Goal: Task Accomplishment & Management: Complete application form

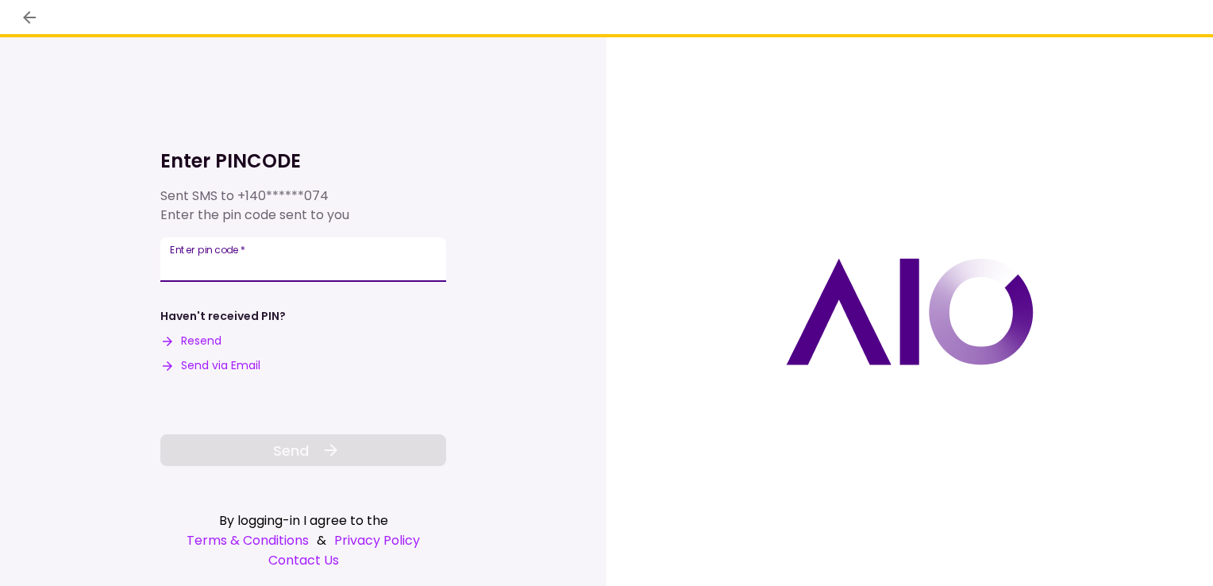
click at [398, 259] on input "Enter pin code   *" at bounding box center [303, 259] width 286 height 44
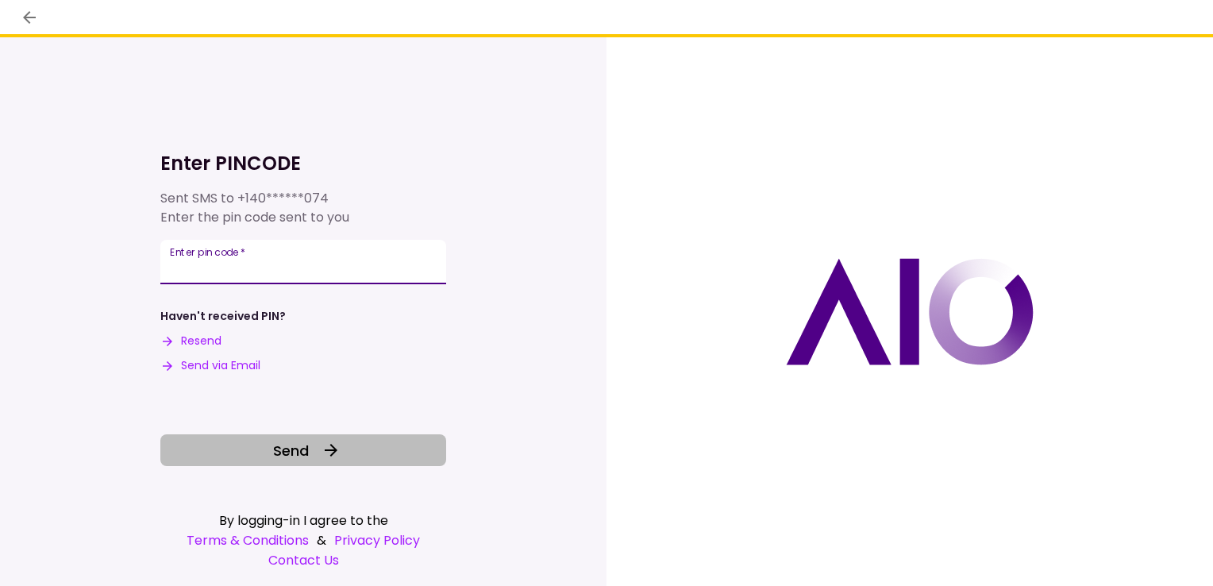
type input "******"
click at [353, 460] on button "Send" at bounding box center [303, 450] width 286 height 32
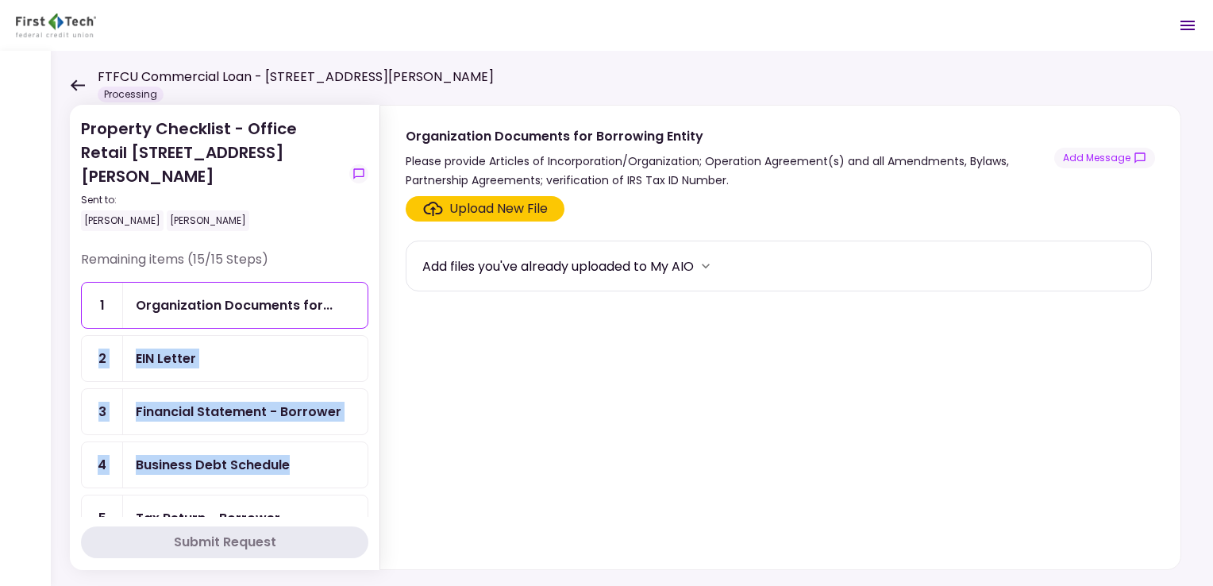
drag, startPoint x: 368, startPoint y: 266, endPoint x: 354, endPoint y: 461, distance: 195.8
click at [354, 461] on div "Remaining items (15/15 Steps) 1 Organization Documents for... 2 EIN Letter 3 Fi…" at bounding box center [224, 383] width 287 height 267
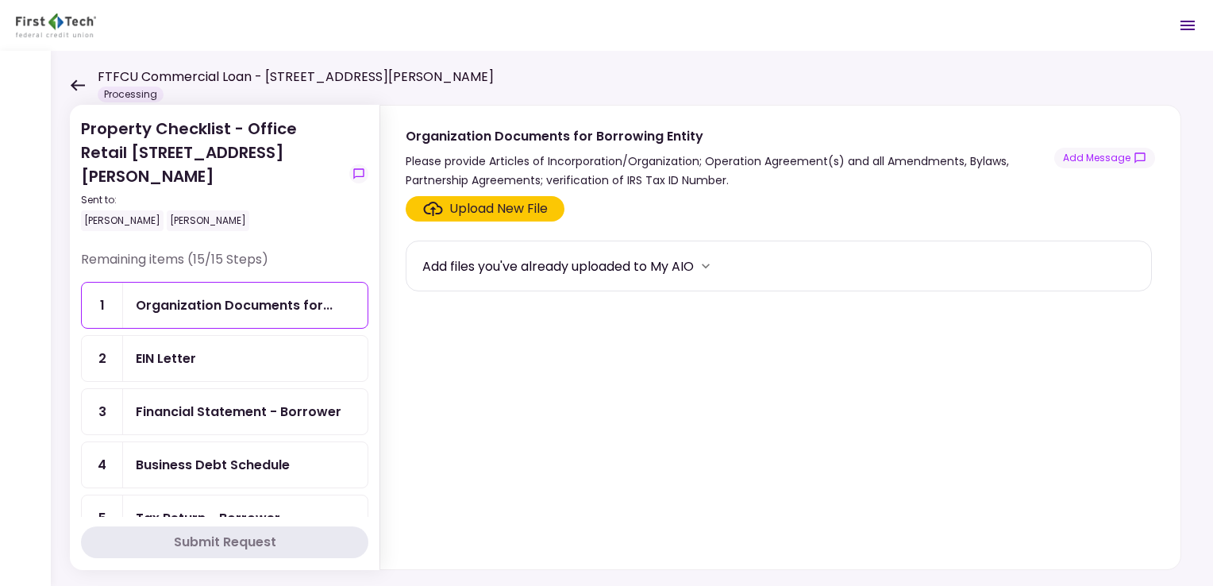
drag, startPoint x: 354, startPoint y: 461, endPoint x: 459, endPoint y: 313, distance: 181.7
click at [459, 313] on section "Upload New File Add files you've already uploaded to My AIO" at bounding box center [781, 379] width 750 height 367
click at [368, 247] on section "Property Checklist - Office Retail 324-326 Emerson Blvd Sent to: Stephen Mallik…" at bounding box center [225, 337] width 310 height 465
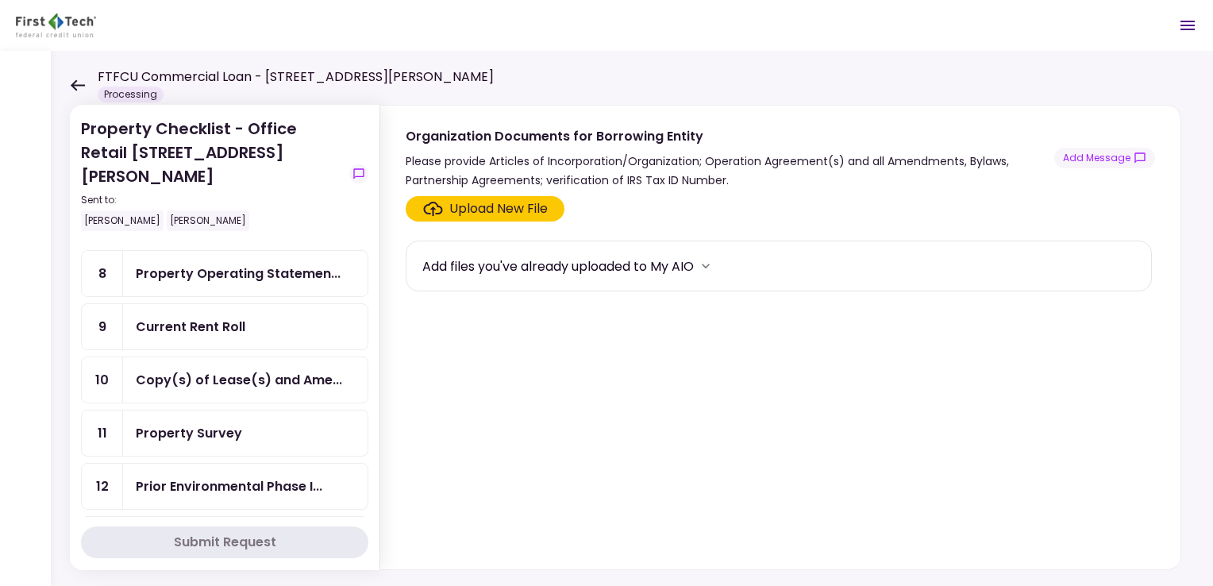
scroll to position [530, 0]
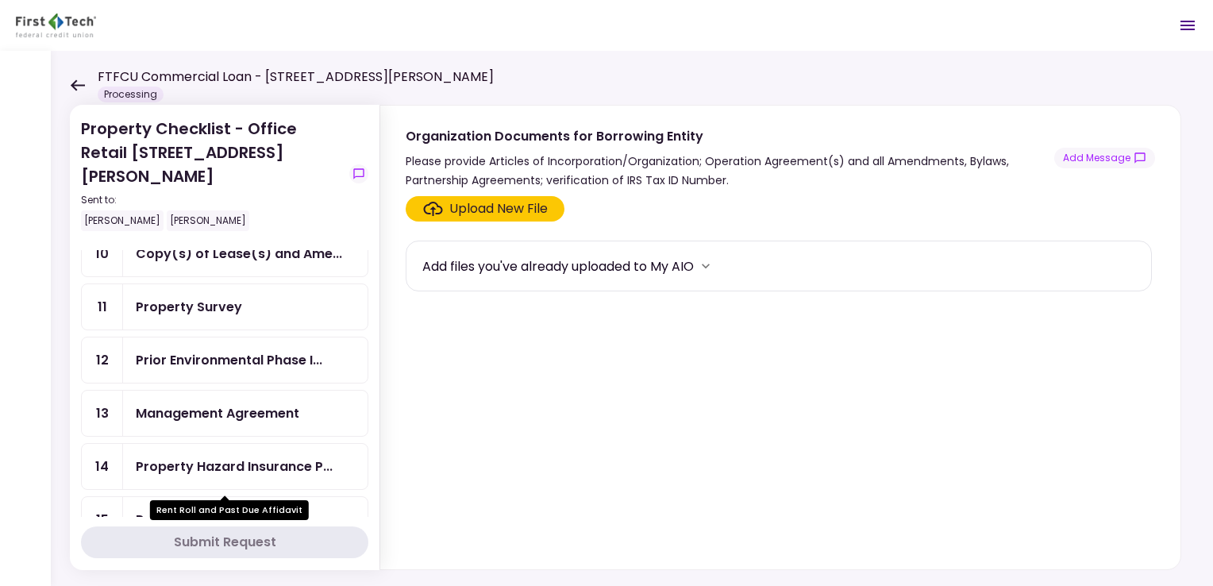
click at [272, 510] on div "Rent Roll and Past Due Affi..." at bounding box center [226, 520] width 181 height 20
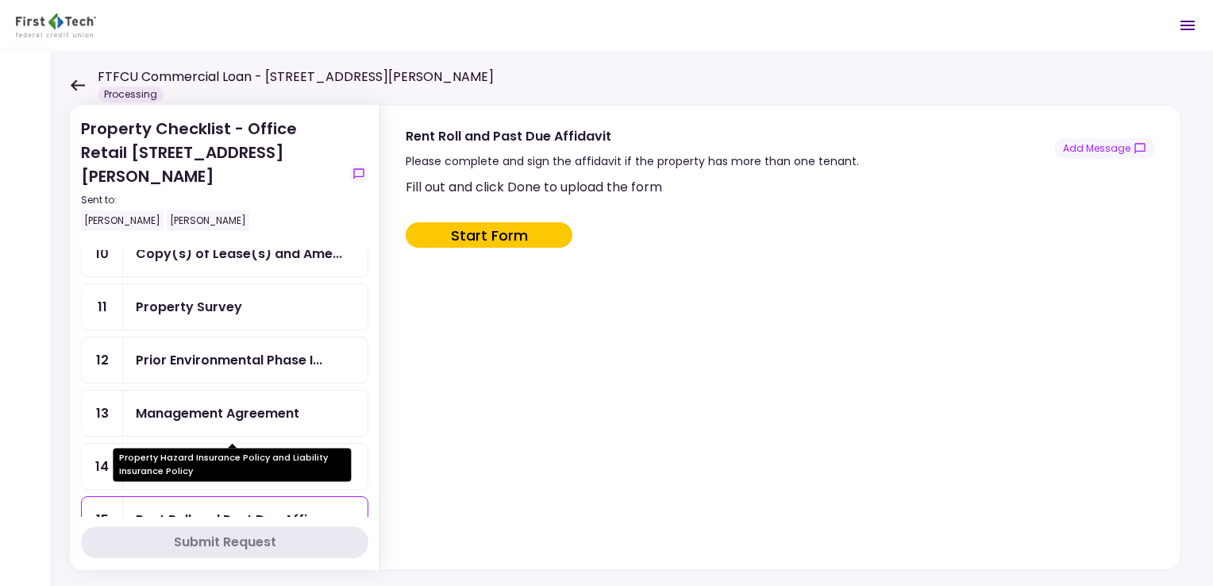
click at [289, 457] on div "Property Hazard Insurance P..." at bounding box center [234, 467] width 197 height 20
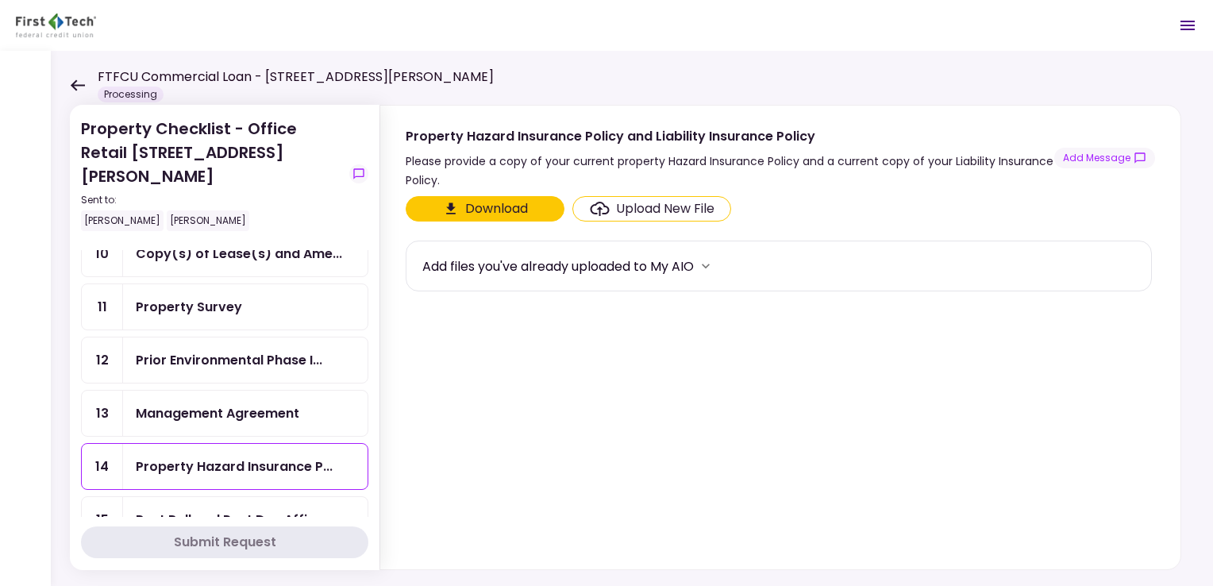
click at [285, 391] on div "Management Agreement" at bounding box center [245, 413] width 245 height 45
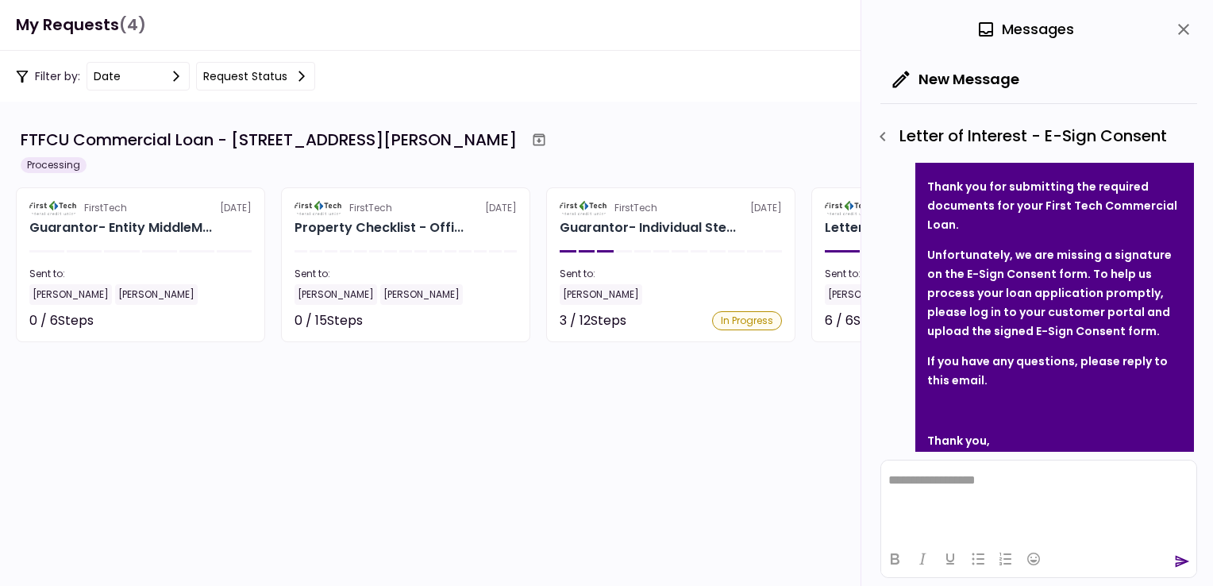
scroll to position [98, 0]
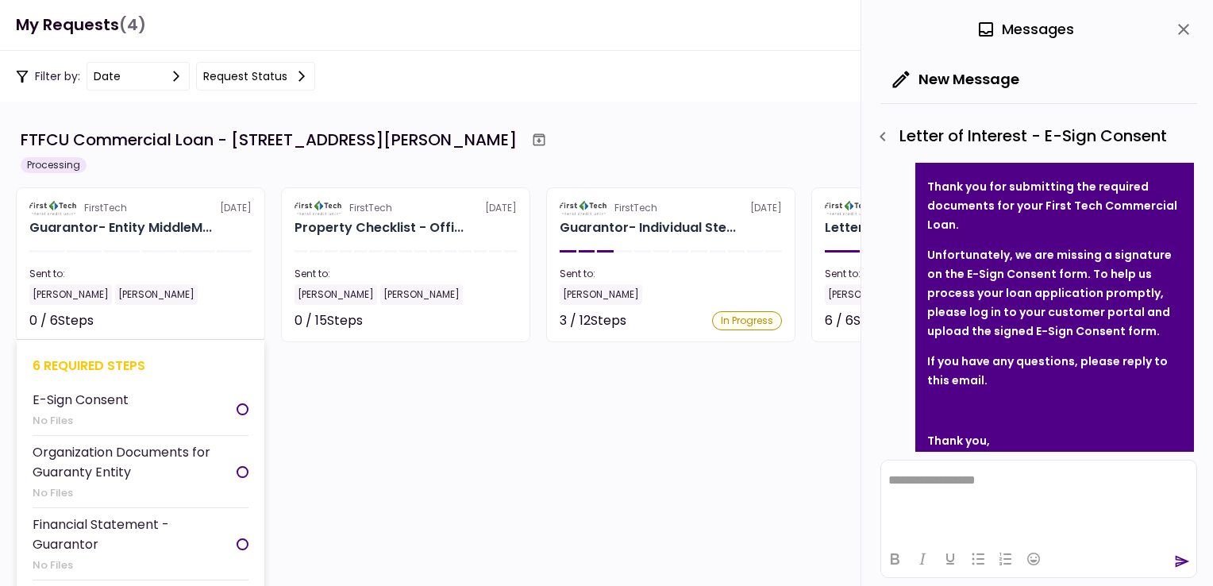
click at [238, 407] on div at bounding box center [243, 409] width 12 height 12
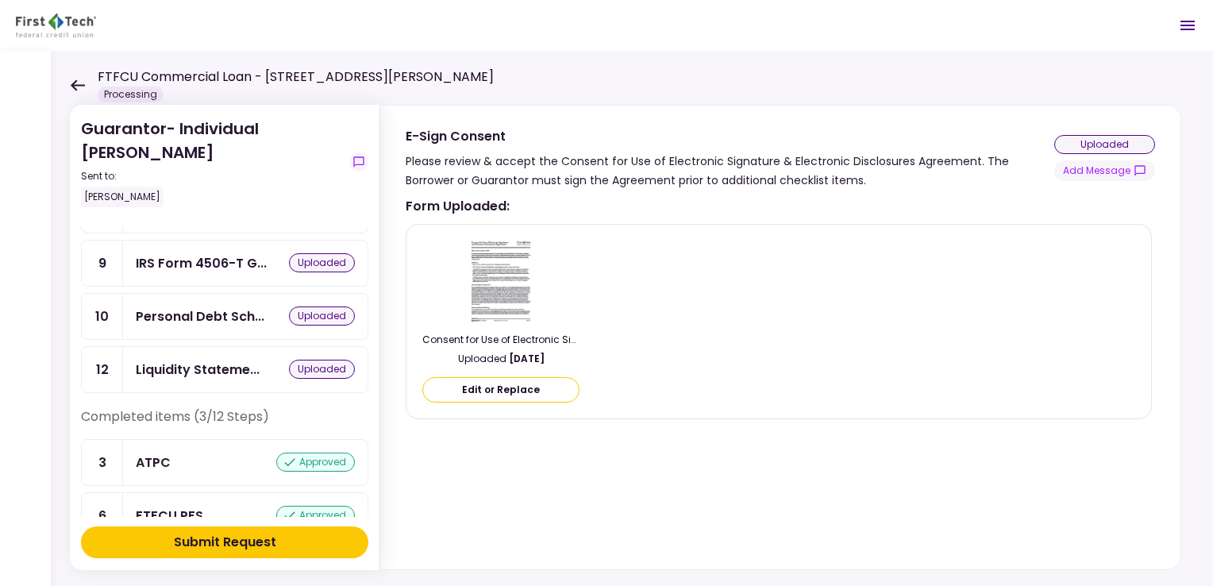
scroll to position [413, 0]
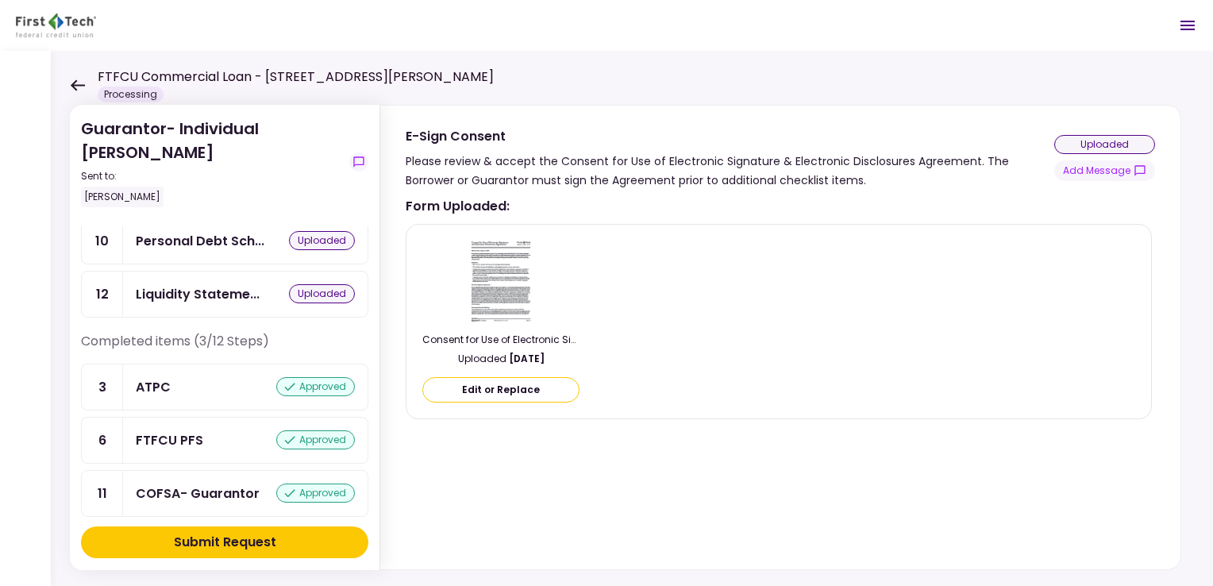
click at [310, 285] on div "uploaded" at bounding box center [322, 293] width 66 height 19
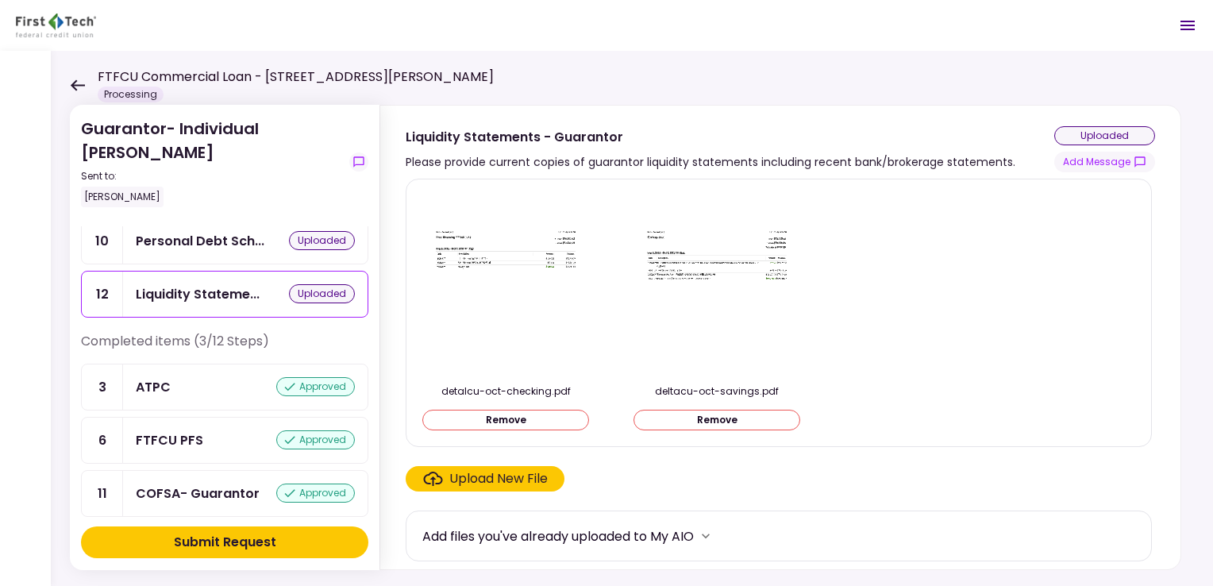
click at [520, 477] on div "Upload New File" at bounding box center [498, 478] width 98 height 19
click at [0, 0] on input "Upload New File" at bounding box center [0, 0] width 0 height 0
click at [530, 475] on div "Upload New File" at bounding box center [498, 478] width 98 height 19
click at [0, 0] on input "Upload New File" at bounding box center [0, 0] width 0 height 0
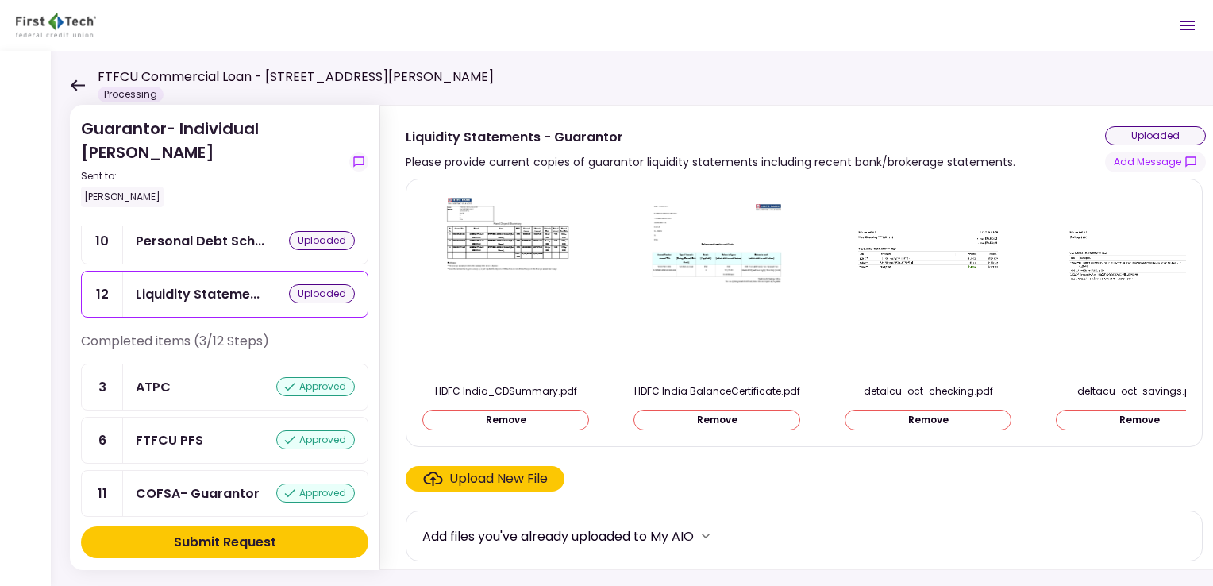
click at [532, 488] on div "Upload New File" at bounding box center [498, 478] width 98 height 19
click at [0, 0] on input "Upload New File" at bounding box center [0, 0] width 0 height 0
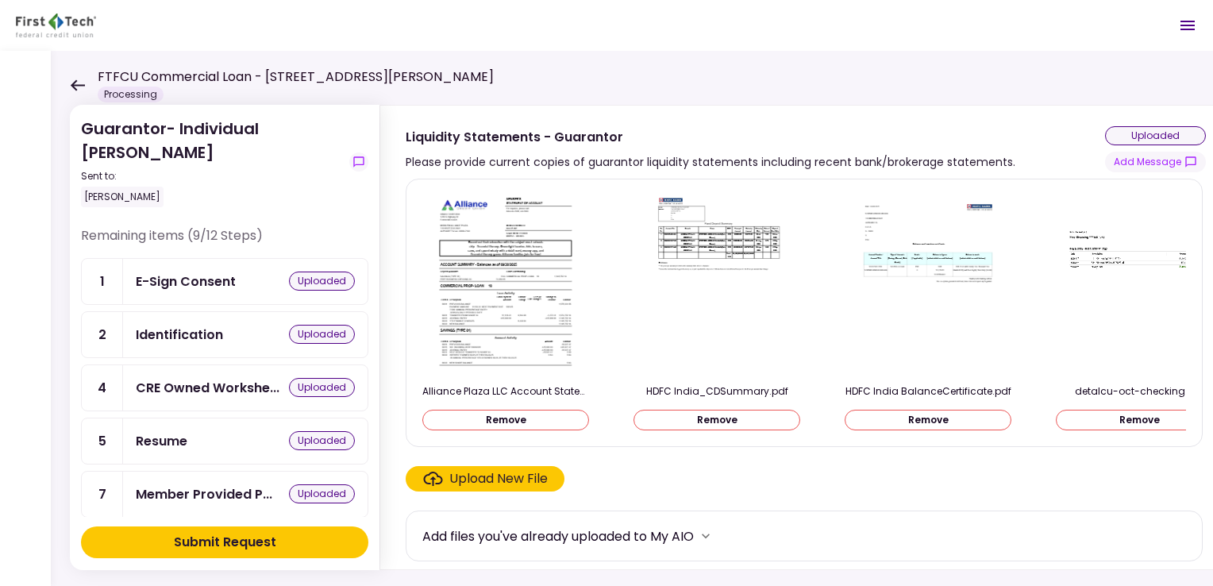
click at [188, 287] on div "E-Sign Consent" at bounding box center [186, 282] width 100 height 20
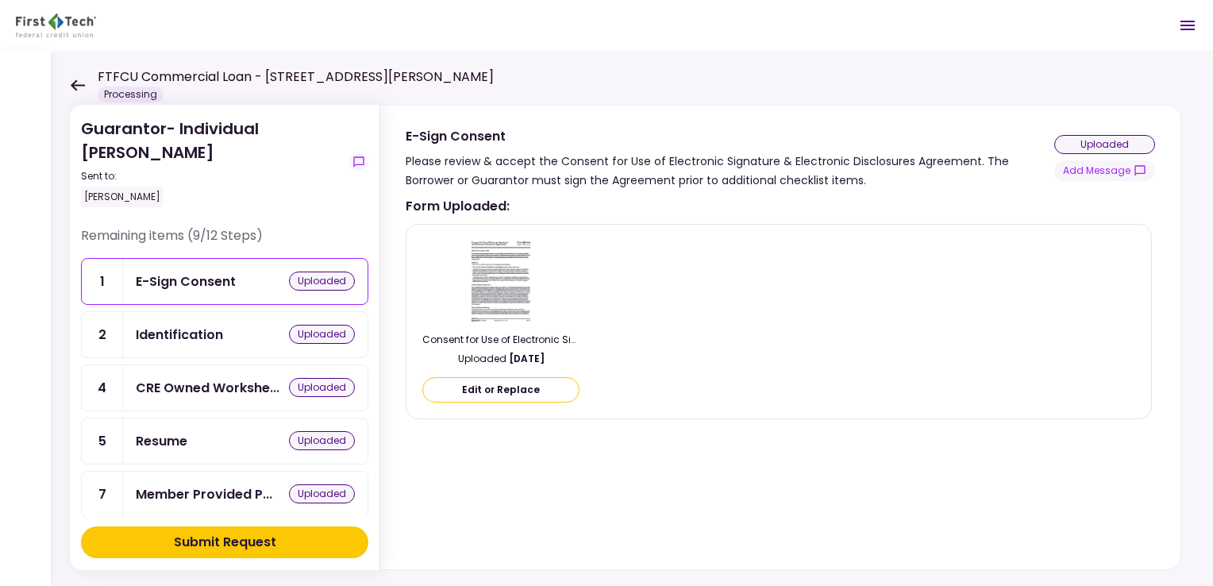
click at [540, 387] on button "Edit or Replace" at bounding box center [500, 389] width 157 height 25
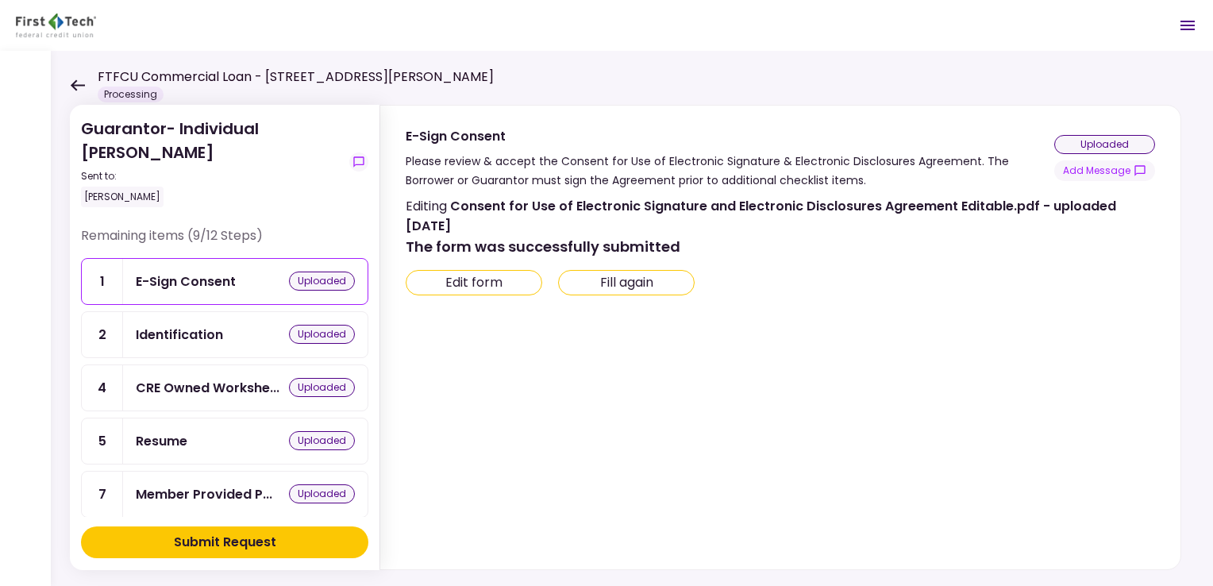
click at [495, 283] on button "Edit form" at bounding box center [474, 282] width 137 height 25
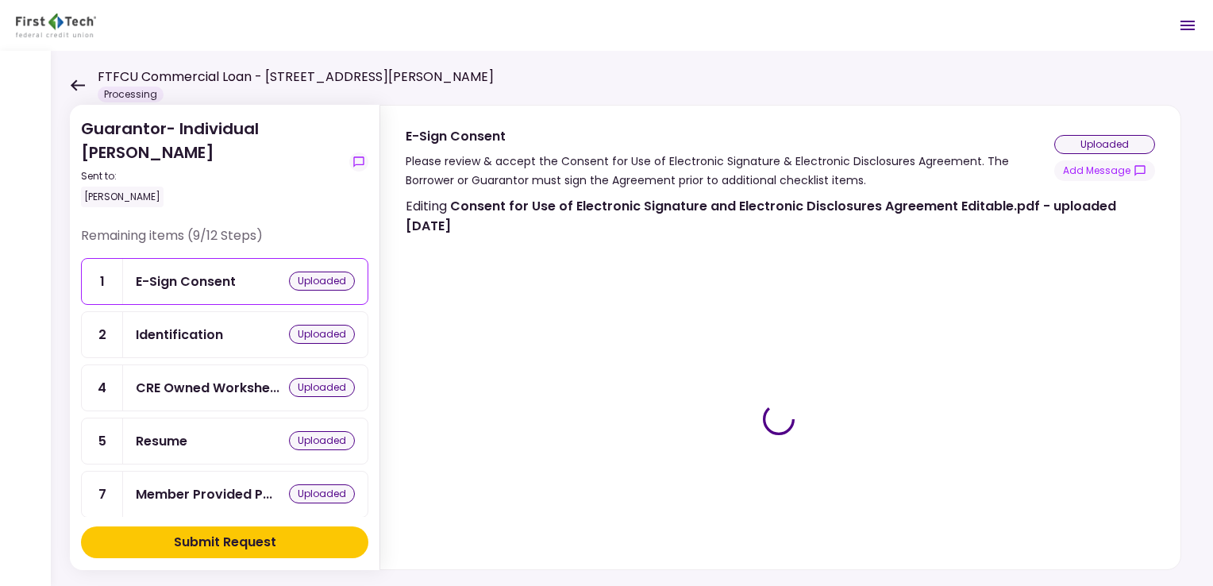
type input "***"
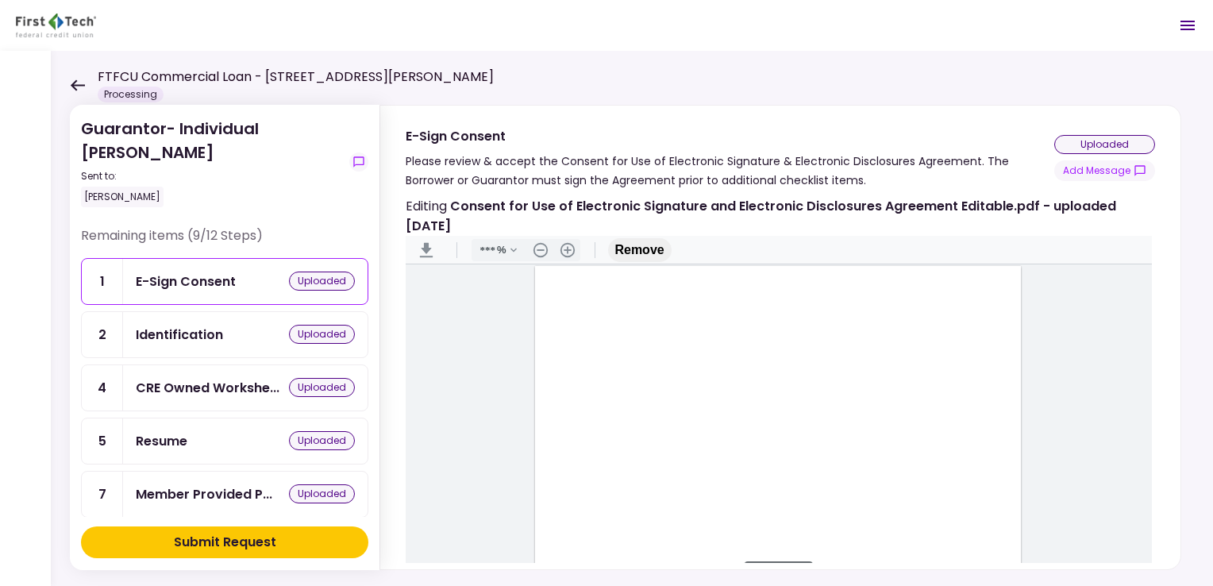
drag, startPoint x: 1147, startPoint y: 279, endPoint x: 1148, endPoint y: 373, distance: 94.5
click at [1148, 373] on main "Sign here" at bounding box center [779, 433] width 746 height 338
type input "*"
click at [567, 373] on div "Document Content" at bounding box center [570, 376] width 13 height 13
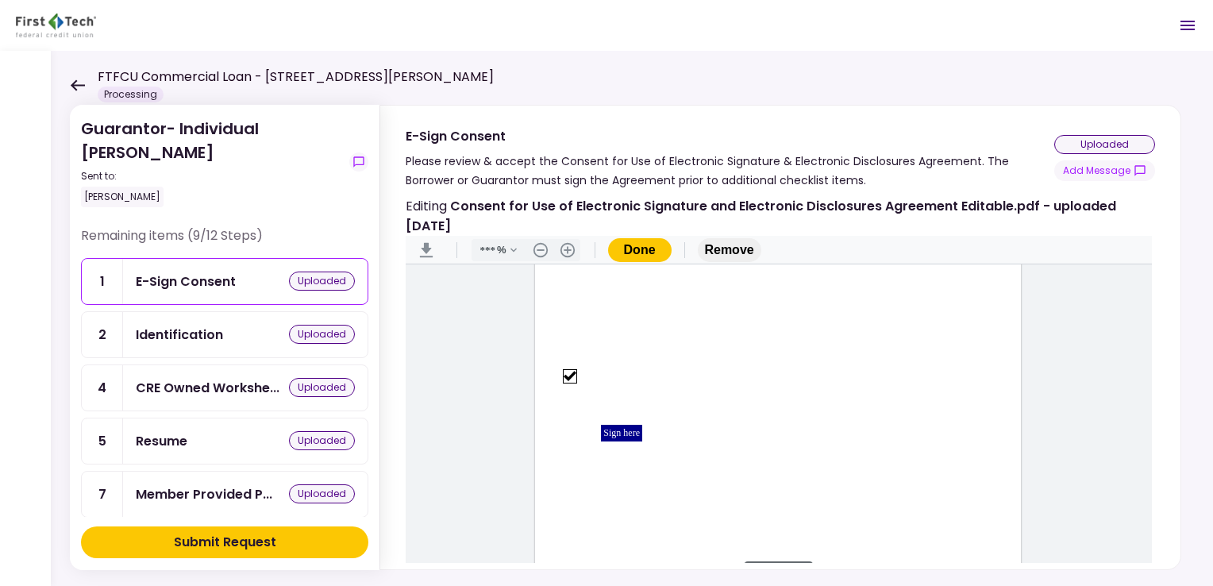
click at [618, 433] on div "Sign here" at bounding box center [621, 433] width 41 height 17
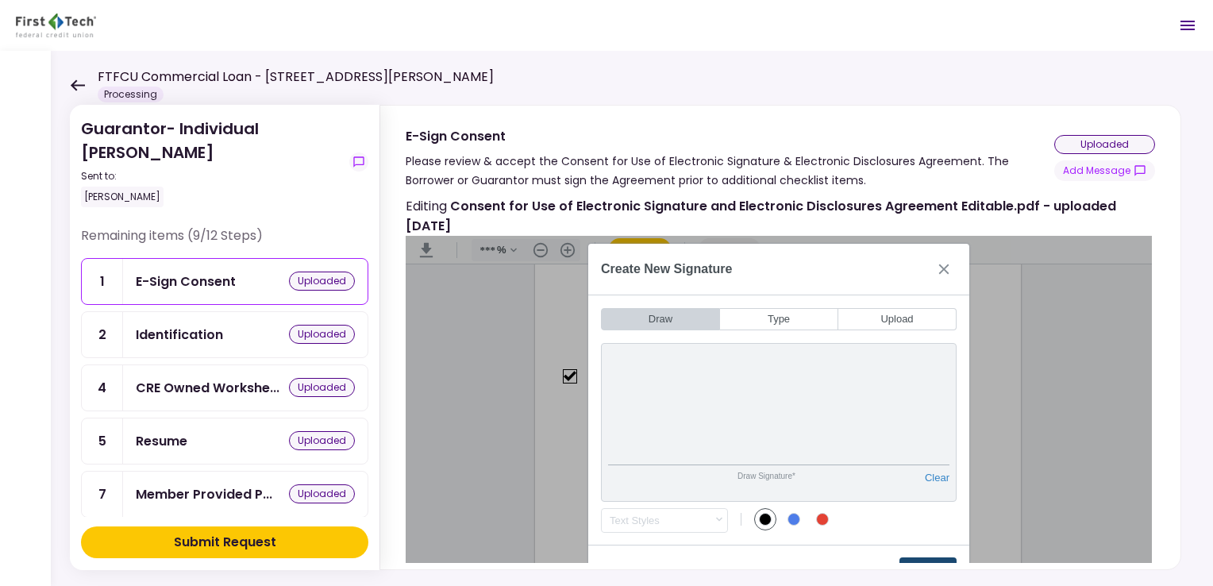
click at [935, 557] on button "Create" at bounding box center [928, 569] width 57 height 25
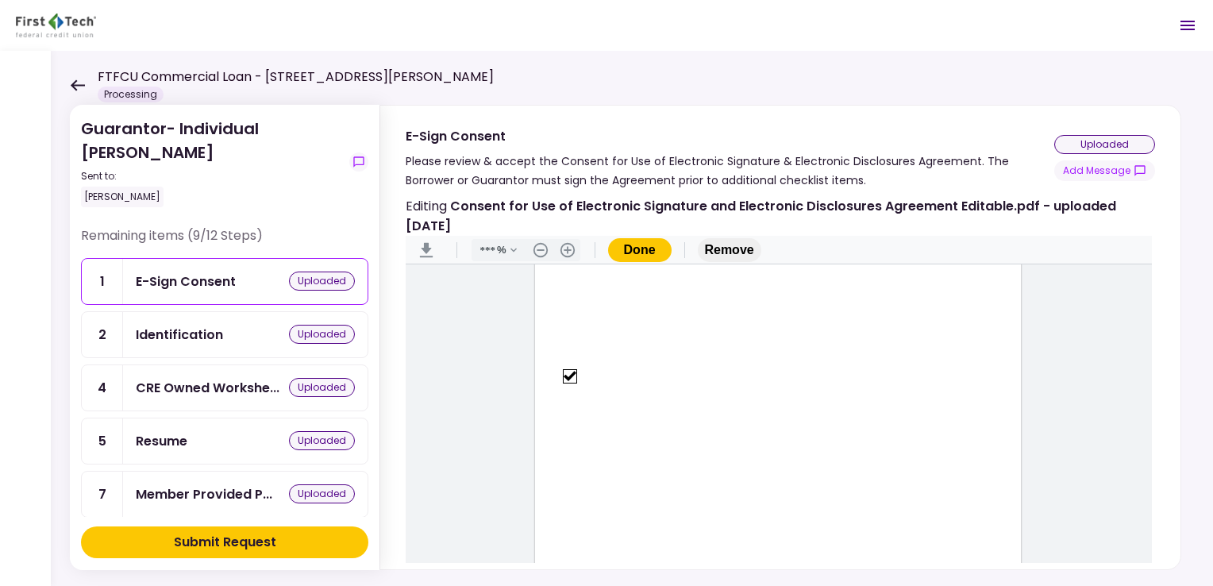
click at [634, 241] on button "Done" at bounding box center [640, 250] width 64 height 24
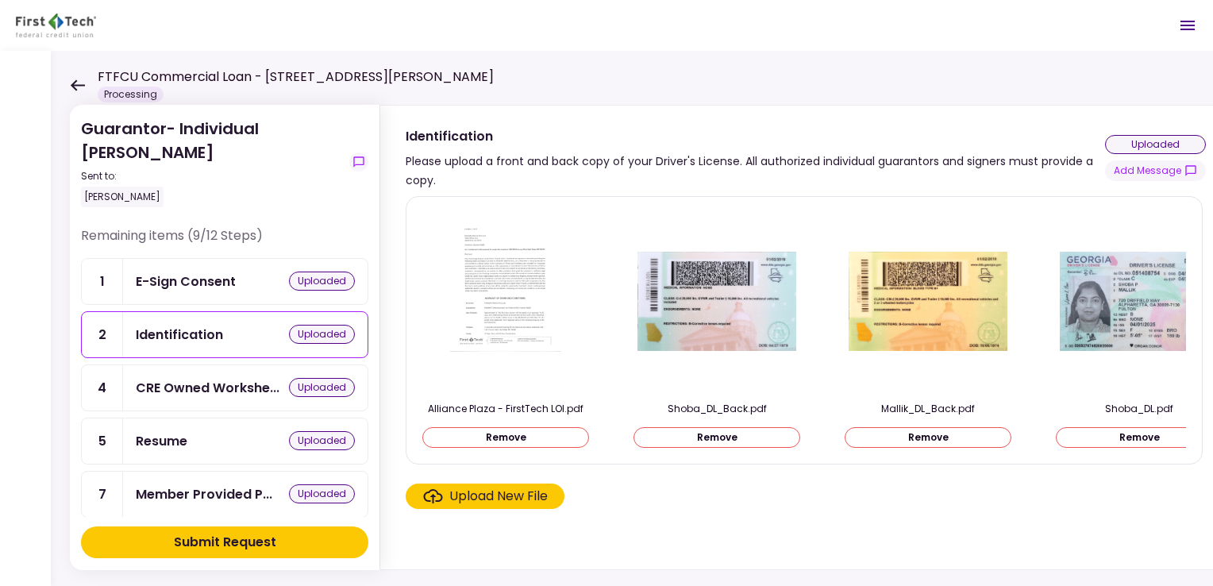
drag, startPoint x: 369, startPoint y: 258, endPoint x: 369, endPoint y: 284, distance: 26.2
click at [369, 284] on section "Guarantor- Individual Stephen Mallik Sent to: Stephen Mallik Remaining items (9…" at bounding box center [225, 337] width 310 height 465
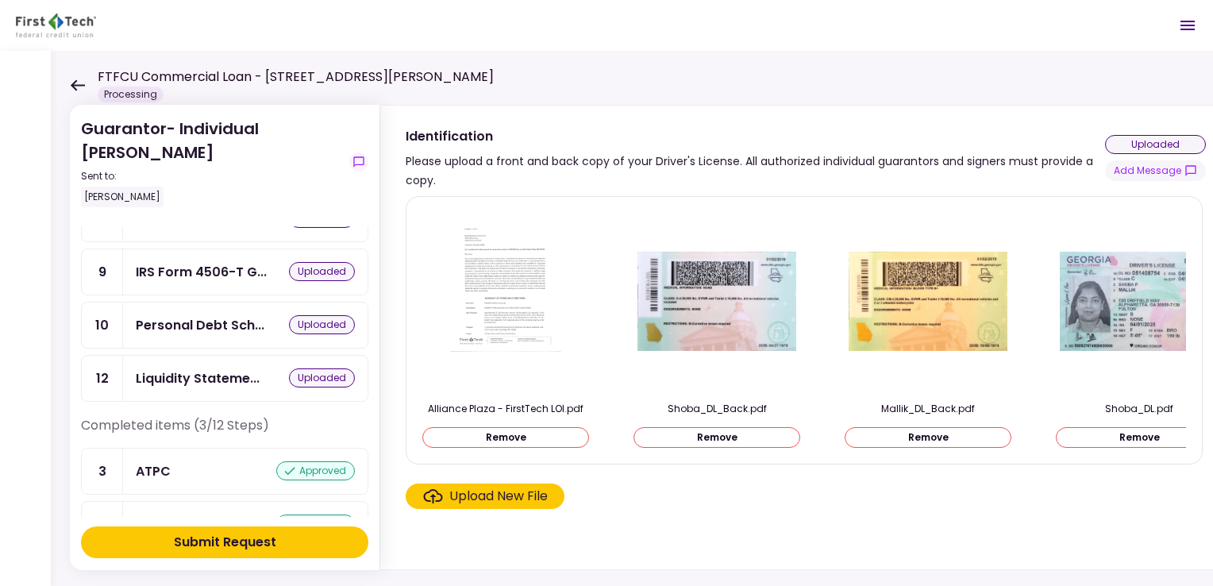
scroll to position [319, 0]
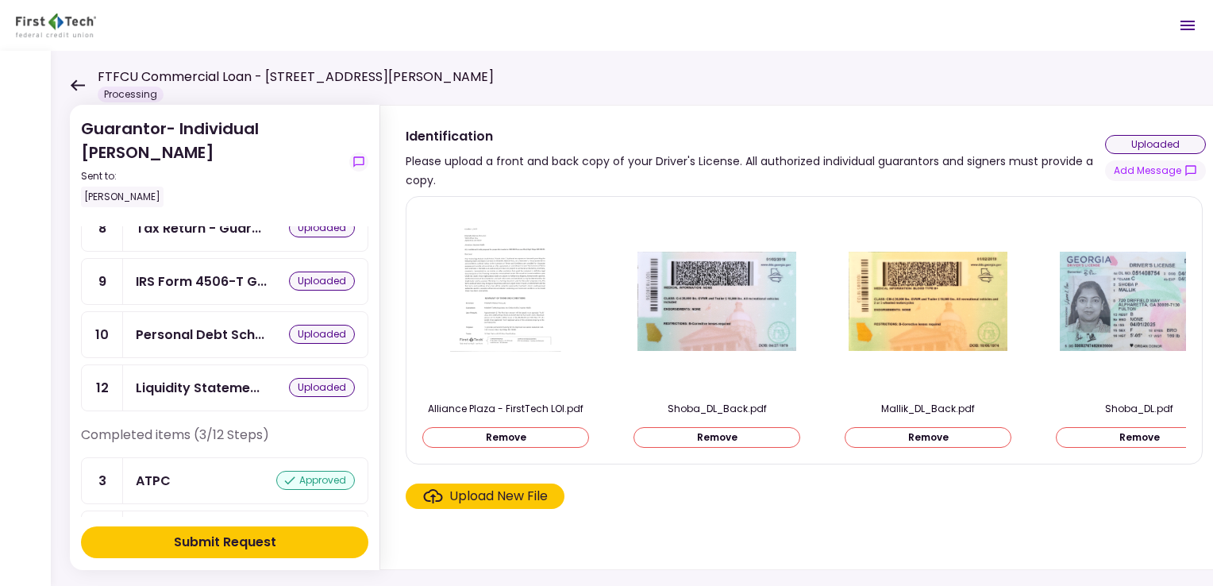
click at [702, 526] on section "Alliance Plaza - FirstTech LOI.pdf Remove Shoba_DL_Back.pdf Remove Mallik_DL_Ba…" at bounding box center [806, 379] width 800 height 367
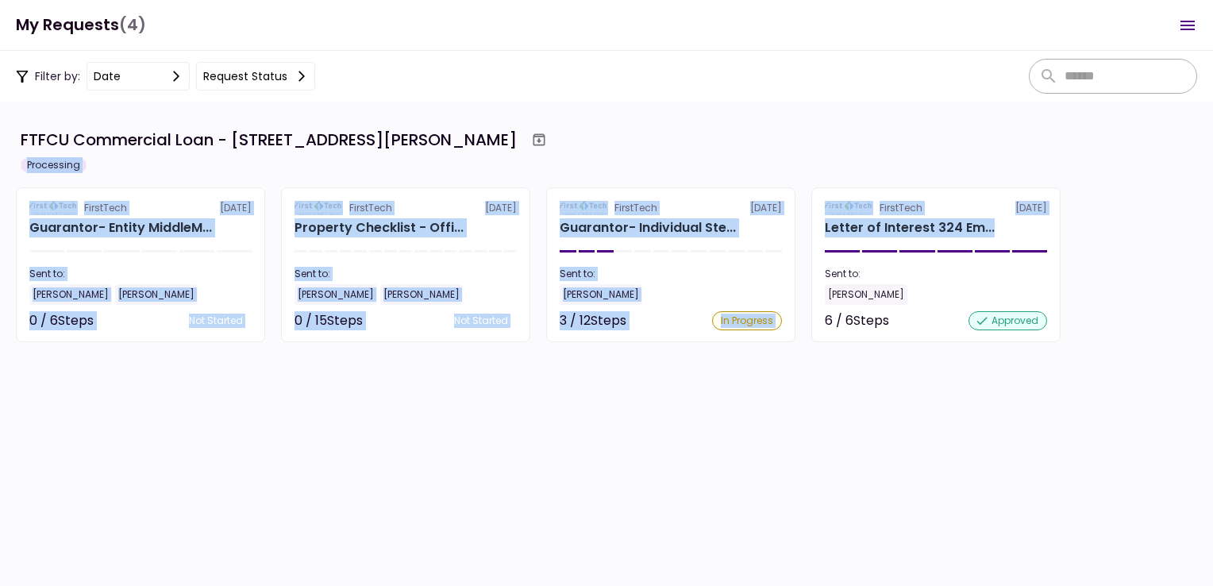
drag, startPoint x: 1212, startPoint y: 169, endPoint x: 1216, endPoint y: 229, distance: 60.4
click at [1212, 229] on html "My Requests (4) Messages New Message Conversations MIDDLEM ALLIANCE PLAZA LLC -…" at bounding box center [606, 293] width 1213 height 586
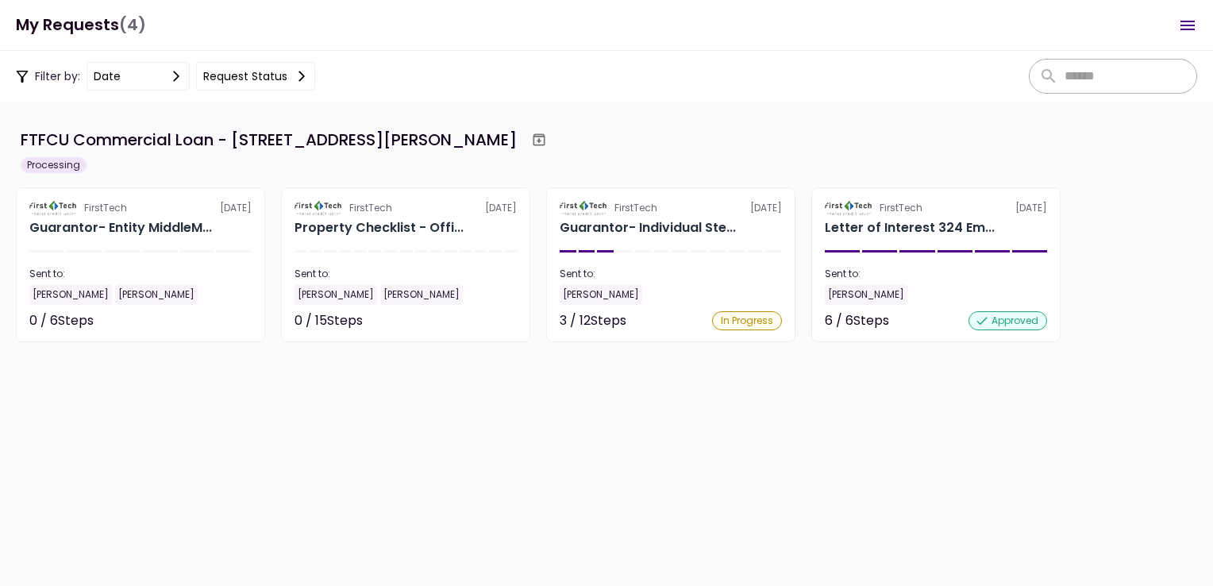
click at [1154, 380] on section "FTFCU Commercial Loan - 324 Emerson Blvd High Ridge MO Processing FirstTech 9 O…" at bounding box center [606, 344] width 1213 height 484
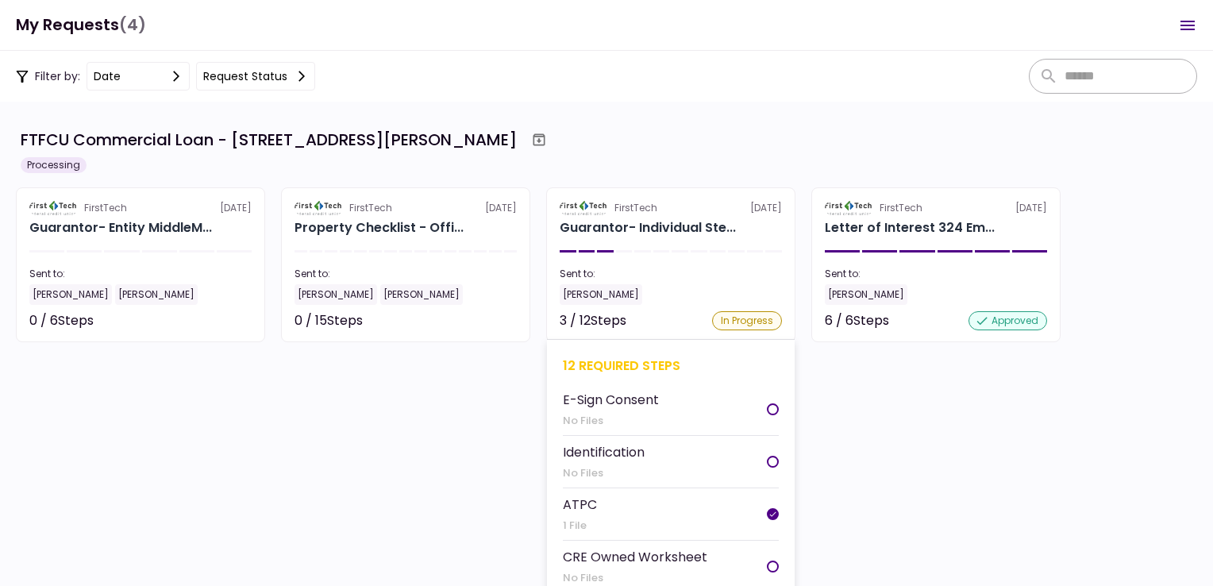
click at [769, 410] on div at bounding box center [773, 409] width 12 height 12
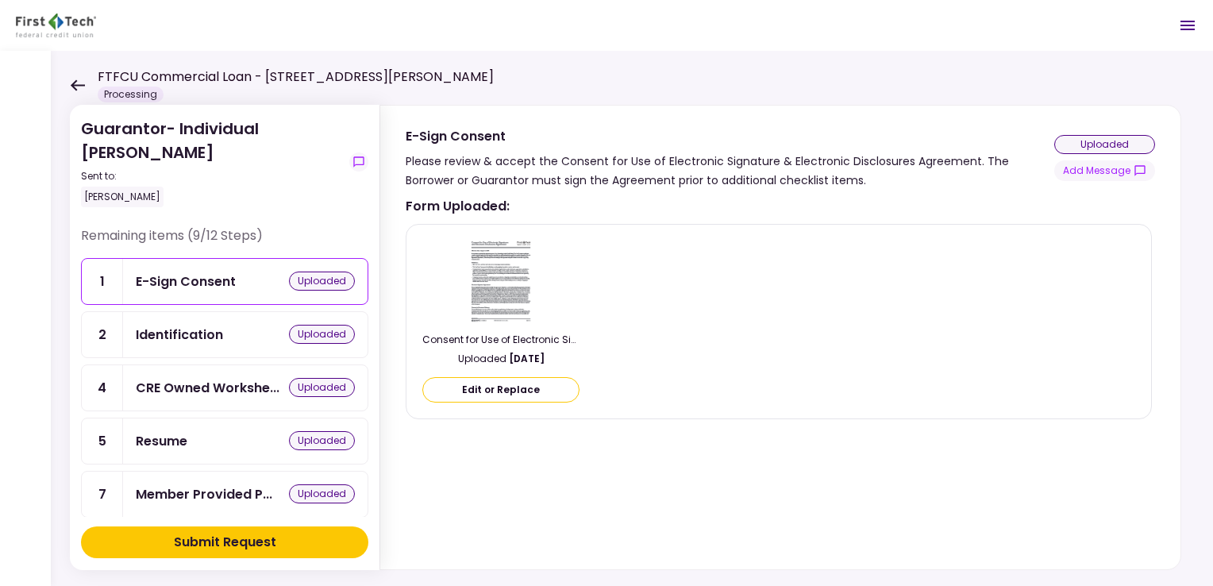
click at [241, 276] on div "E-Sign Consent uploaded" at bounding box center [245, 282] width 219 height 20
click at [500, 310] on img at bounding box center [501, 280] width 67 height 86
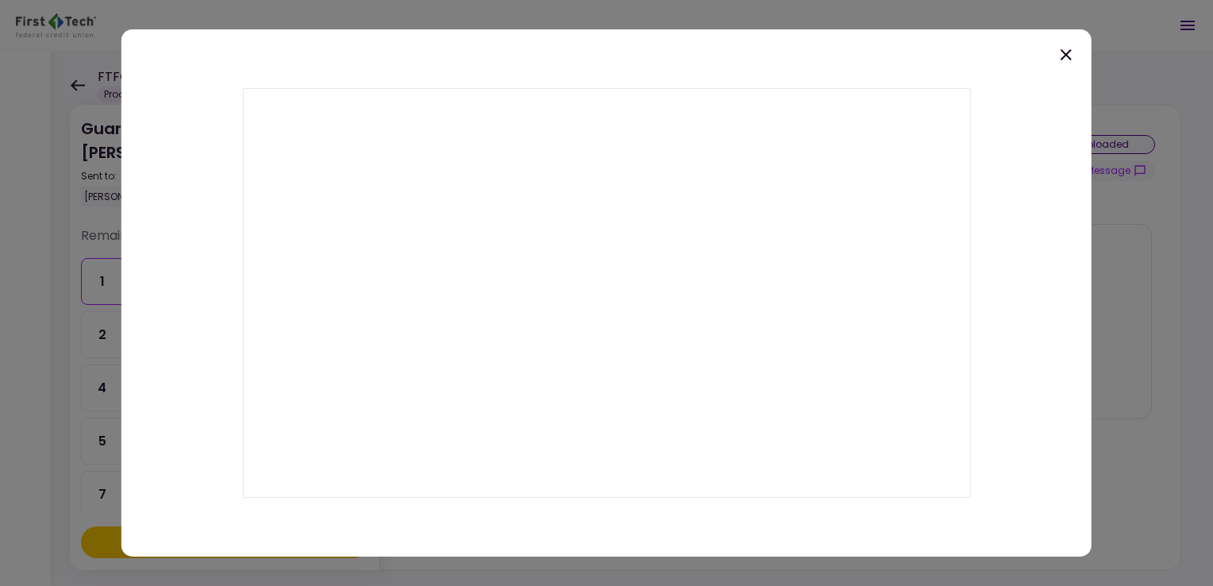
click at [1065, 56] on icon at bounding box center [1066, 54] width 11 height 11
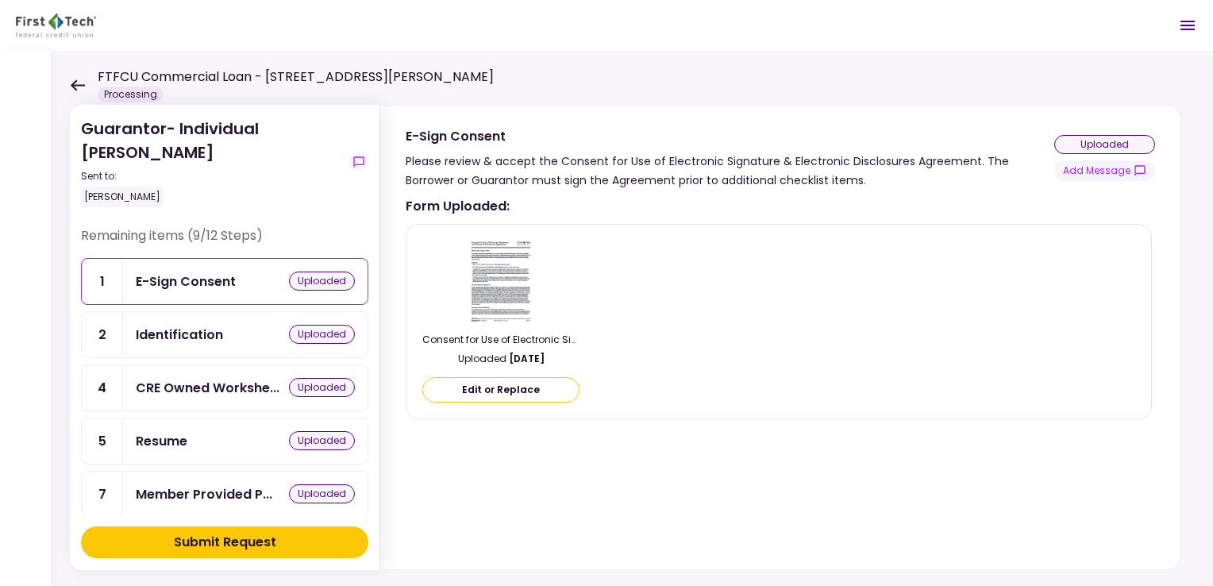
click at [505, 393] on button "Edit or Replace" at bounding box center [500, 389] width 157 height 25
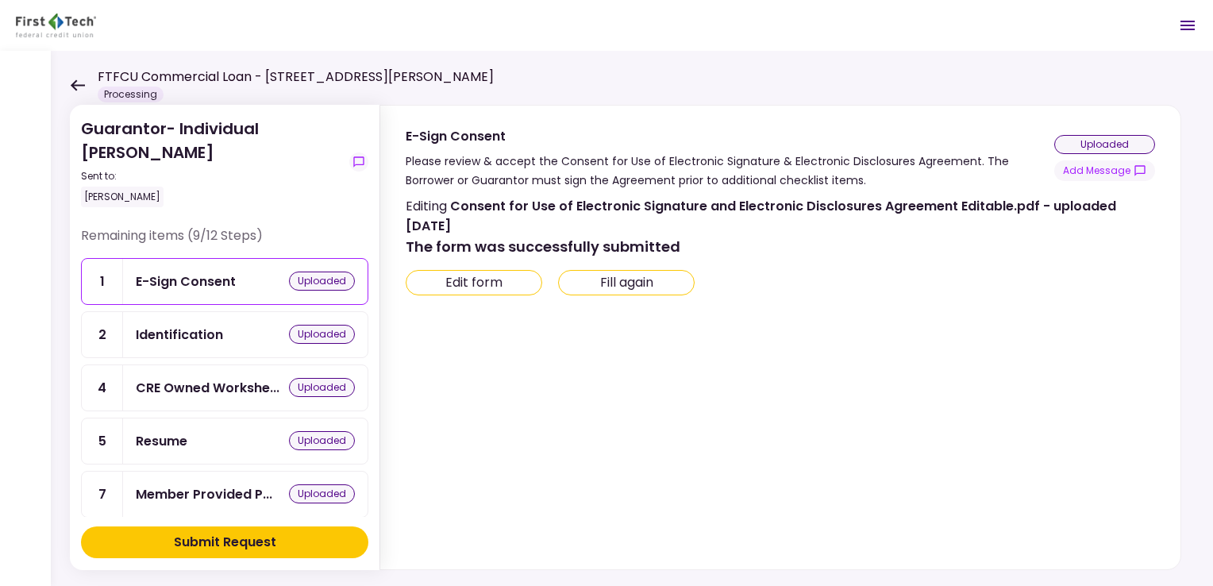
click at [513, 282] on button "Edit form" at bounding box center [474, 282] width 137 height 25
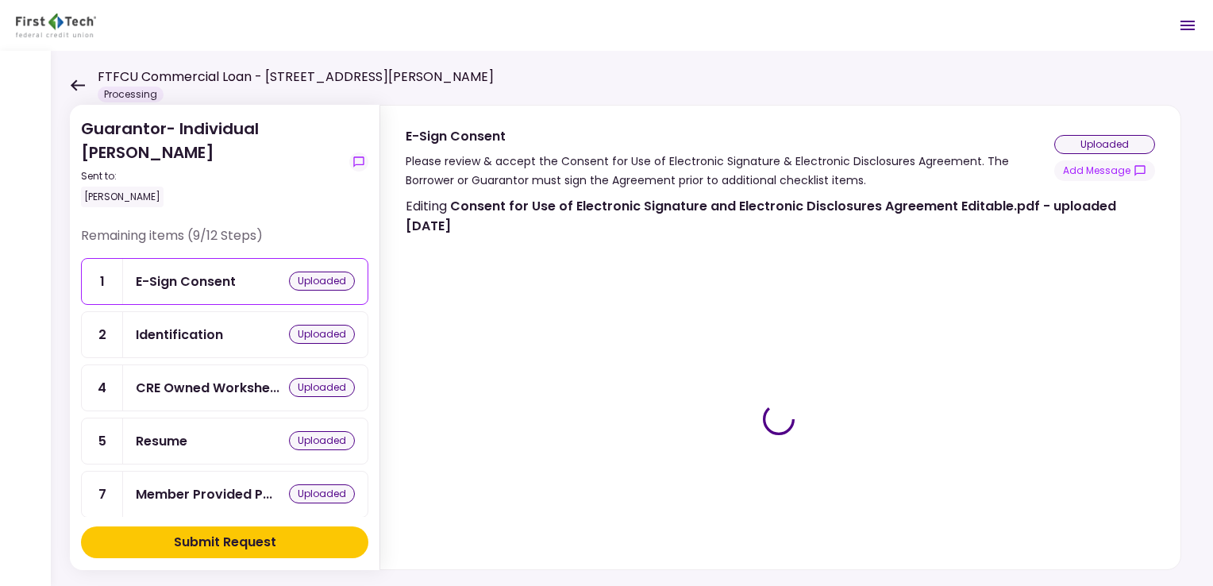
type input "***"
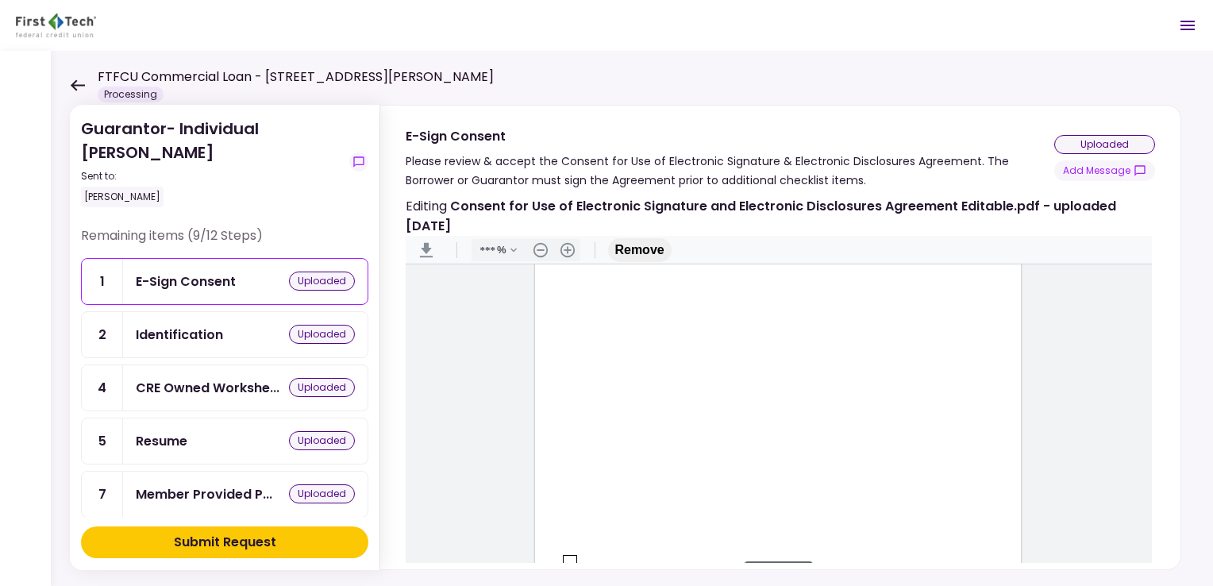
type input "*"
click at [564, 318] on div "Document Content" at bounding box center [570, 319] width 13 height 13
click at [622, 375] on div "Sign here" at bounding box center [621, 376] width 41 height 17
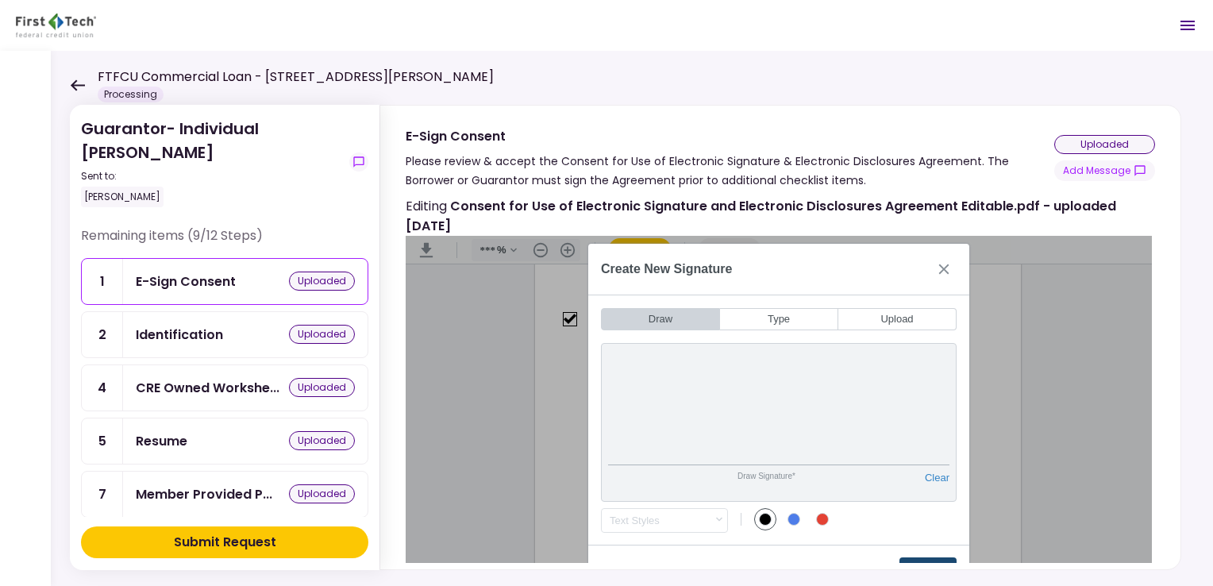
click at [935, 557] on button "Create" at bounding box center [928, 569] width 57 height 25
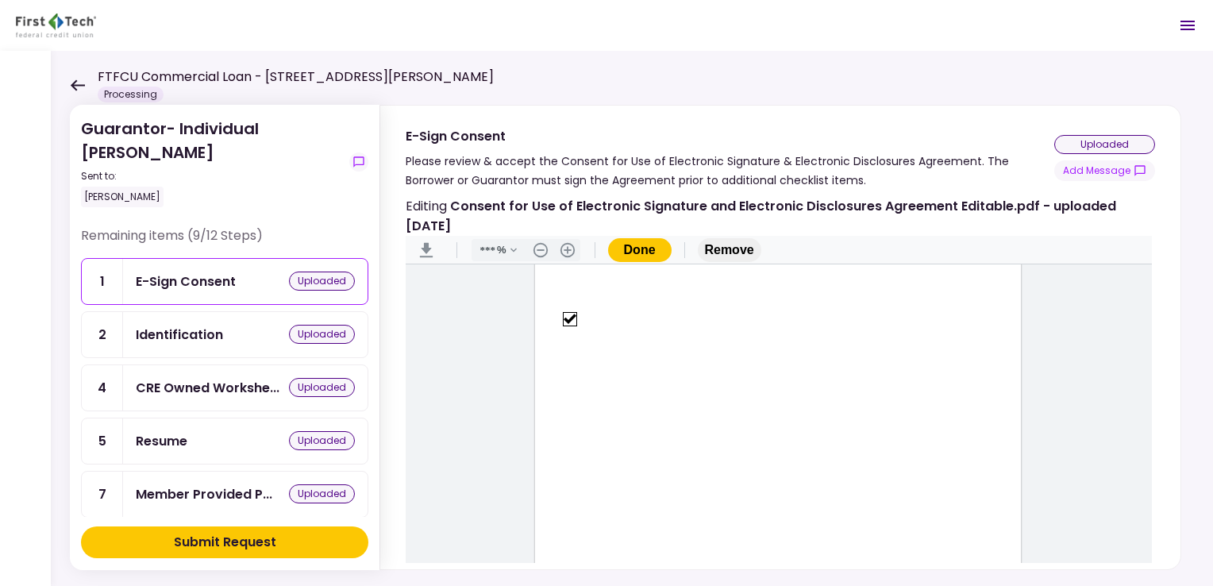
click at [642, 245] on button "Done" at bounding box center [640, 250] width 64 height 24
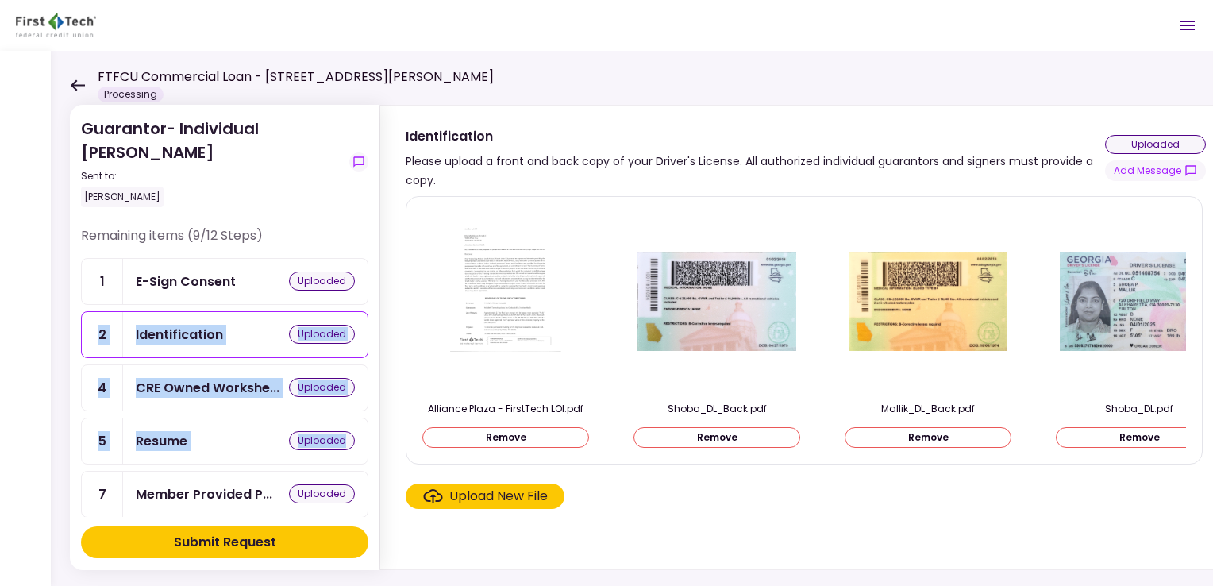
drag, startPoint x: 368, startPoint y: 275, endPoint x: 371, endPoint y: 424, distance: 149.3
click at [371, 424] on section "Guarantor- Individual Stephen Mallik Sent to: Stephen Mallik Remaining items (9…" at bounding box center [225, 337] width 310 height 465
click at [284, 549] on button "Submit Request" at bounding box center [224, 542] width 287 height 32
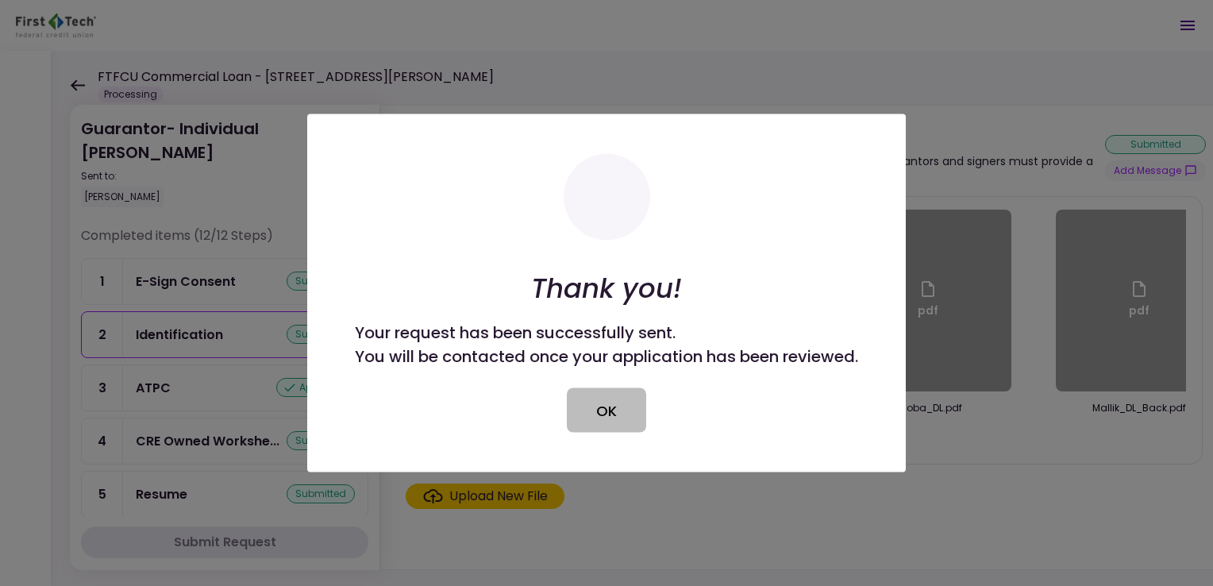
click at [605, 421] on button "OK" at bounding box center [606, 410] width 79 height 44
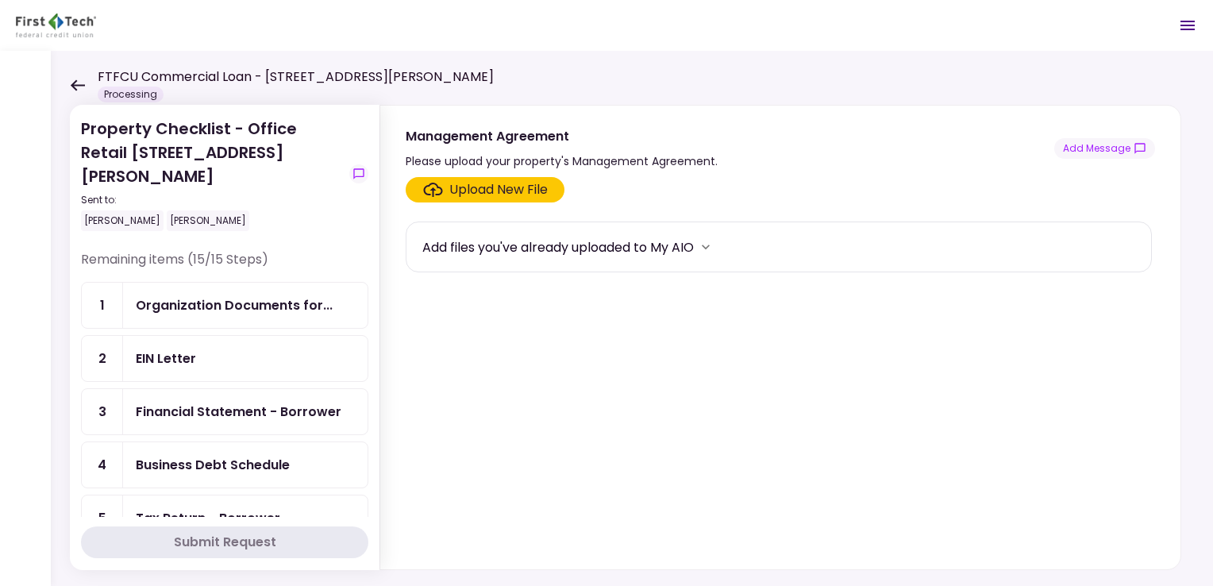
scroll to position [530, 0]
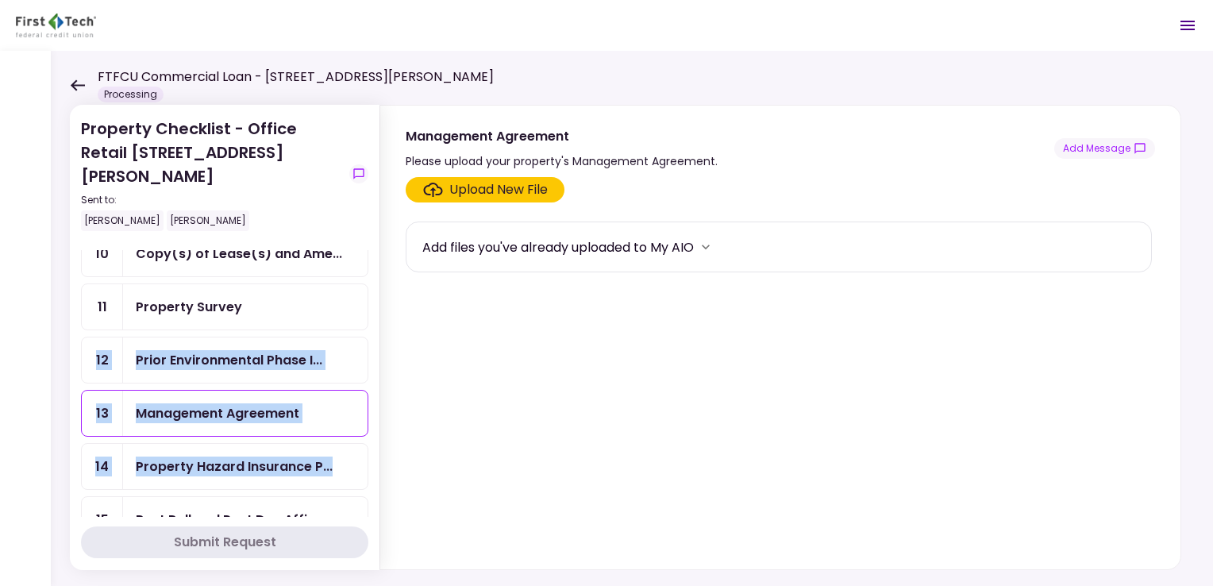
drag, startPoint x: 368, startPoint y: 422, endPoint x: 353, endPoint y: 268, distance: 153.9
click at [353, 268] on div "Remaining items (15/15 Steps) 1 Organization Documents for... 2 EIN Letter 3 Fi…" at bounding box center [224, 383] width 287 height 267
click at [368, 427] on section "Property Checklist - Office Retail [STREET_ADDRESS][GEOGRAPHIC_DATA][PERSON_NAM…" at bounding box center [225, 337] width 310 height 465
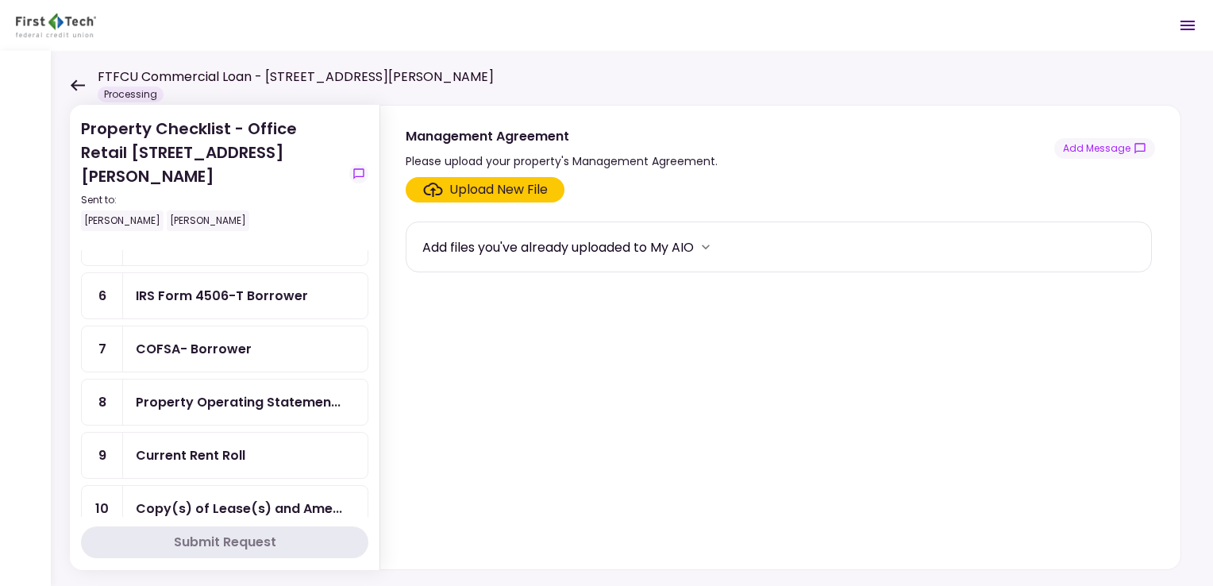
scroll to position [0, 0]
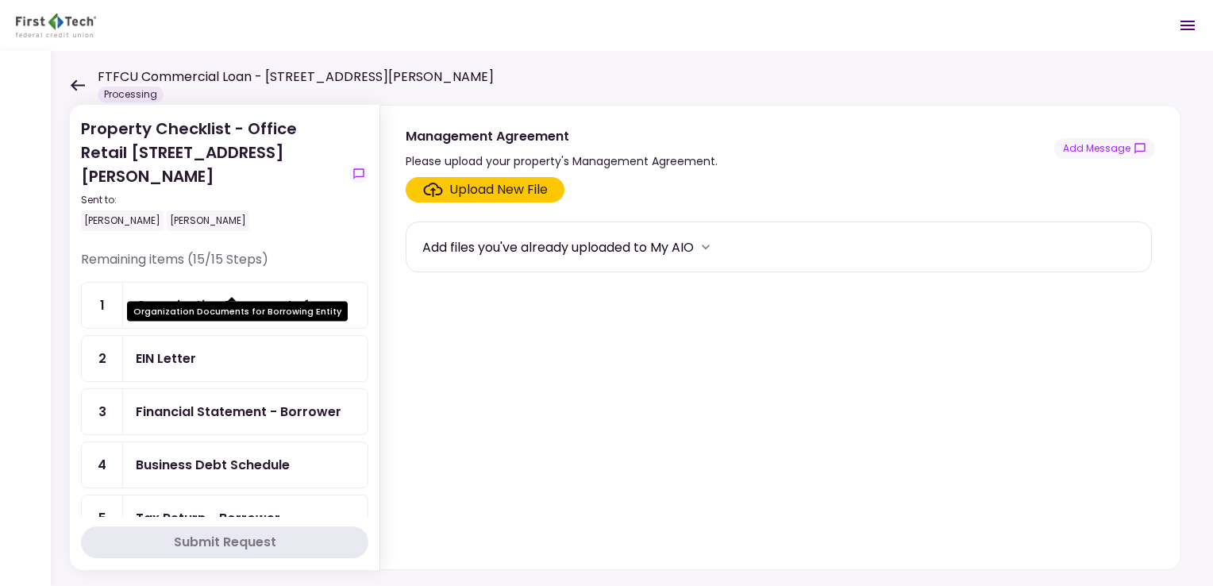
click at [277, 295] on div "Organization Documents for..." at bounding box center [234, 305] width 197 height 20
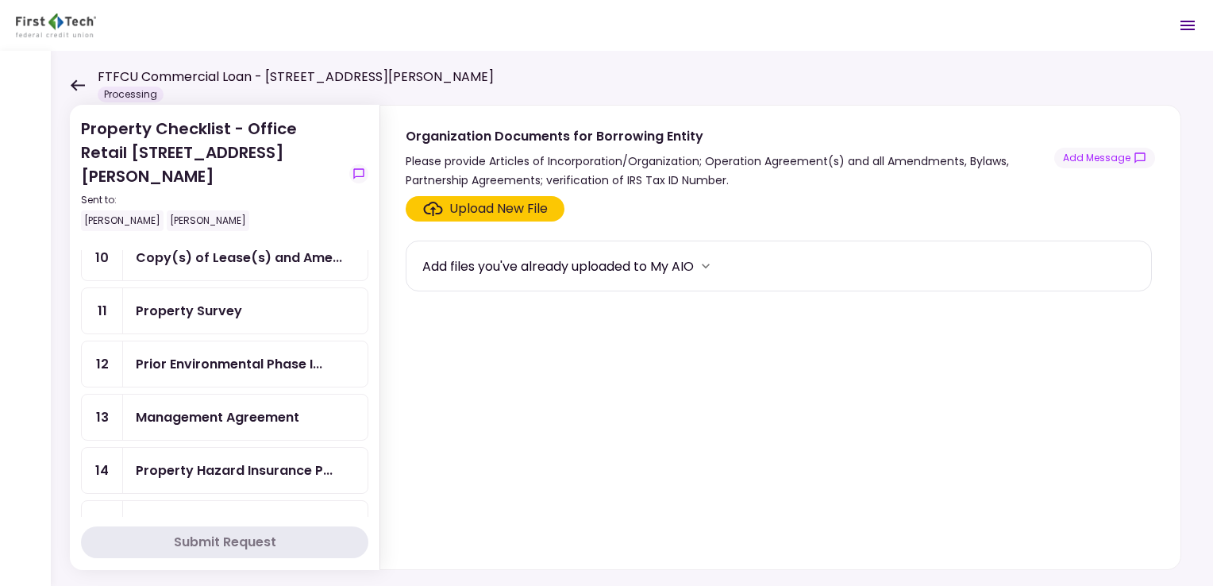
scroll to position [530, 0]
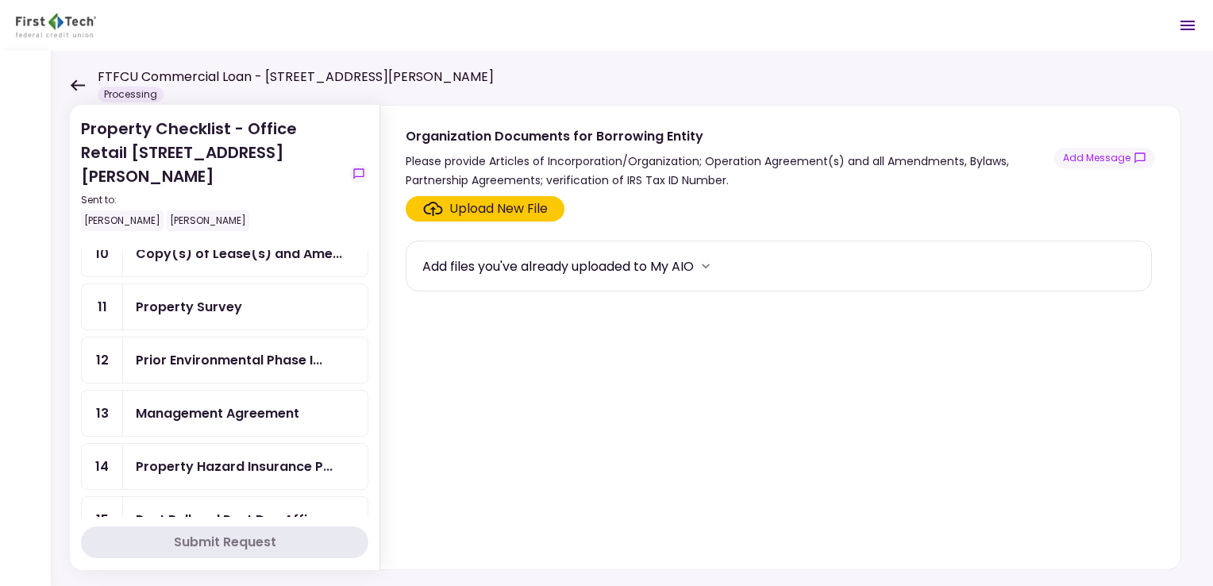
click at [276, 297] on div "Property Survey" at bounding box center [245, 307] width 219 height 20
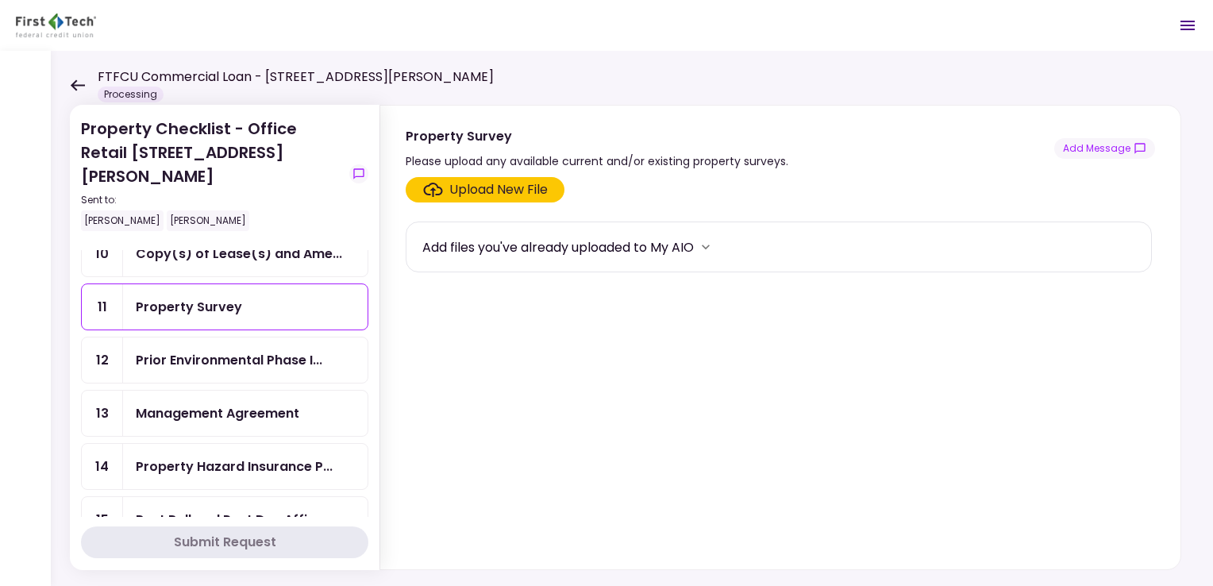
click at [513, 185] on div "Upload New File" at bounding box center [498, 189] width 98 height 19
click at [0, 0] on input "Upload New File" at bounding box center [0, 0] width 0 height 0
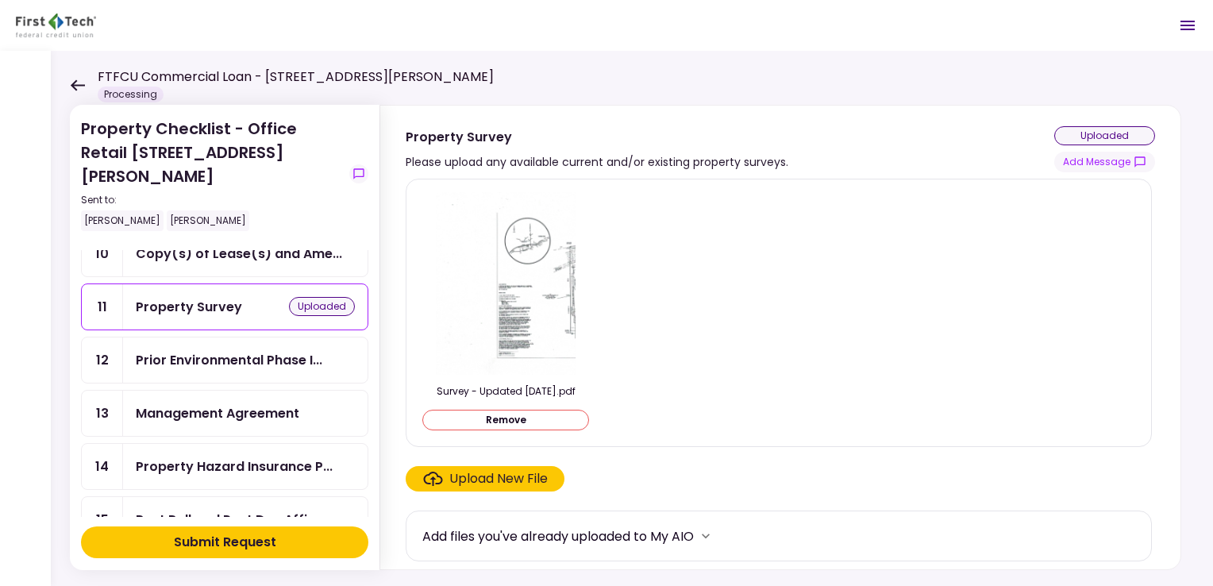
click at [501, 484] on div "Upload New File" at bounding box center [498, 478] width 98 height 19
click at [0, 0] on input "Upload New File" at bounding box center [0, 0] width 0 height 0
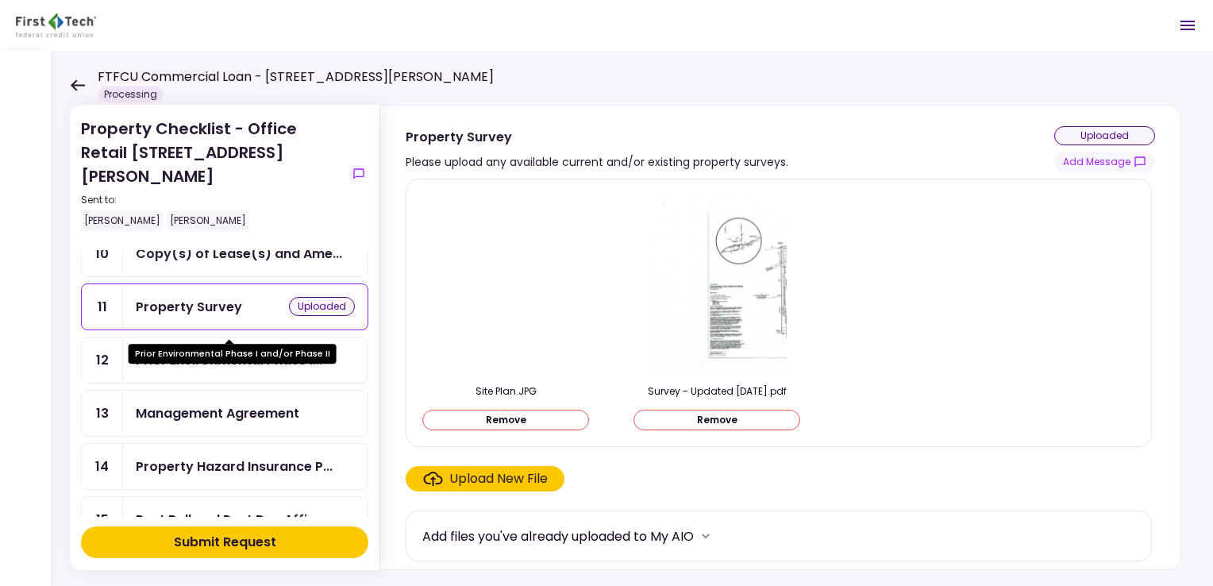
click at [289, 350] on div "Prior Environmental Phase I..." at bounding box center [229, 360] width 187 height 20
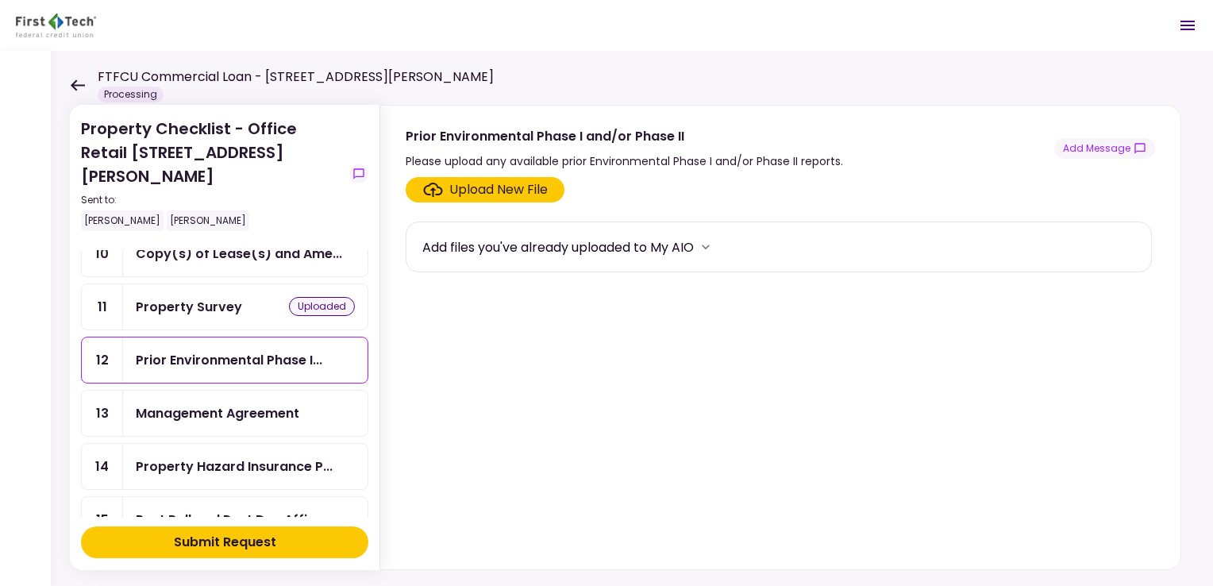
click at [286, 403] on div "Management Agreement" at bounding box center [218, 413] width 164 height 20
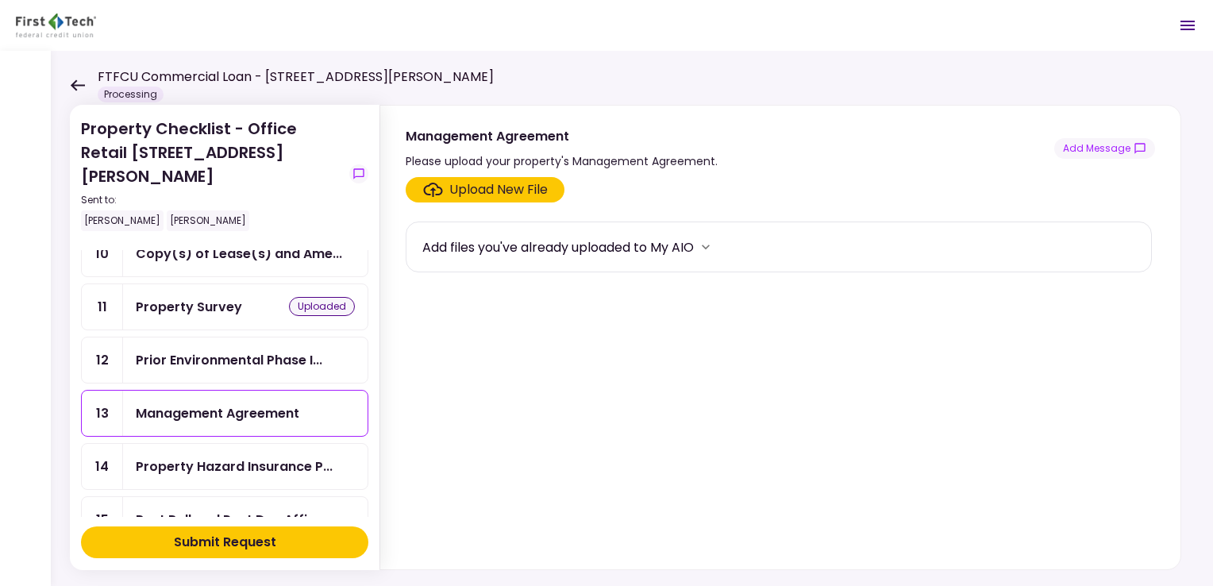
click at [286, 403] on div "Management Agreement" at bounding box center [218, 413] width 164 height 20
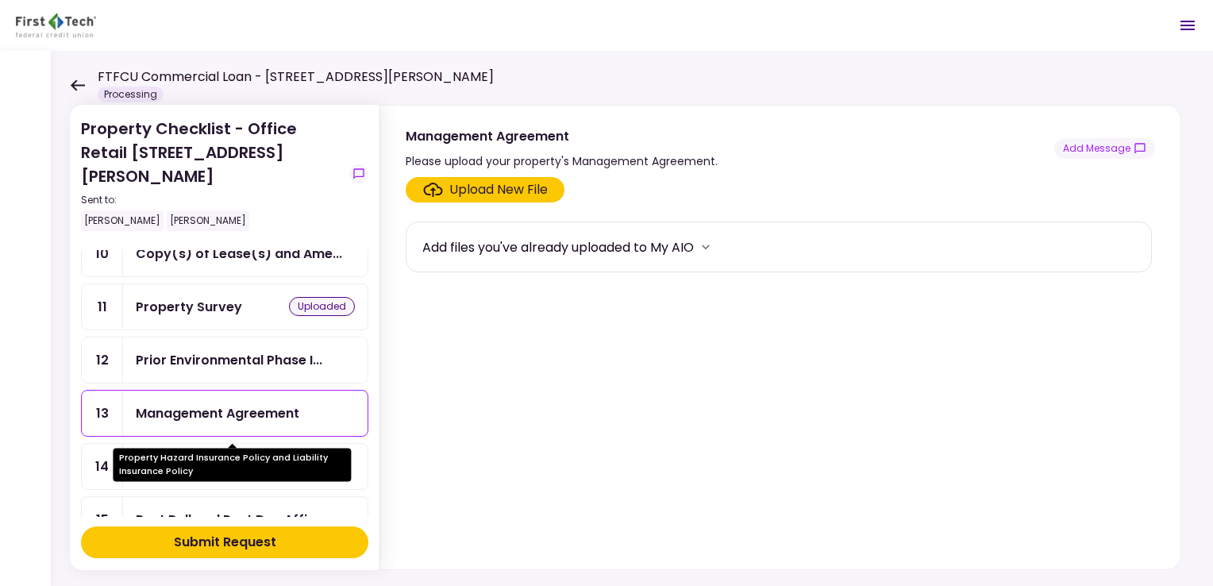
click at [282, 457] on div "Property Hazard Insurance P..." at bounding box center [234, 467] width 197 height 20
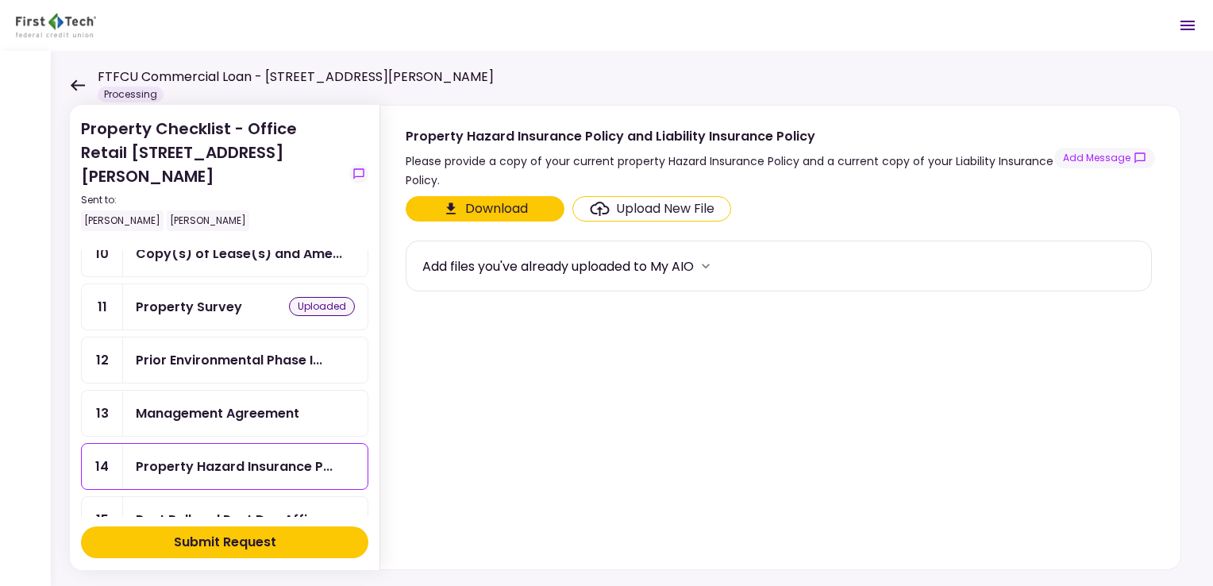
click at [662, 206] on div "Upload New File" at bounding box center [665, 208] width 98 height 19
click at [0, 0] on input "Upload New File" at bounding box center [0, 0] width 0 height 0
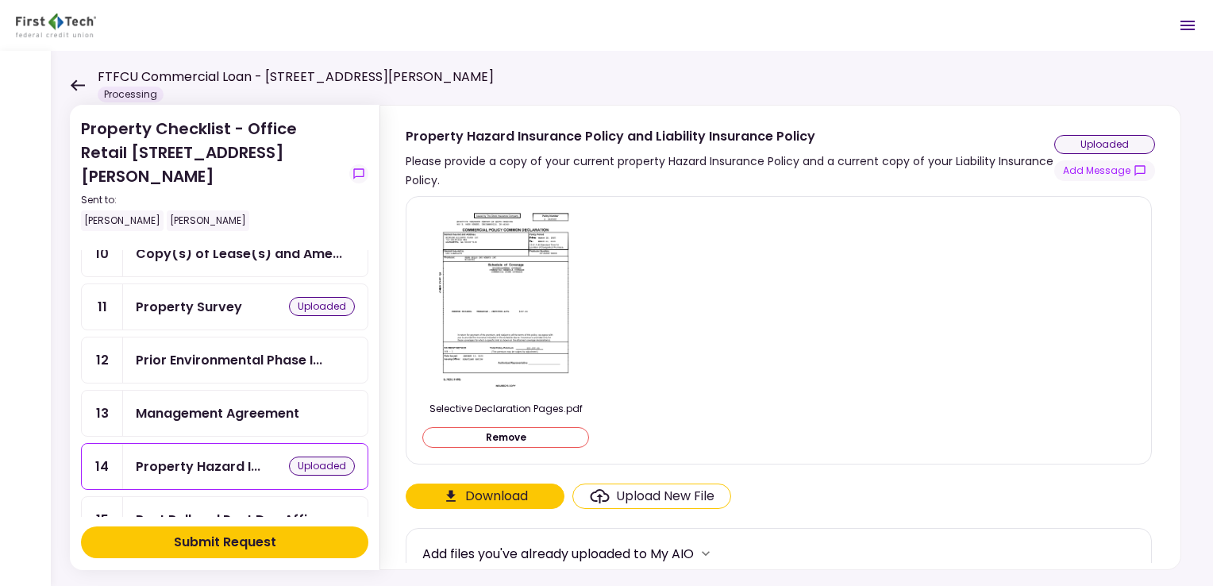
click at [491, 492] on button "Download" at bounding box center [485, 496] width 159 height 25
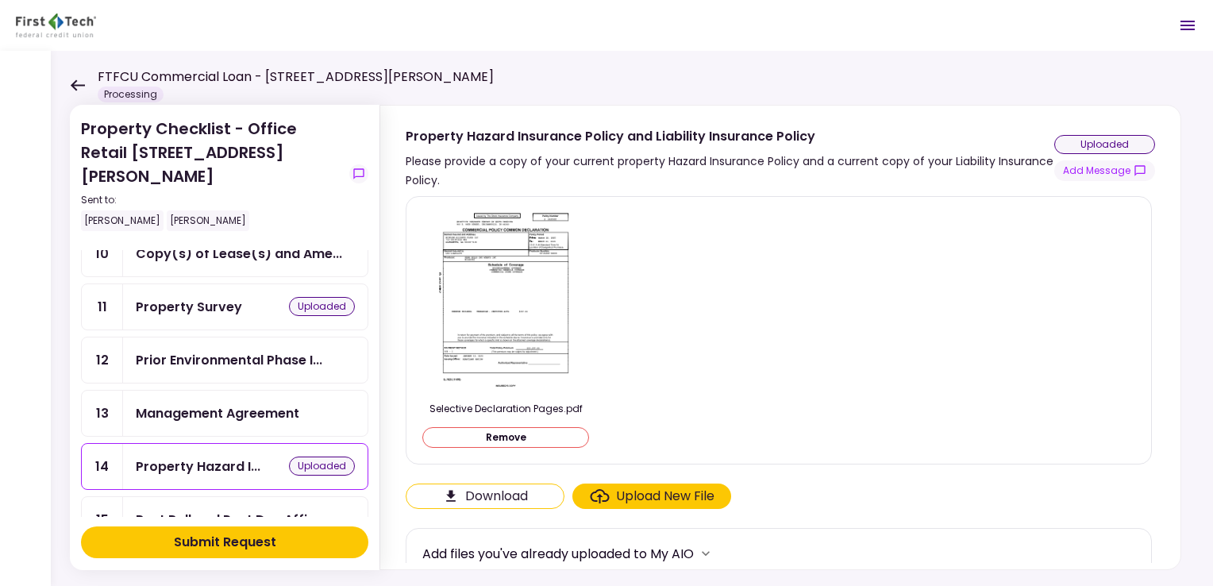
click at [322, 510] on div "Rent Roll and Past Due Affi..." at bounding box center [245, 520] width 219 height 20
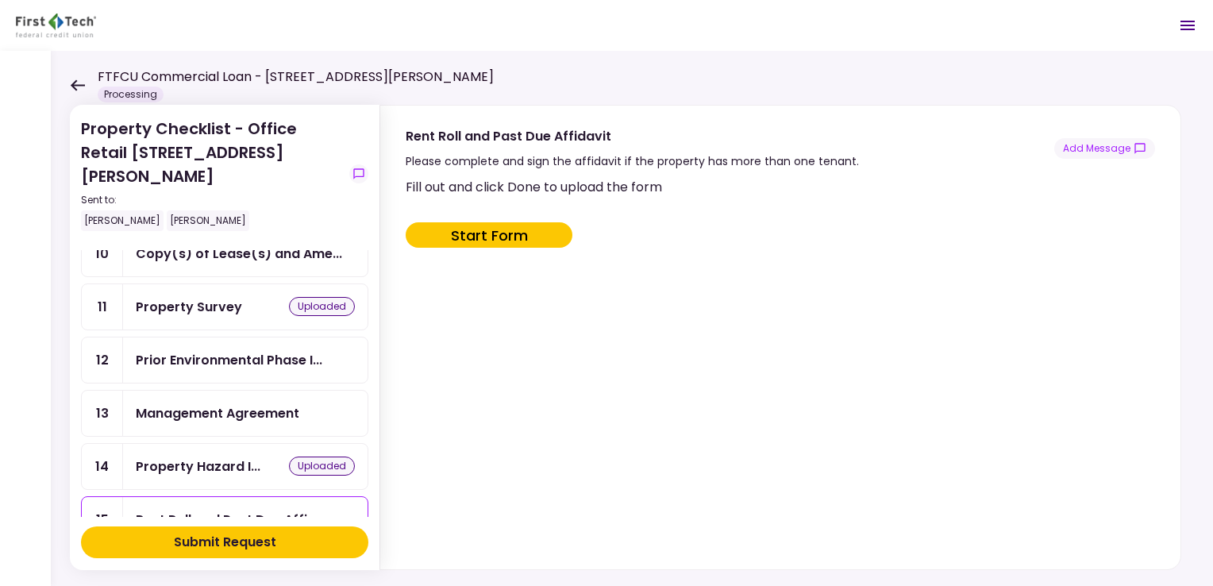
click at [508, 234] on button "Start Form" at bounding box center [489, 234] width 167 height 25
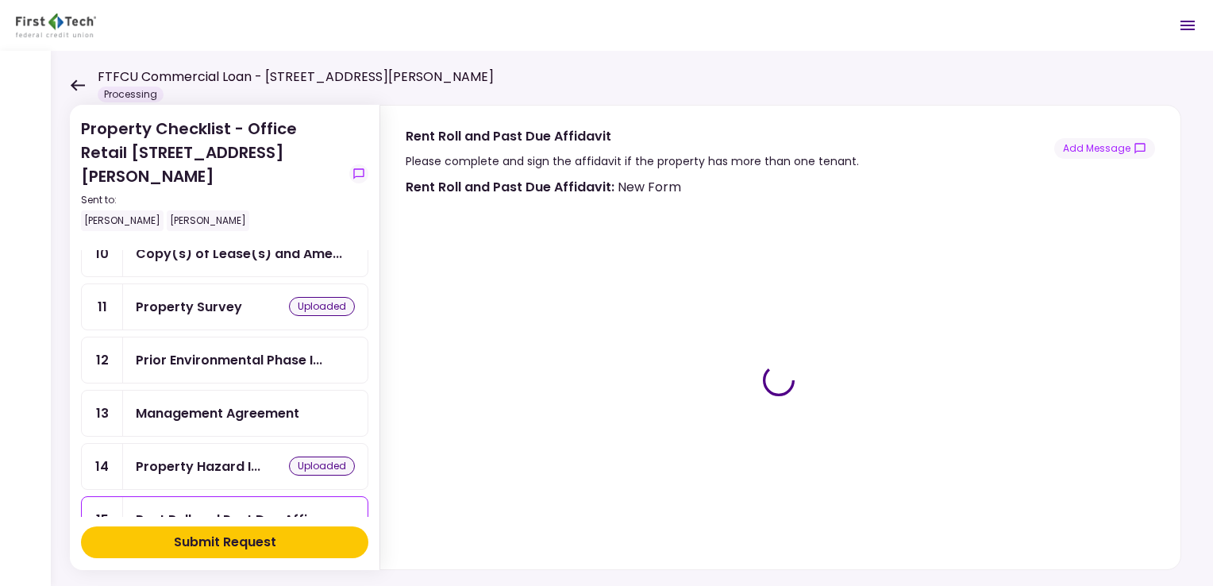
type input "***"
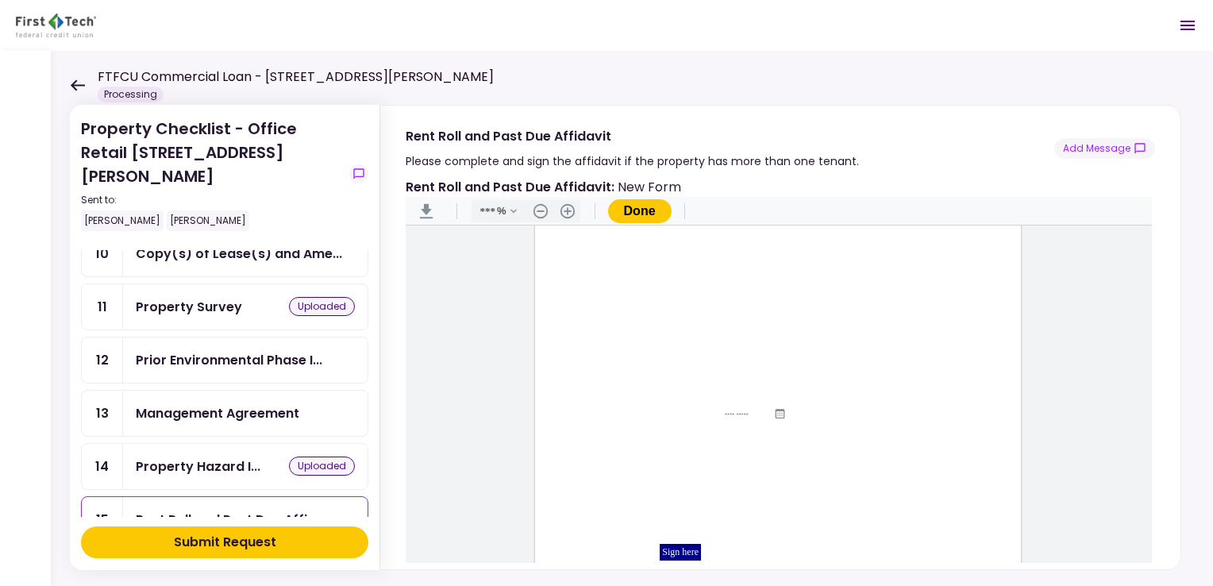
scroll to position [114, 0]
click at [721, 316] on input "Document Content" at bounding box center [729, 316] width 70 height 13
type input "*****"
click at [780, 314] on input "Document Content" at bounding box center [784, 316] width 14 height 13
type input "**"
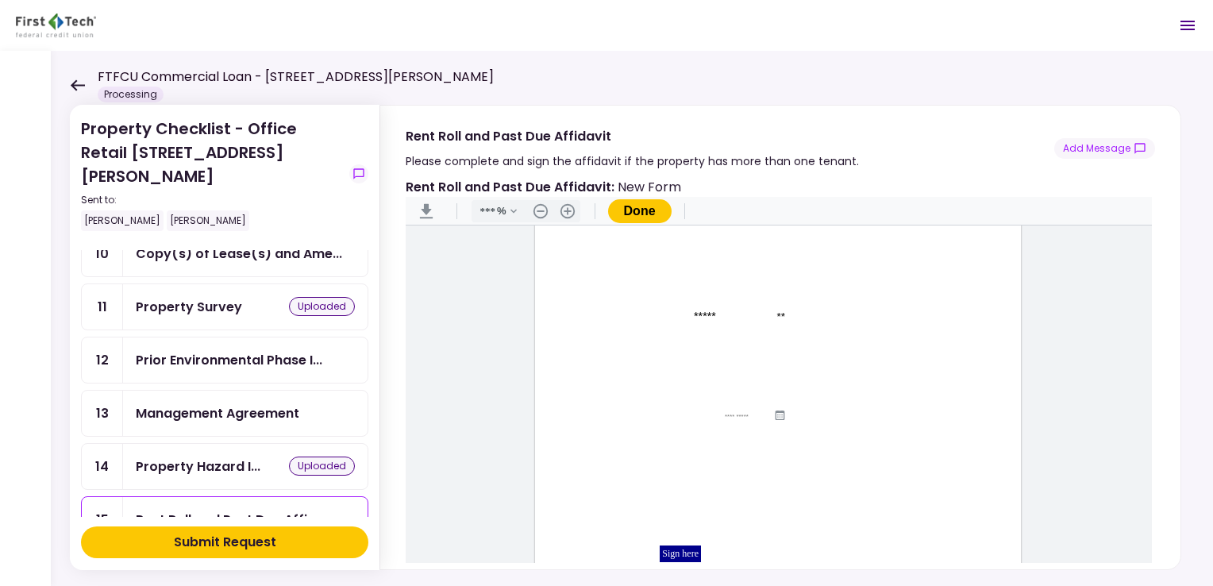
click at [691, 340] on input "Document Content" at bounding box center [725, 338] width 184 height 13
click at [633, 338] on input "Document Content" at bounding box center [725, 338] width 184 height 13
type input "**********"
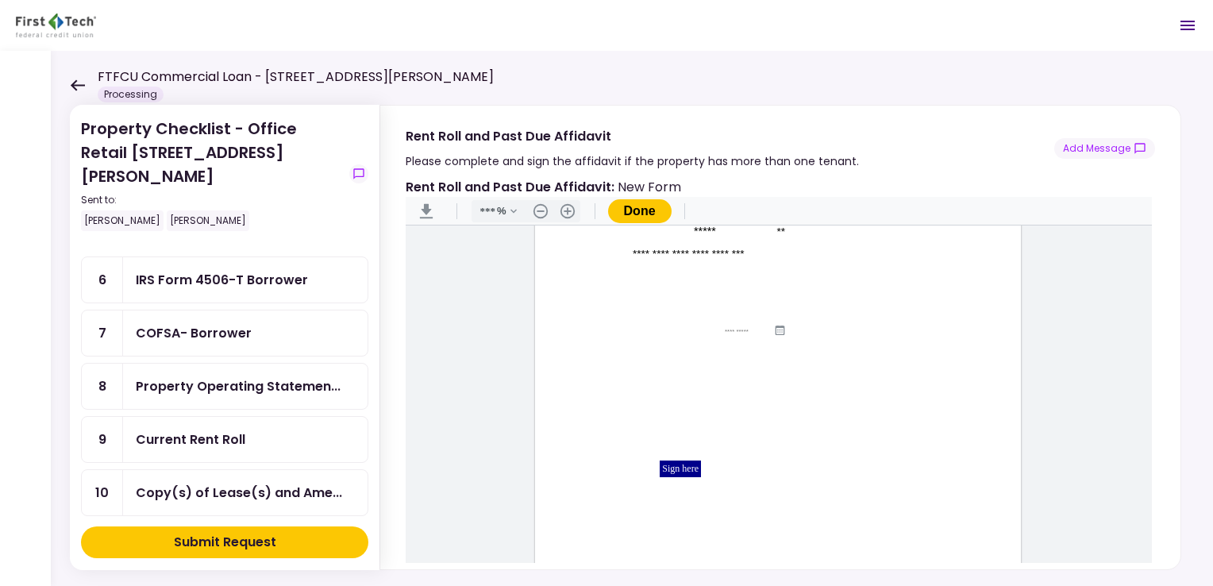
scroll to position [289, 0]
click at [266, 419] on div "Current Rent Roll" at bounding box center [245, 441] width 245 height 45
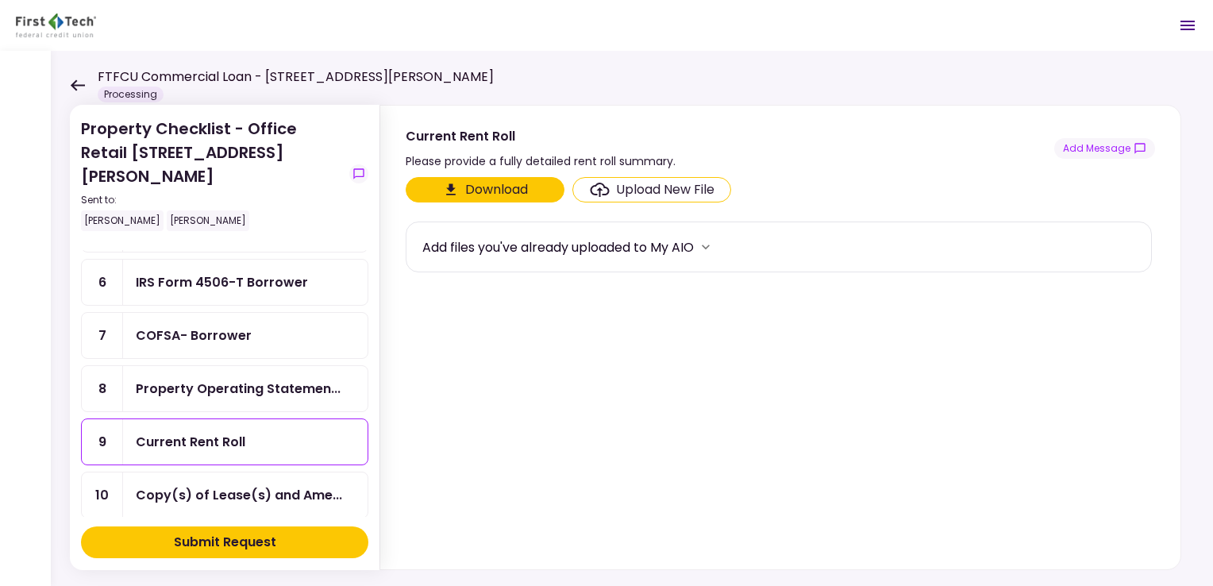
click at [492, 190] on button "Download" at bounding box center [485, 189] width 159 height 25
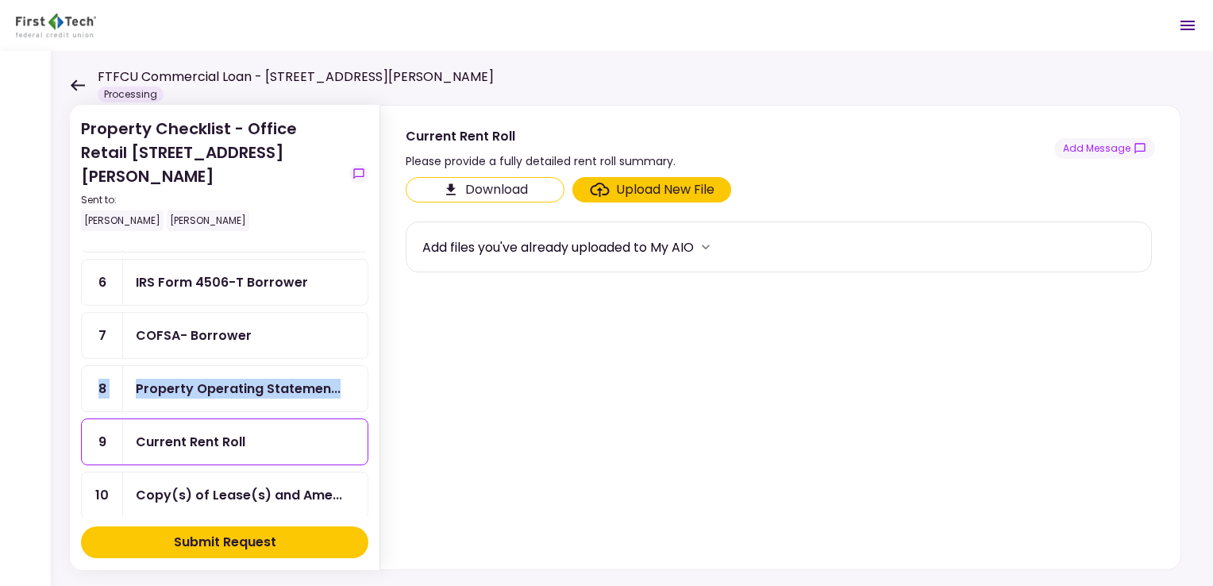
drag, startPoint x: 368, startPoint y: 338, endPoint x: 368, endPoint y: 318, distance: 20.6
click at [368, 318] on section "Property Checklist - Office Retail 324-326 Emerson Blvd Sent to: Stephen Mallik…" at bounding box center [225, 337] width 310 height 465
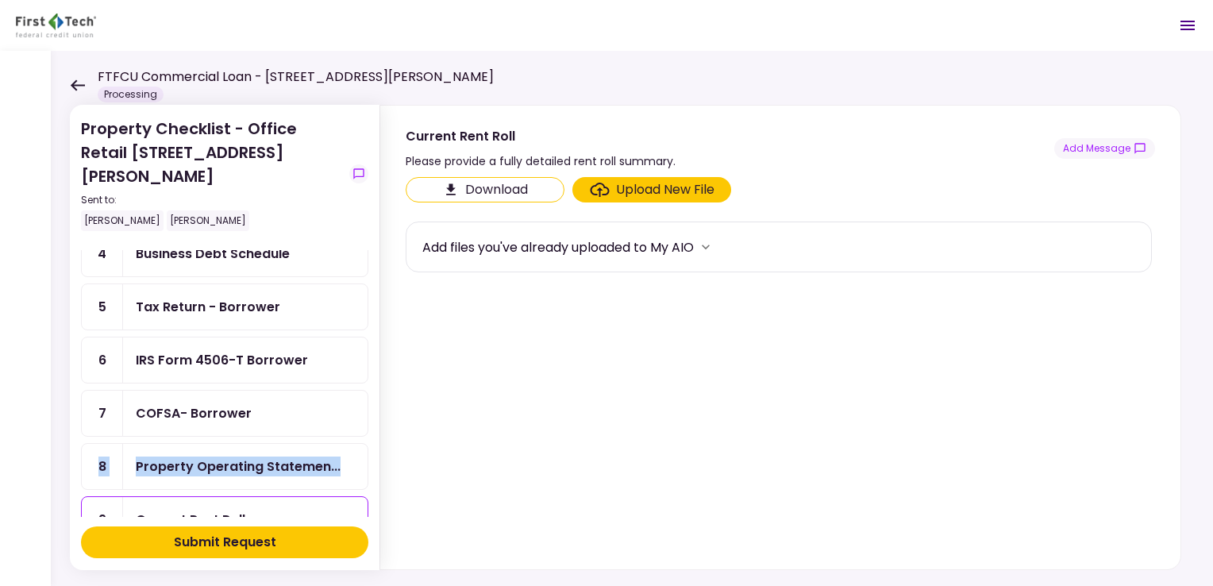
scroll to position [317, 0]
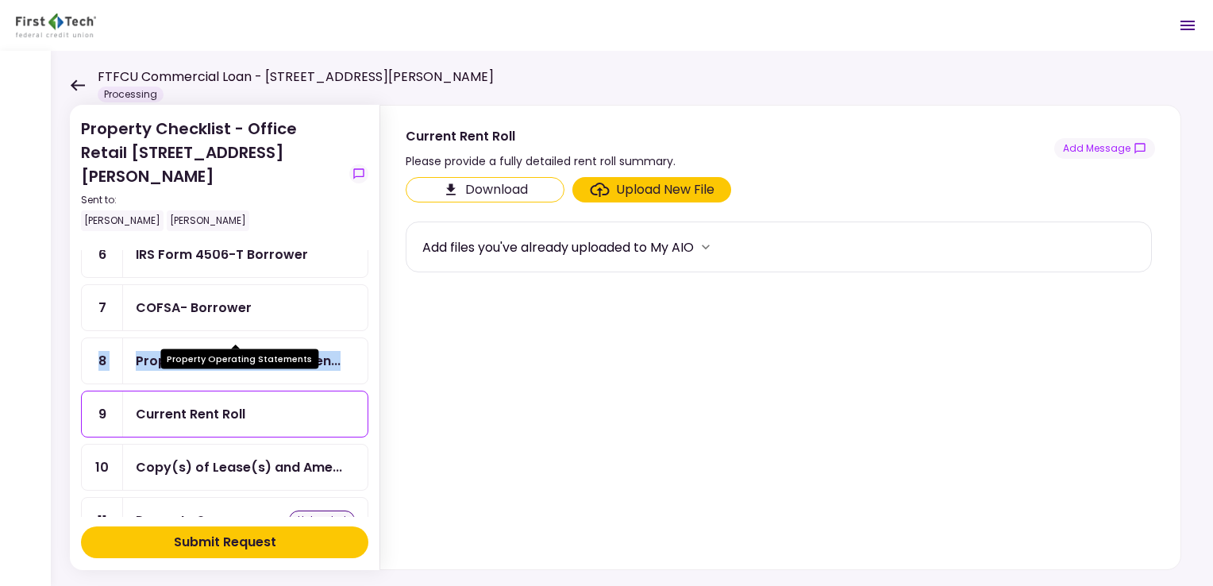
click at [313, 351] on div "Property Operating Statemen..." at bounding box center [238, 361] width 205 height 20
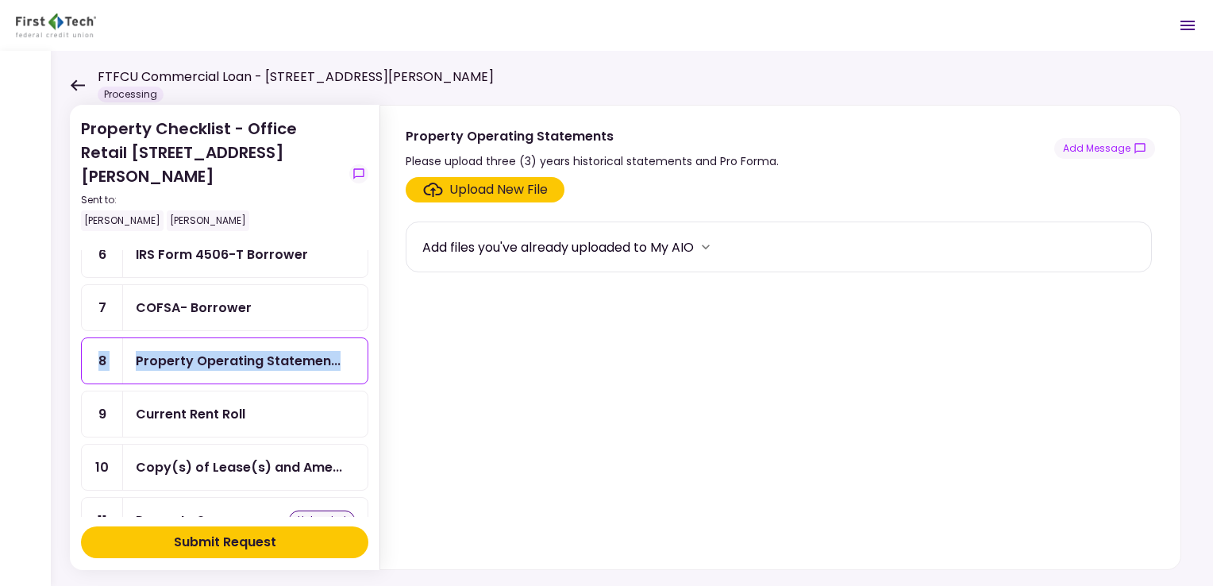
click at [52, 311] on div "Property Checklist - Office Retail 324-326 Emerson Blvd Sent to: Stephen Mallik…" at bounding box center [632, 318] width 1162 height 535
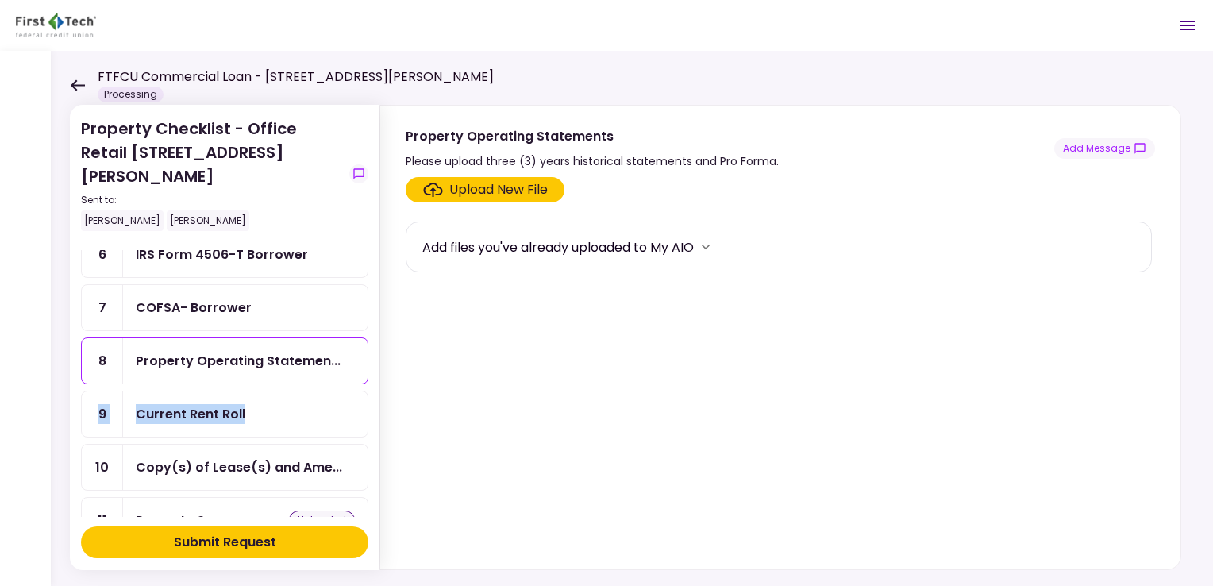
drag, startPoint x: 368, startPoint y: 370, endPoint x: 368, endPoint y: 352, distance: 18.3
click at [368, 352] on section "Property Checklist - Office Retail 324-326 Emerson Blvd Sent to: Stephen Mallik…" at bounding box center [225, 337] width 310 height 465
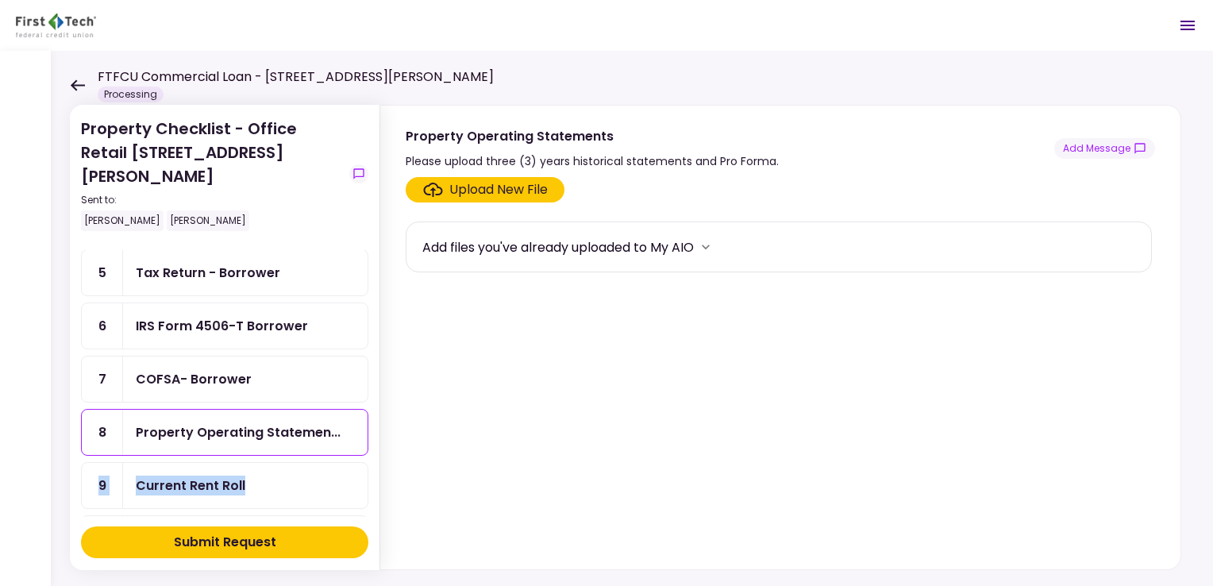
scroll to position [240, 0]
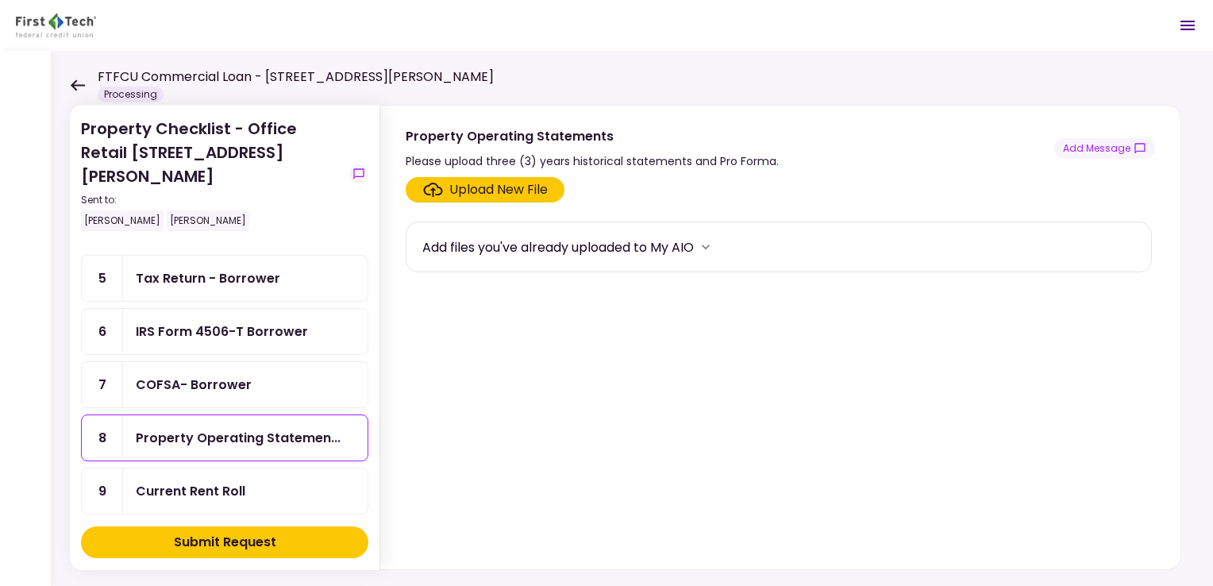
click at [276, 379] on ul "1 Organization Documents for... 2 EIN Letter 3 Financial Statement - Borrower 4…" at bounding box center [224, 438] width 287 height 792
click at [275, 375] on div "COFSA- Borrower" at bounding box center [245, 385] width 219 height 20
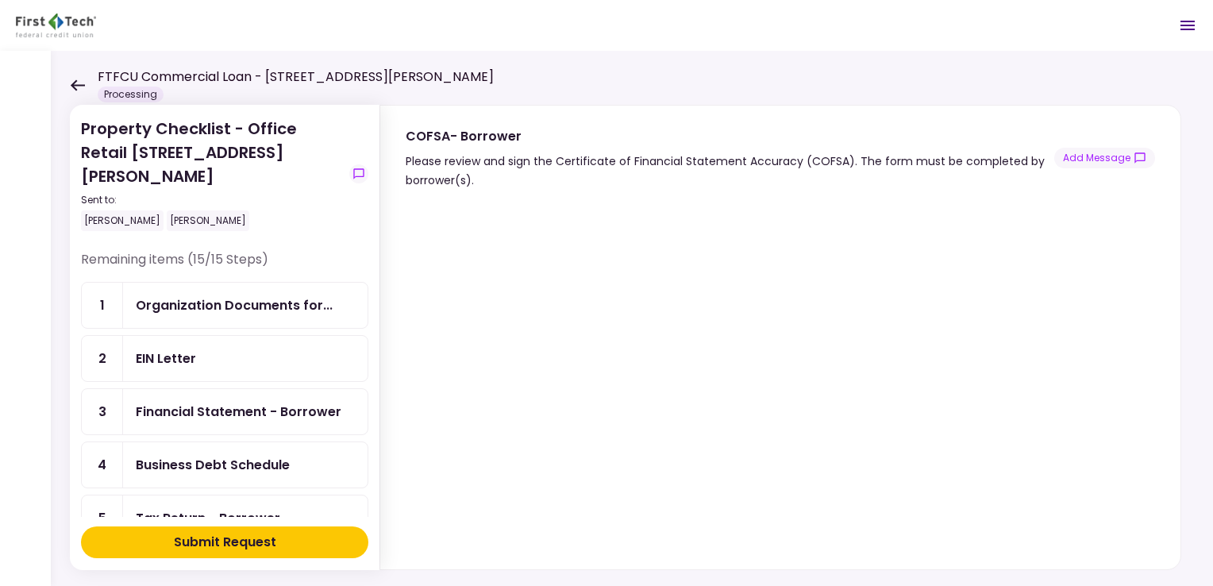
click at [295, 455] on div "Business Debt Schedule" at bounding box center [245, 465] width 219 height 20
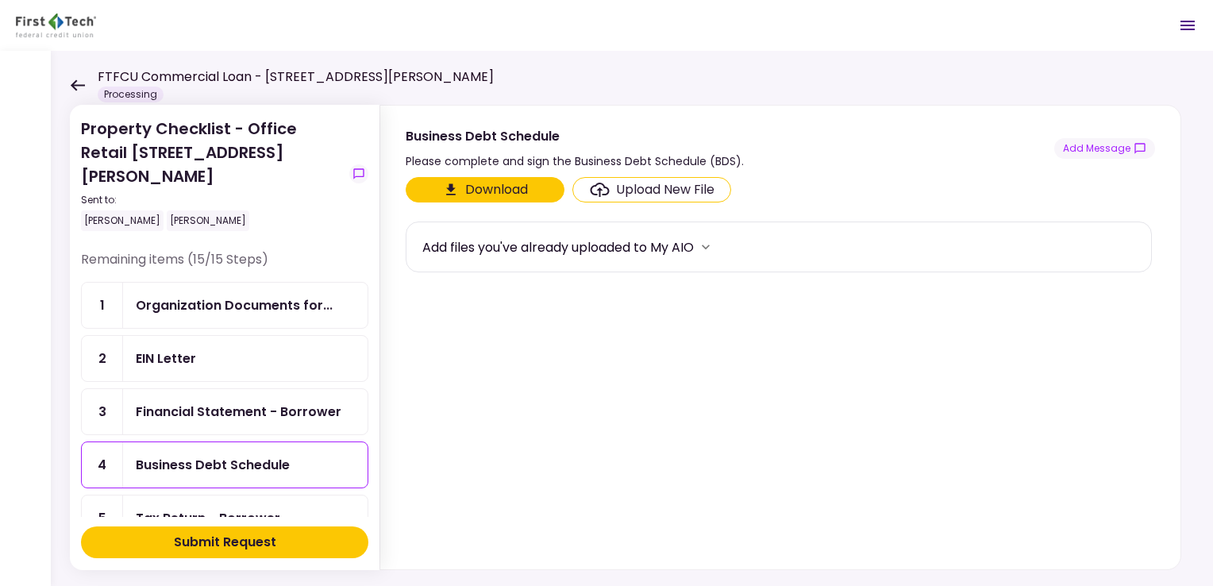
click at [308, 402] on div "Financial Statement - Borrower" at bounding box center [239, 412] width 206 height 20
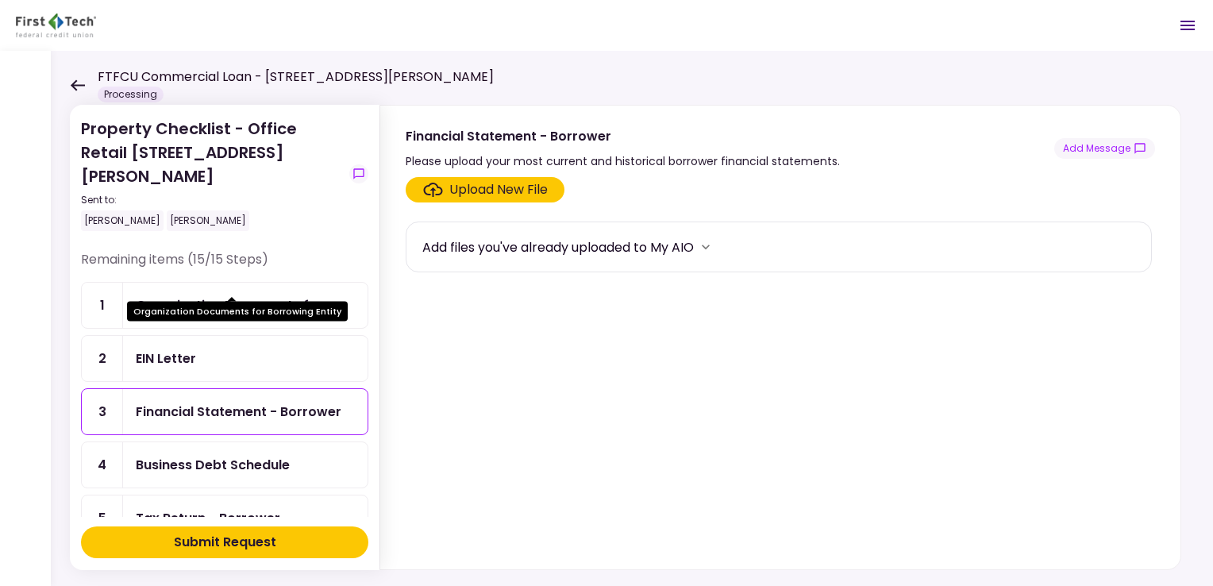
click at [295, 290] on body "FTFCU Commercial Loan - 324 Emerson Blvd High Ridge MO Processing 0 Messages Ne…" at bounding box center [606, 293] width 1213 height 586
click at [295, 295] on div "Organization Documents for..." at bounding box center [234, 305] width 197 height 20
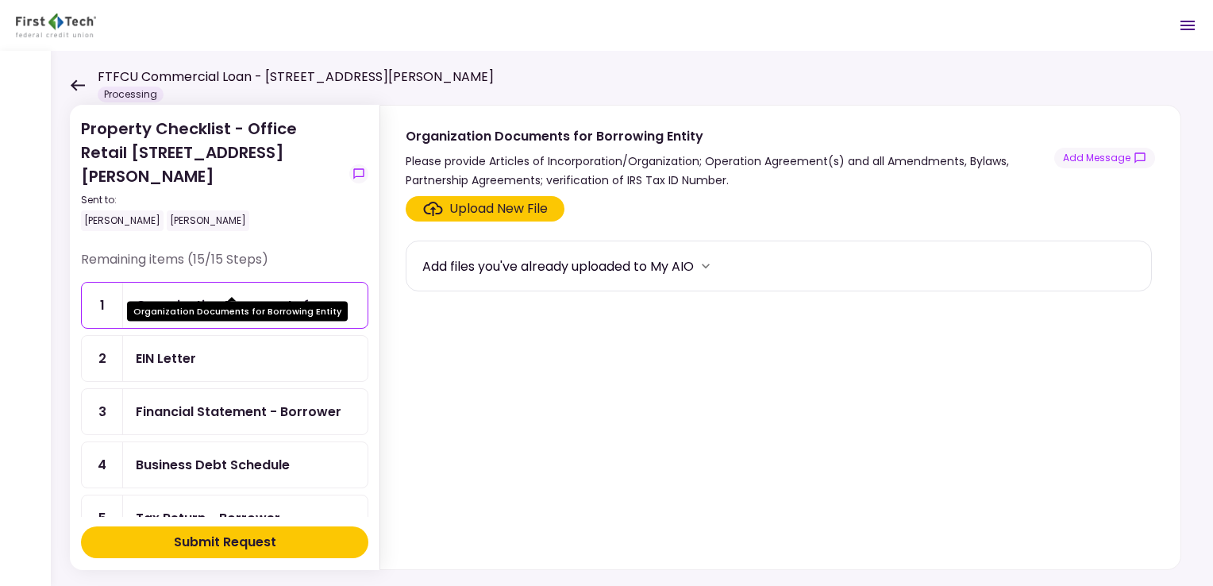
click at [281, 295] on div "Organization Documents for..." at bounding box center [234, 305] width 197 height 20
click at [268, 349] on div "EIN Letter" at bounding box center [245, 359] width 219 height 20
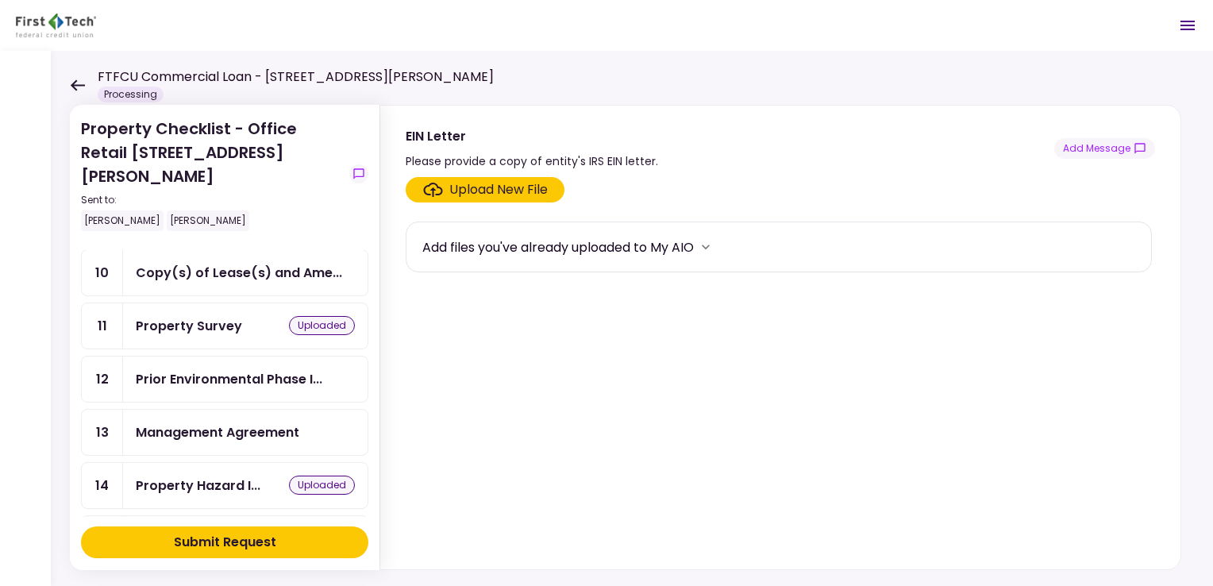
scroll to position [490, 0]
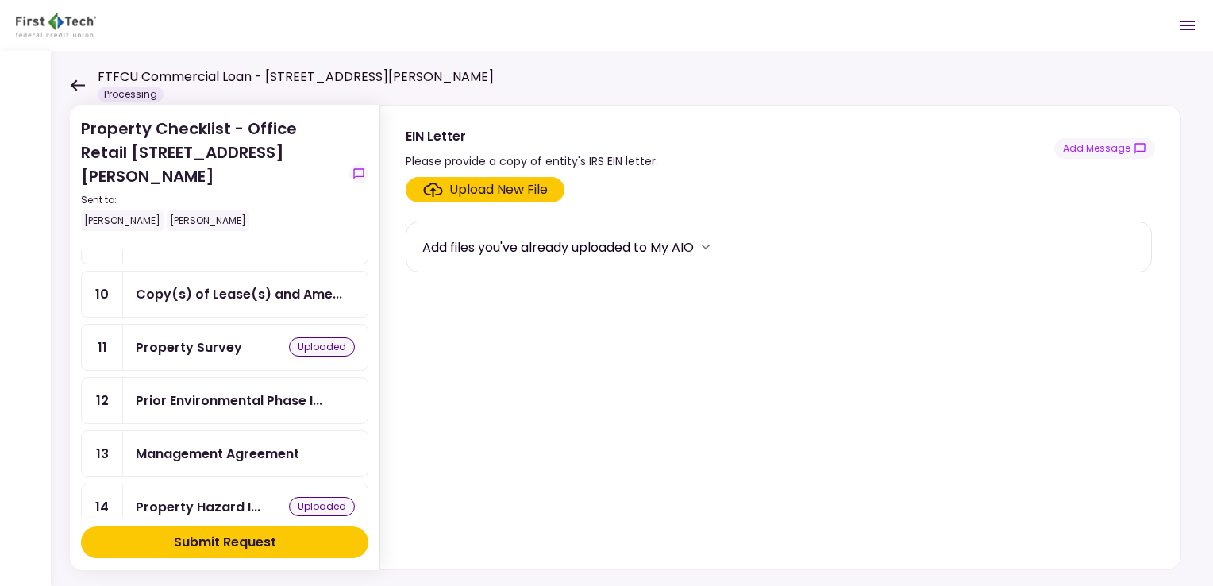
click at [274, 444] on div "Management Agreement" at bounding box center [218, 454] width 164 height 20
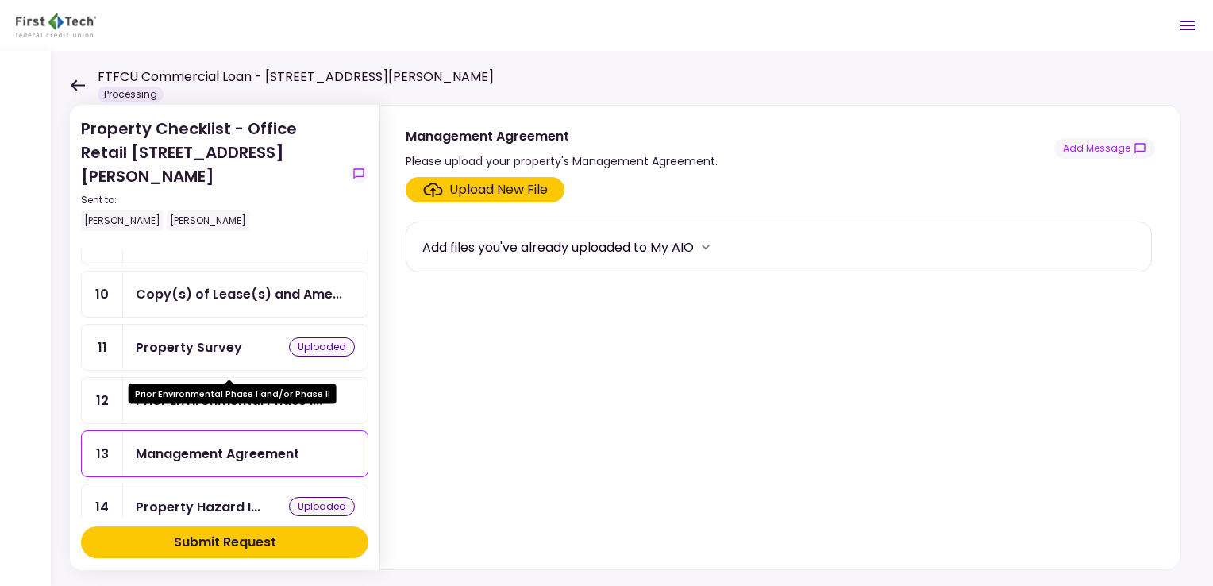
click at [276, 391] on div "Prior Environmental Phase I..." at bounding box center [229, 401] width 187 height 20
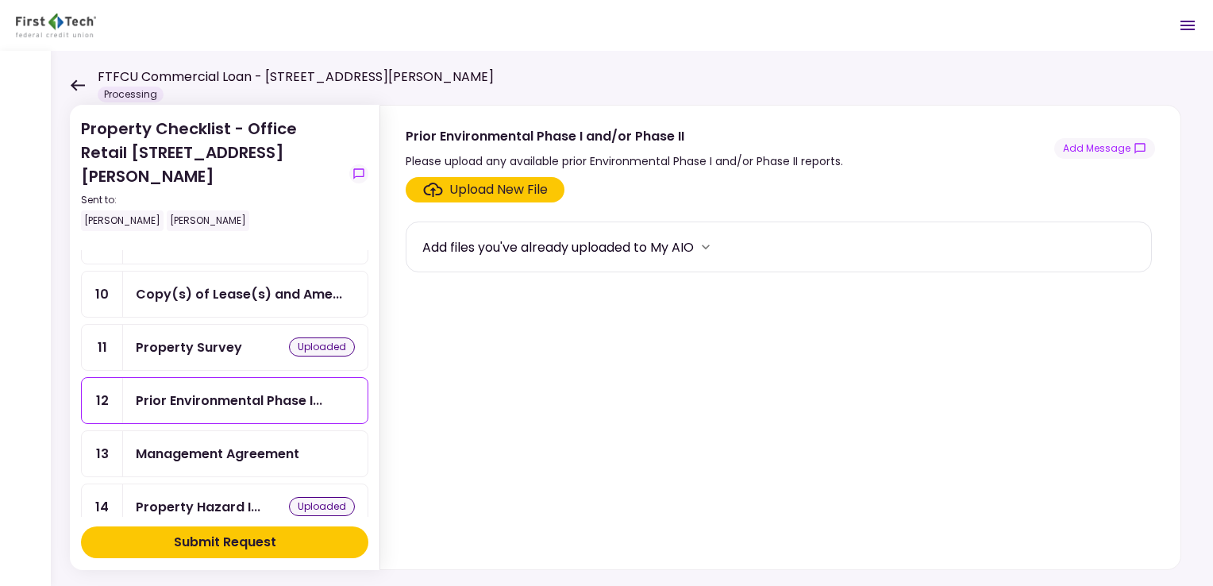
drag, startPoint x: 368, startPoint y: 414, endPoint x: 368, endPoint y: 389, distance: 25.4
click at [368, 389] on section "Property Checklist - Office Retail 324-326 Emerson Blvd Sent to: Stephen Mallik…" at bounding box center [225, 337] width 310 height 465
drag, startPoint x: 368, startPoint y: 409, endPoint x: 368, endPoint y: 389, distance: 19.8
click at [368, 389] on div "Remaining items (15/15 Steps) 1 Organization Documents for... 2 EIN Letter 3 Fi…" at bounding box center [224, 383] width 287 height 267
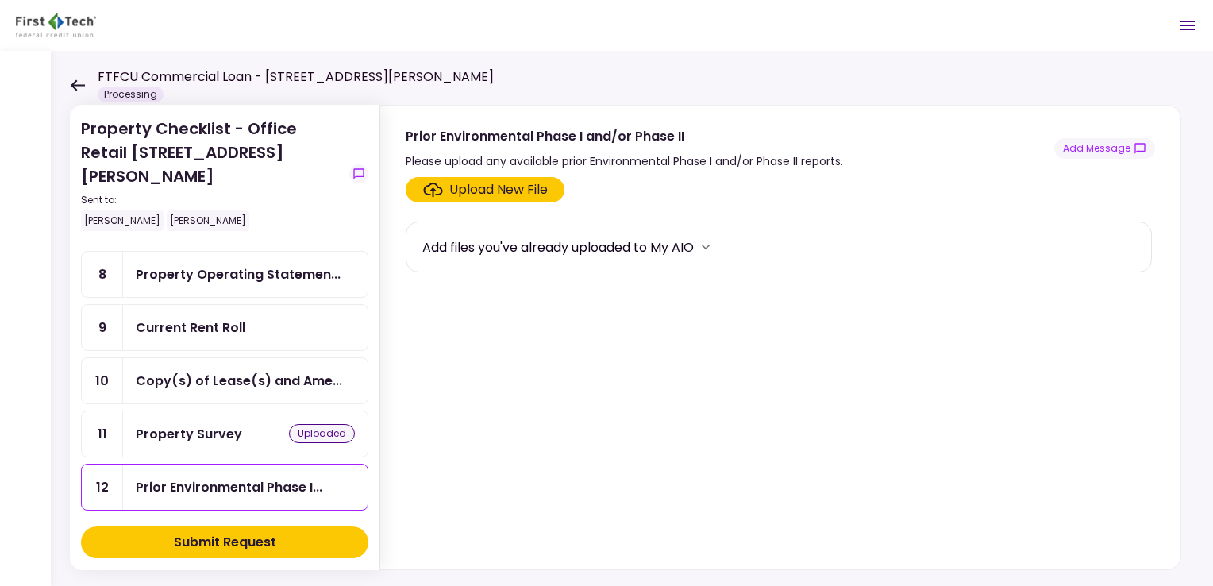
scroll to position [399, 0]
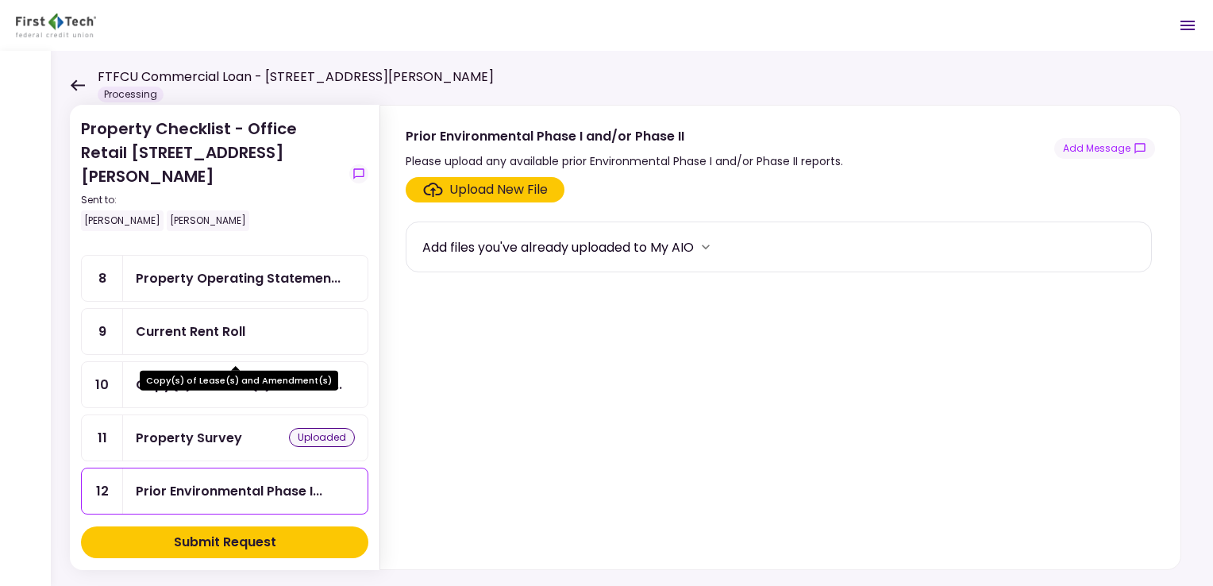
click at [289, 375] on div "Copy(s) of Lease(s) and Ame..." at bounding box center [239, 385] width 206 height 20
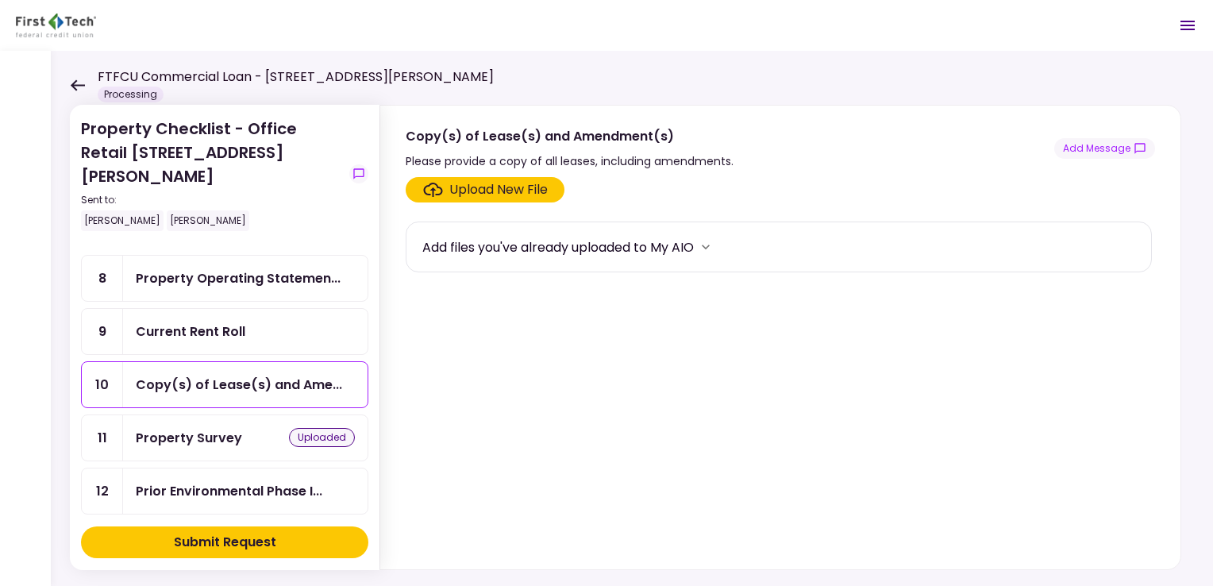
click at [549, 187] on label "Upload New File" at bounding box center [485, 189] width 159 height 25
click at [0, 0] on input "Upload New File" at bounding box center [0, 0] width 0 height 0
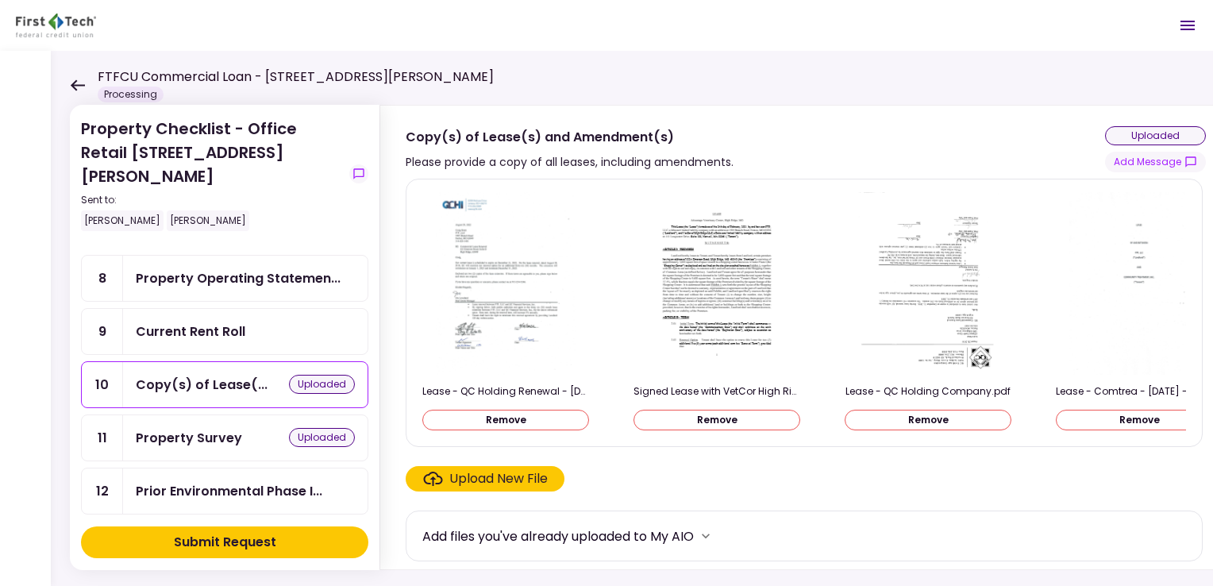
click at [215, 322] on div "Current Rent Roll" at bounding box center [191, 332] width 110 height 20
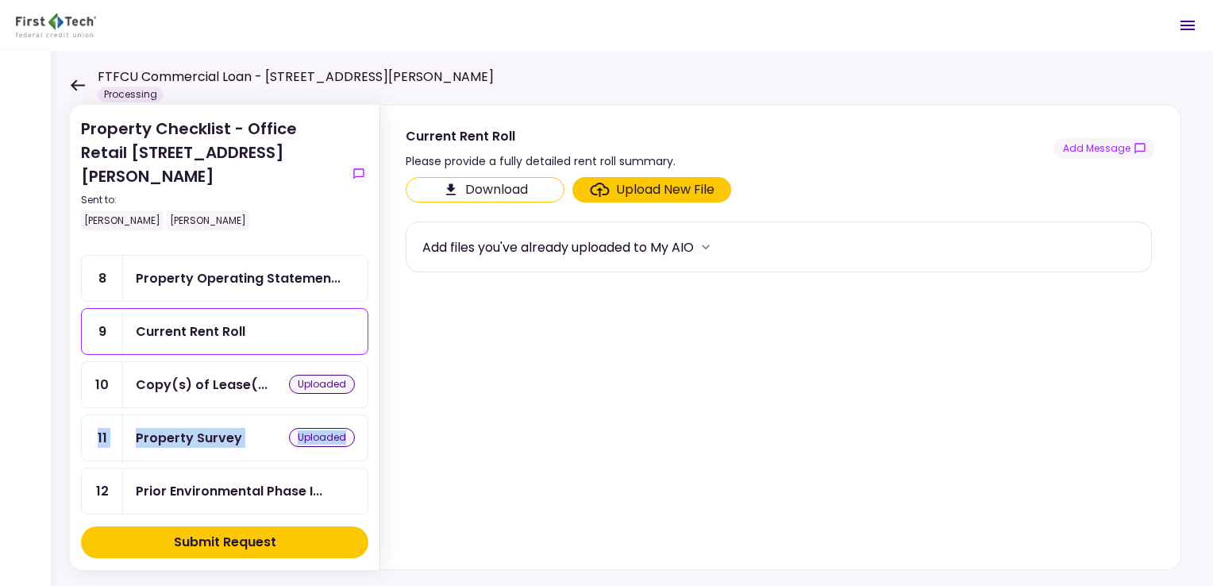
drag, startPoint x: 368, startPoint y: 396, endPoint x: 367, endPoint y: 373, distance: 23.0
click at [367, 373] on div "Remaining items (15/15 Steps) 1 Organization Documents for... 2 EIN Letter 3 Fi…" at bounding box center [224, 383] width 287 height 267
drag, startPoint x: 367, startPoint y: 373, endPoint x: 298, endPoint y: 243, distance: 147.4
click at [298, 268] on div "Property Operating Statemen..." at bounding box center [238, 278] width 205 height 20
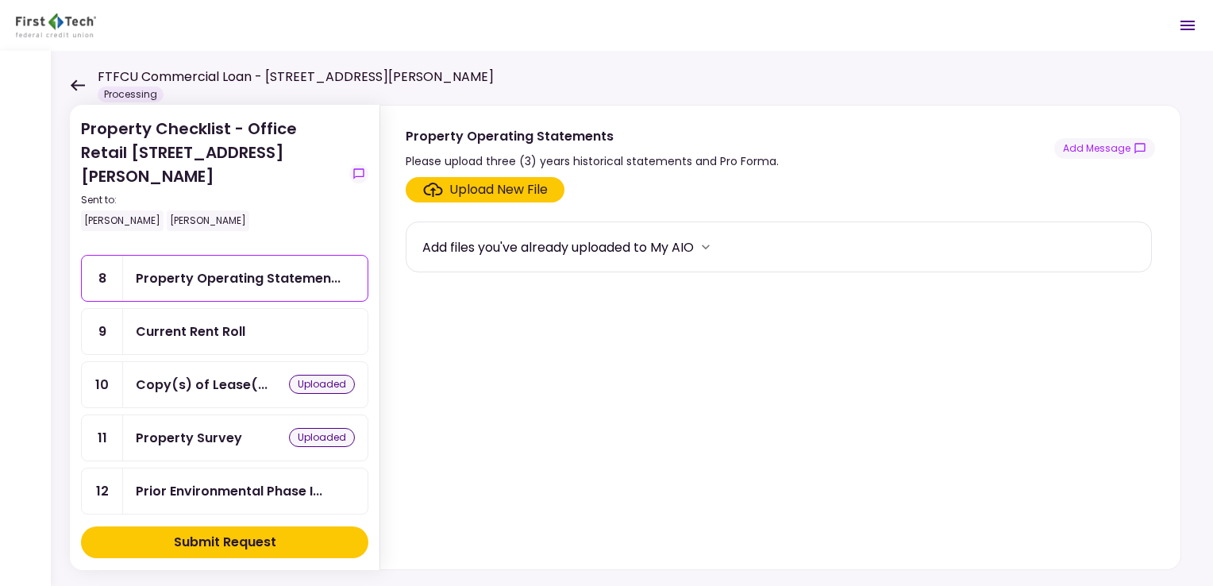
click at [492, 196] on div "Upload New File" at bounding box center [498, 189] width 98 height 19
click at [0, 0] on input "Upload New File" at bounding box center [0, 0] width 0 height 0
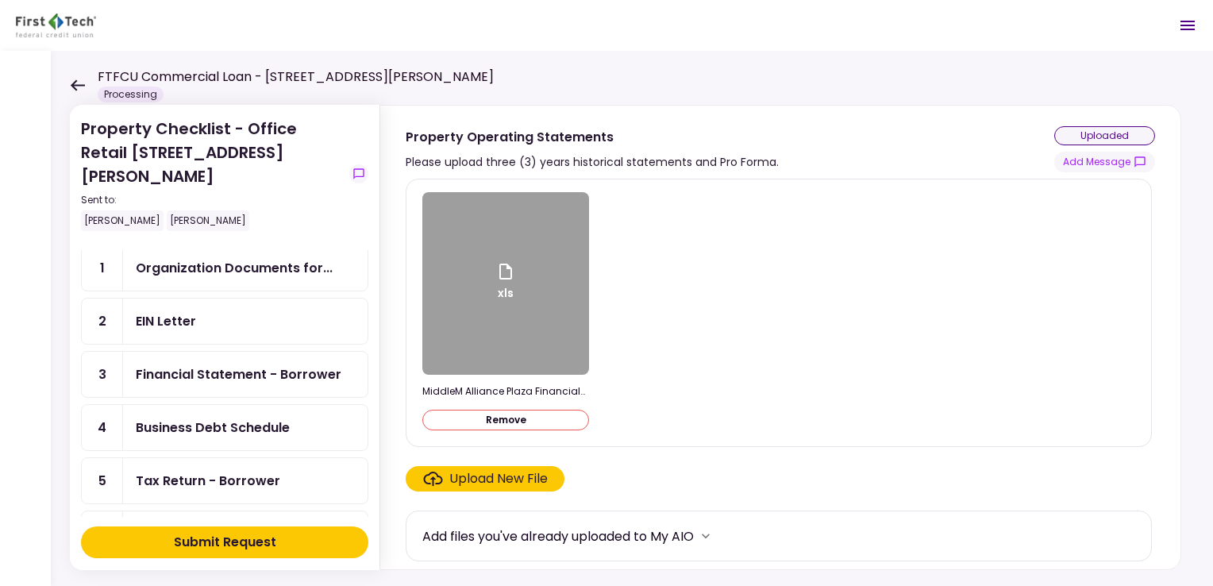
scroll to position [32, 0]
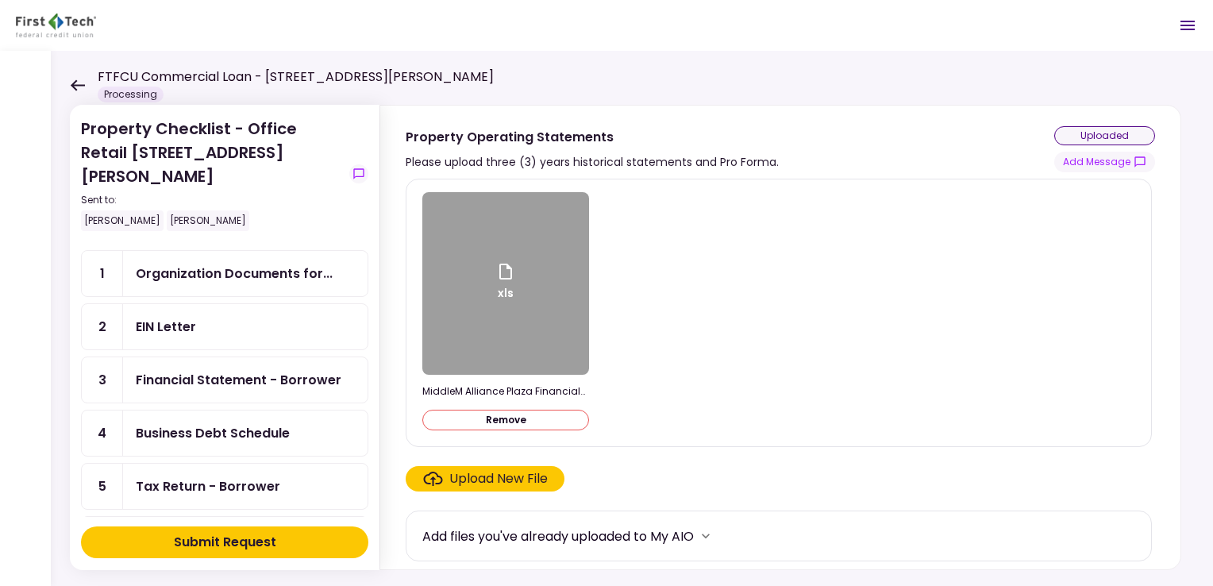
click at [313, 357] on div "Financial Statement - Borrower" at bounding box center [245, 379] width 245 height 45
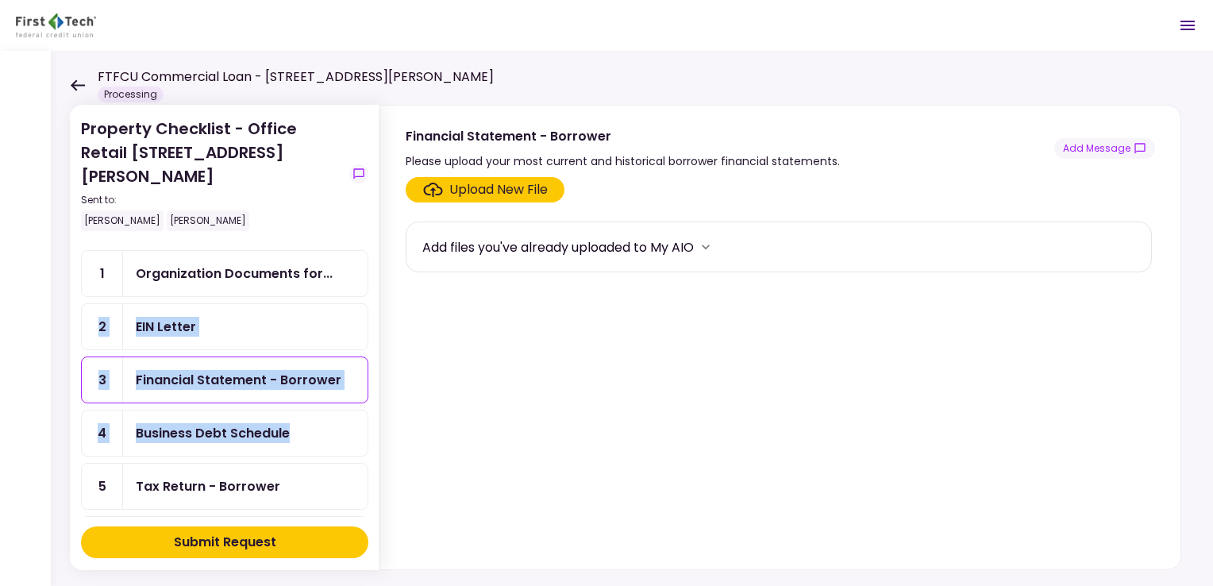
drag, startPoint x: 368, startPoint y: 271, endPoint x: 356, endPoint y: 402, distance: 131.6
click at [356, 402] on section "Property Checklist - Office Retail 324-326 Emerson Blvd Sent to: Stephen Mallik…" at bounding box center [225, 337] width 310 height 465
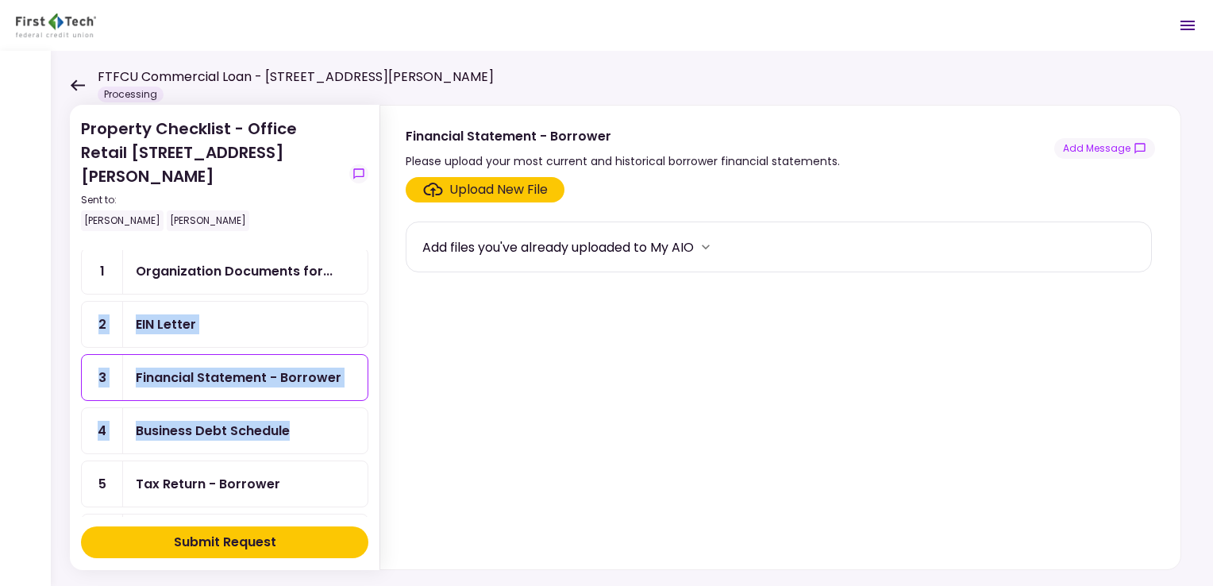
click at [70, 287] on section "Property Checklist - Office Retail 324-326 Emerson Blvd Sent to: Stephen Mallik…" at bounding box center [225, 337] width 310 height 465
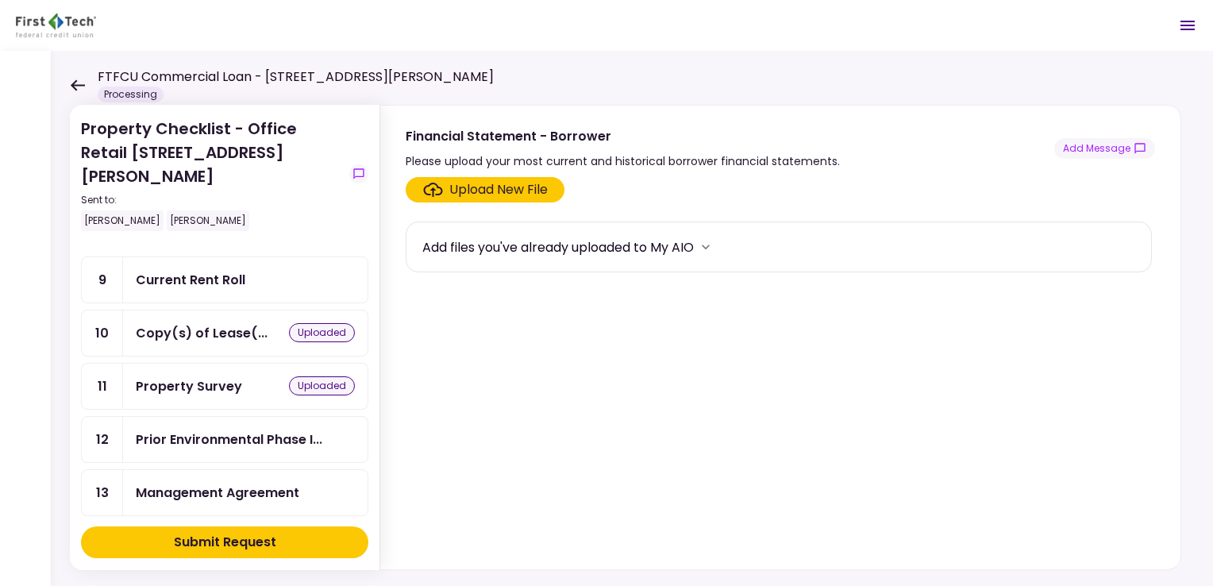
scroll to position [453, 0]
click at [277, 481] on div "Management Agreement" at bounding box center [218, 491] width 164 height 20
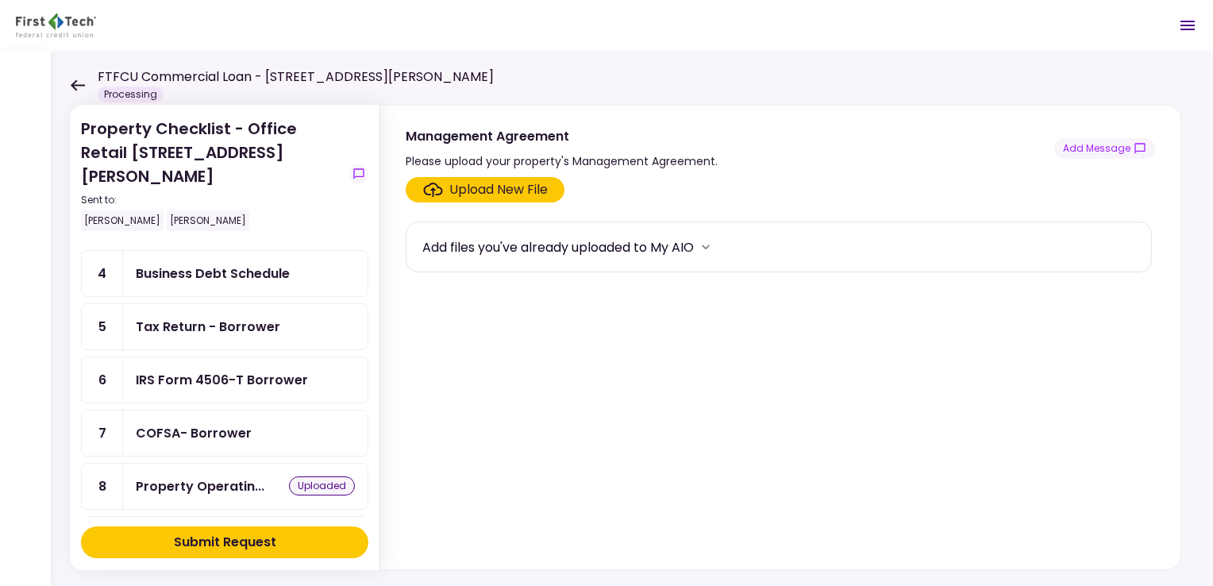
scroll to position [140, 0]
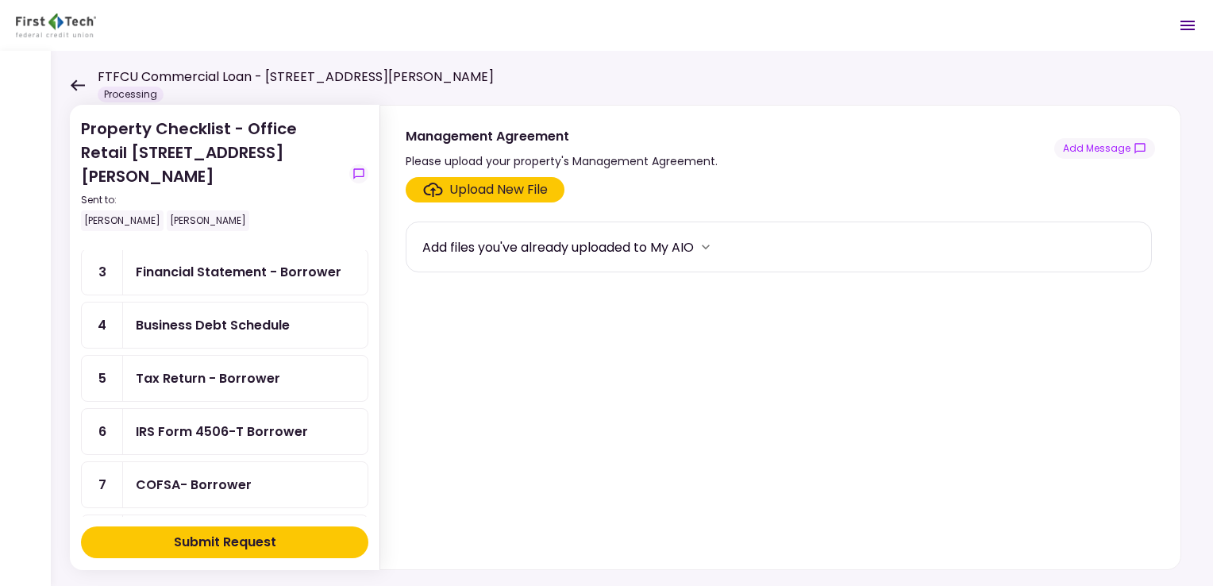
click at [630, 303] on section "Upload New File Add files you've already uploaded to My AIO" at bounding box center [781, 370] width 750 height 386
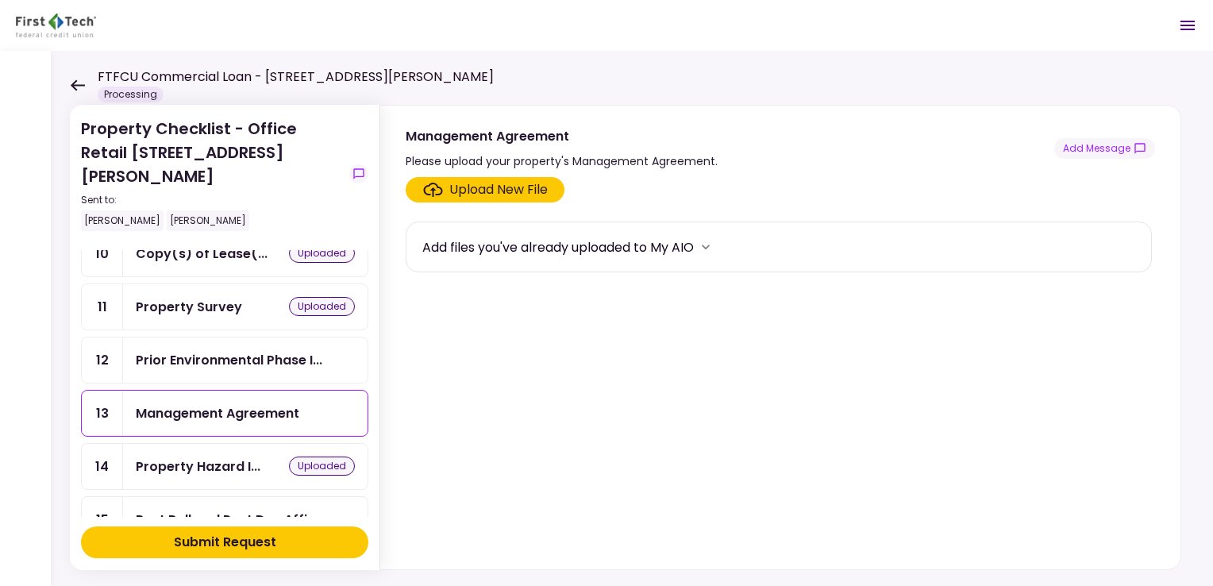
scroll to position [525, 0]
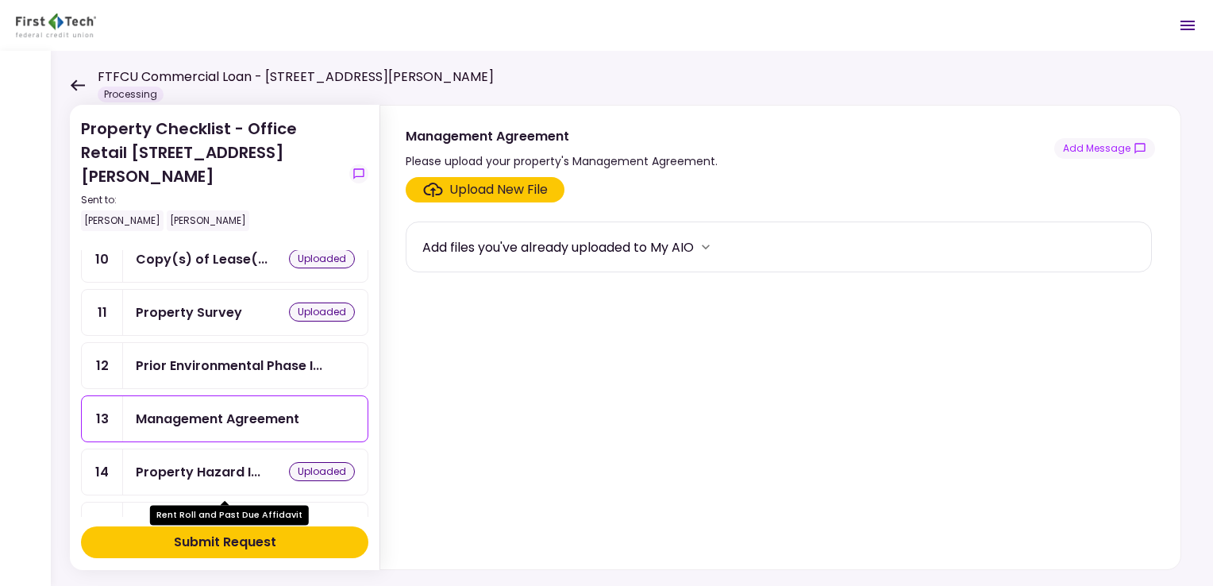
click at [225, 515] on div "Rent Roll and Past Due Affi..." at bounding box center [226, 525] width 181 height 20
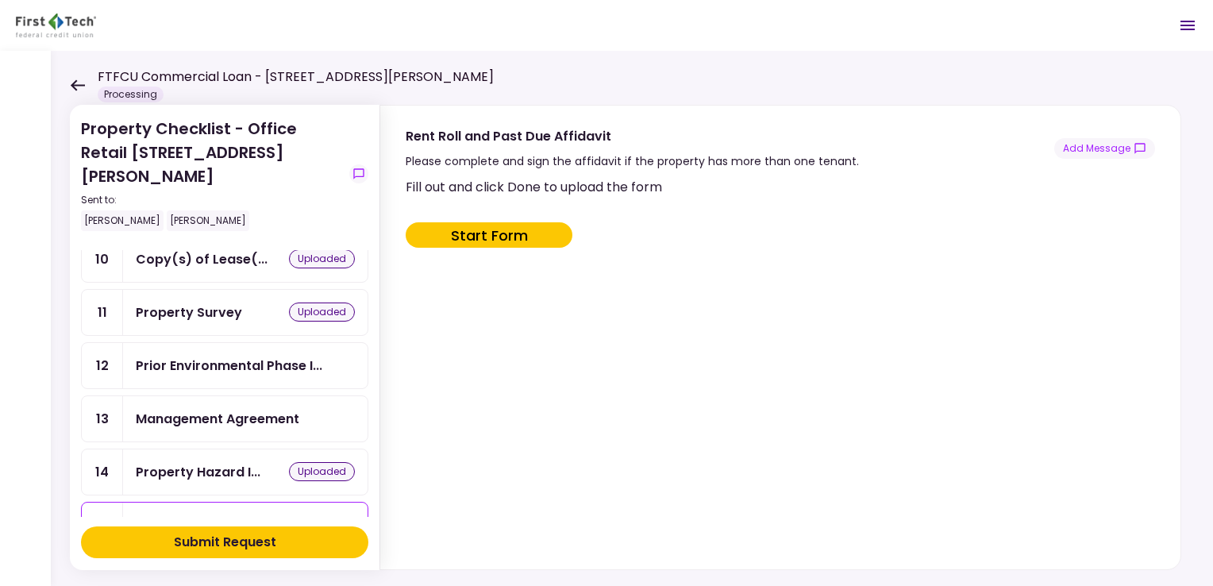
click at [483, 232] on button "Start Form" at bounding box center [489, 234] width 167 height 25
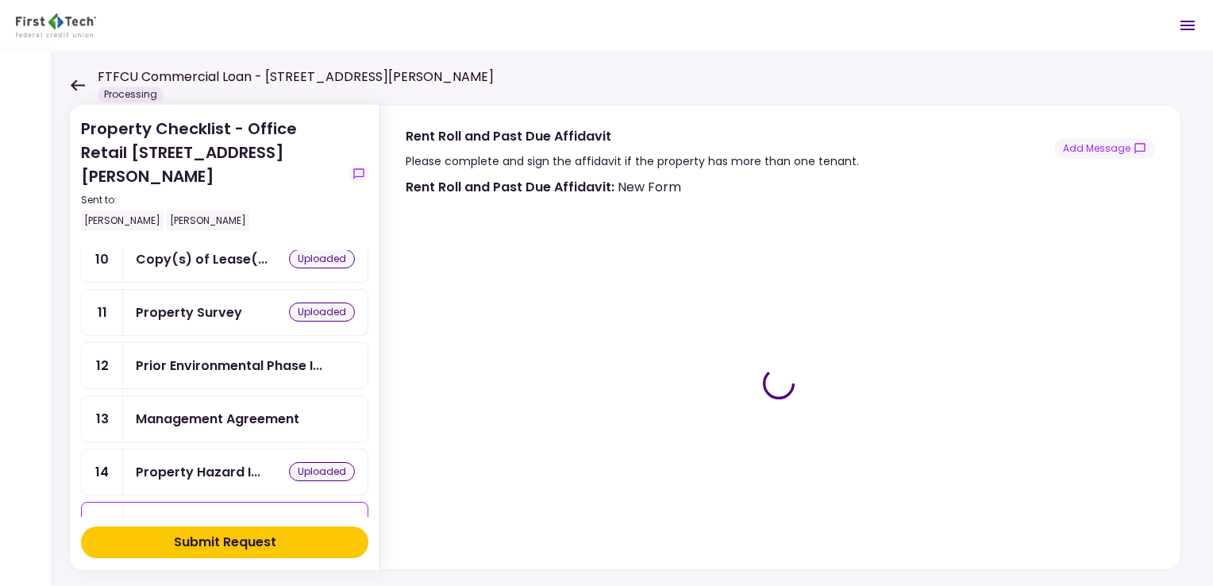
type input "***"
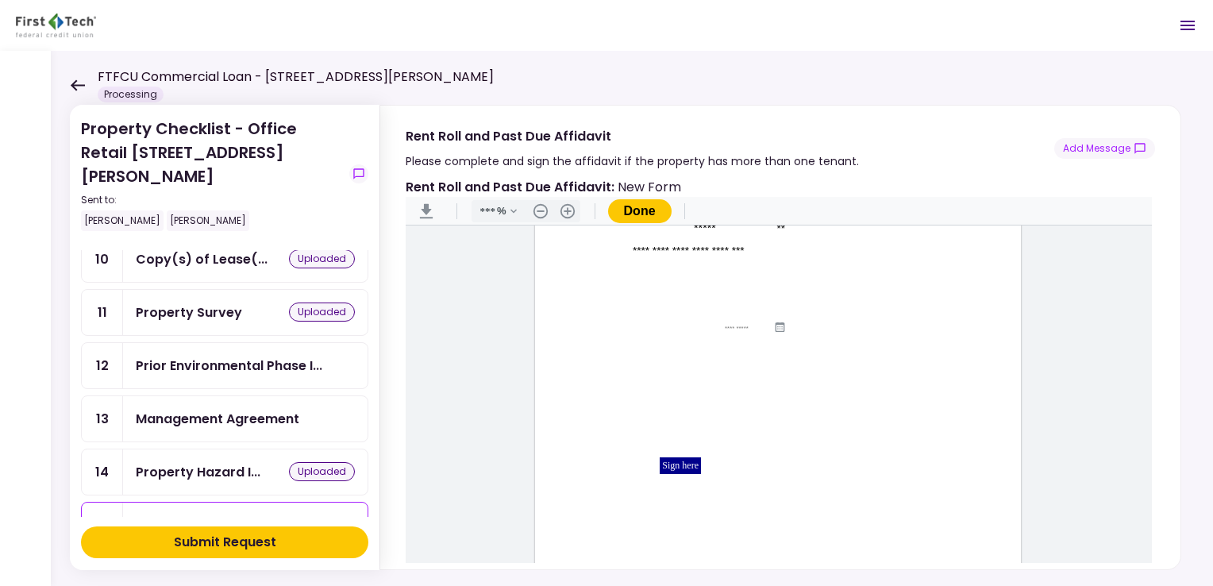
scroll to position [223, 0]
click at [729, 310] on div "Document Content" at bounding box center [756, 307] width 62 height 13
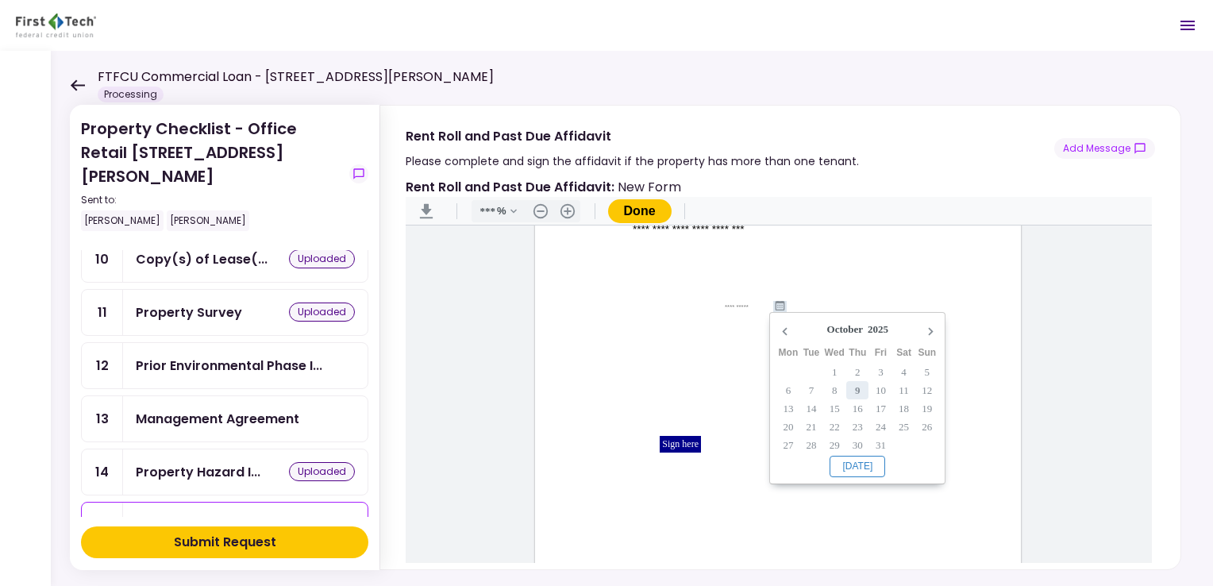
click at [781, 300] on icon "Document Content" at bounding box center [780, 305] width 10 height 10
type input "**********"
click at [703, 349] on input "Document Content" at bounding box center [748, 348] width 113 height 13
type input "******"
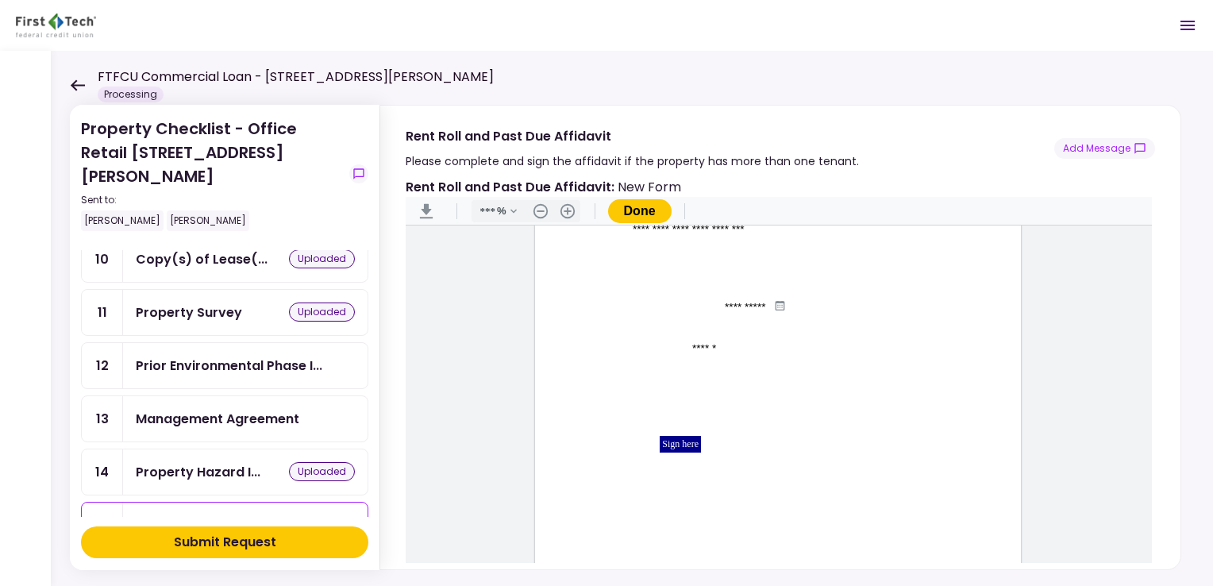
click at [780, 370] on input "Document Content" at bounding box center [818, 370] width 77 height 13
type input "*"
click at [905, 399] on div "**********" at bounding box center [778, 320] width 486 height 629
click at [816, 413] on div "**********" at bounding box center [778, 320] width 486 height 629
click at [791, 370] on input "*" at bounding box center [818, 370] width 77 height 13
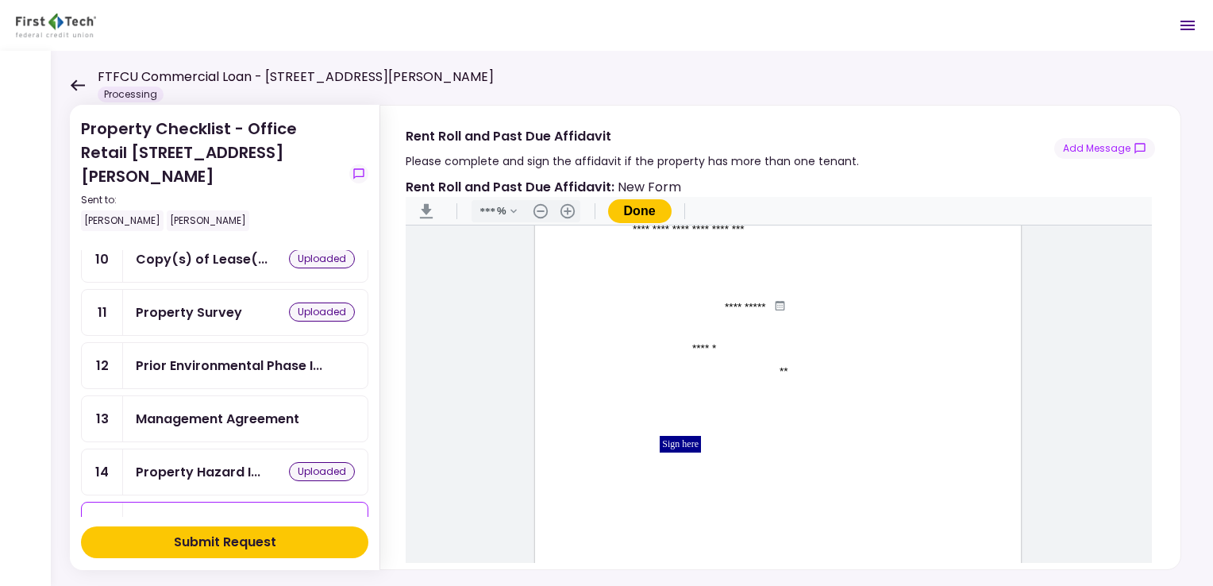
type input "**"
click at [750, 450] on div "**********" at bounding box center [778, 320] width 486 height 629
click at [634, 462] on input "Document Content" at bounding box center [691, 463] width 125 height 13
type input "**********"
click at [669, 440] on div "Sign here" at bounding box center [680, 444] width 41 height 17
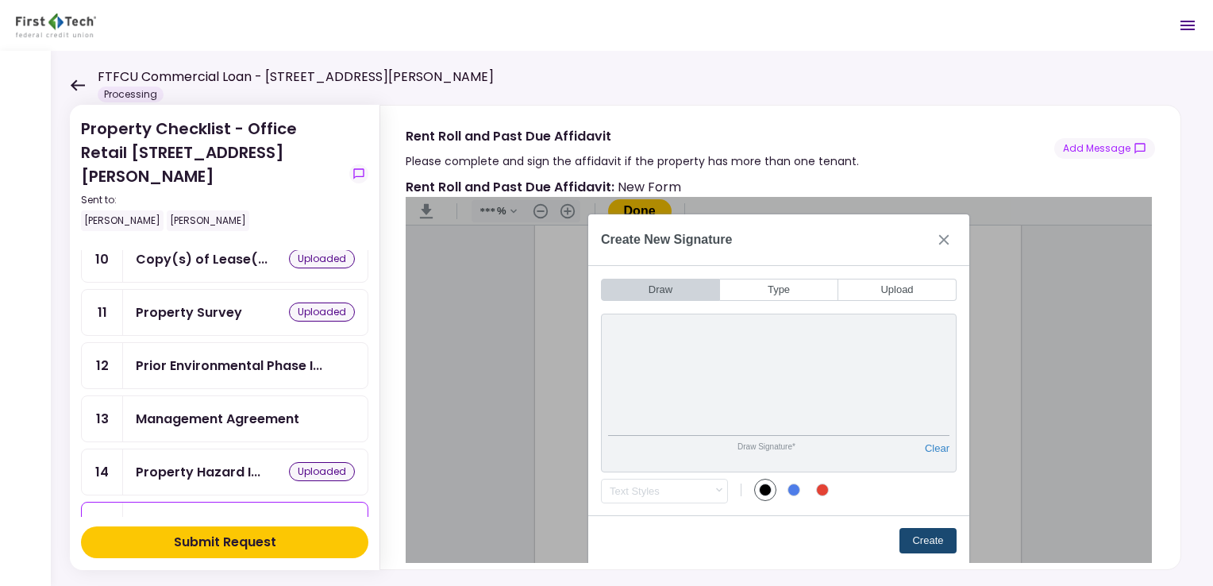
click at [943, 545] on button "Create" at bounding box center [928, 540] width 57 height 25
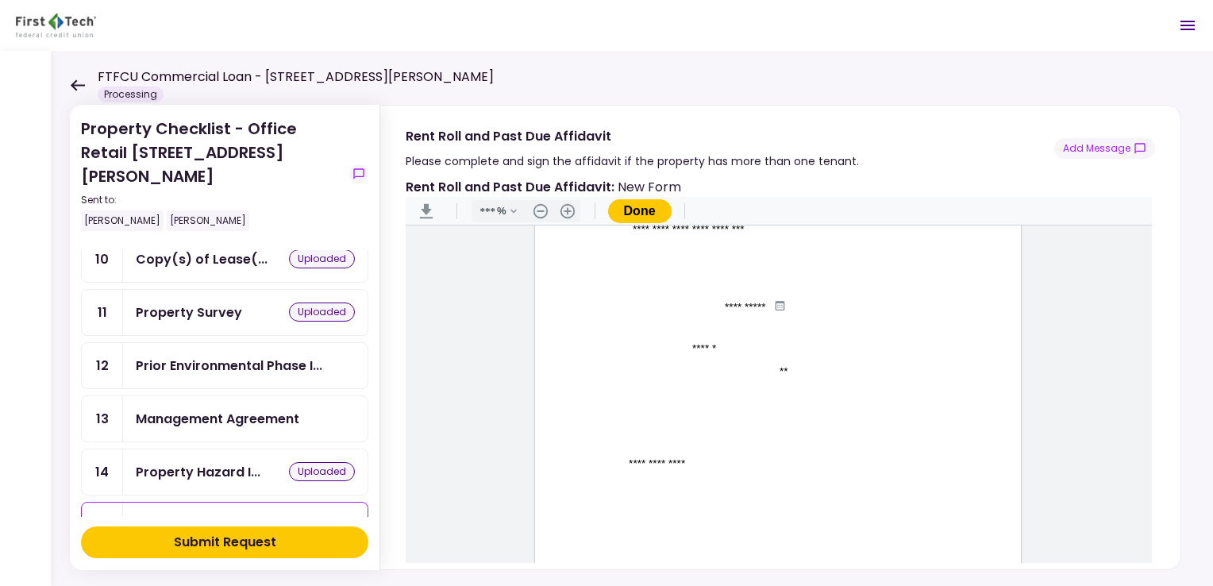
scroll to position [0, 0]
click at [650, 206] on button "Done" at bounding box center [640, 211] width 64 height 24
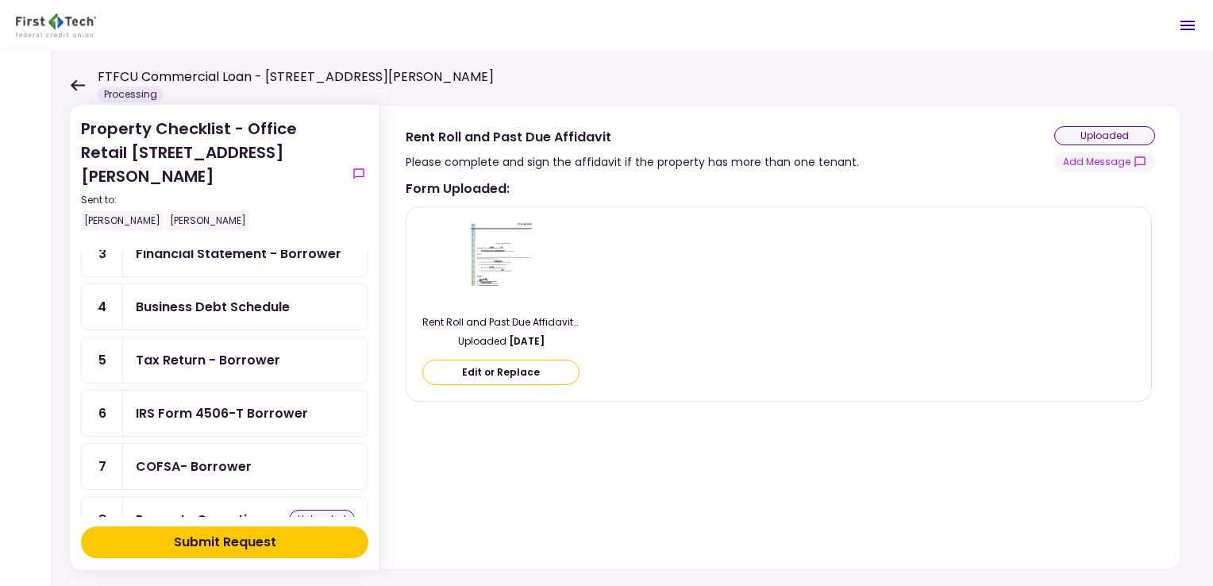
scroll to position [159, 0]
click at [308, 337] on div "Tax Return - Borrower" at bounding box center [245, 359] width 245 height 45
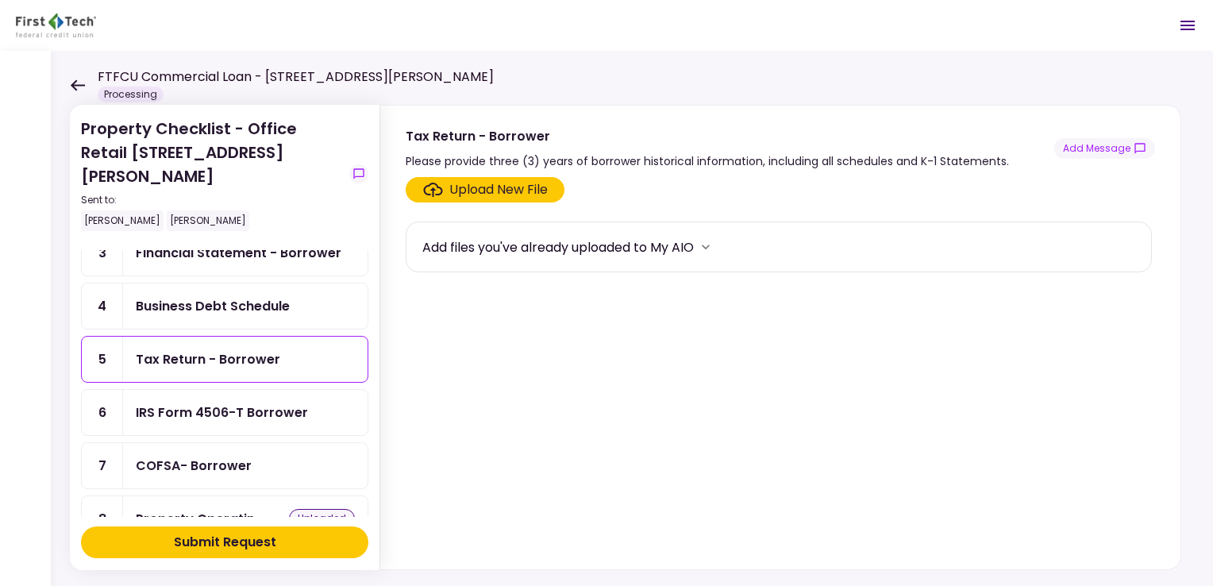
click at [495, 191] on div "Upload New File" at bounding box center [498, 189] width 98 height 19
click at [0, 0] on input "Upload New File" at bounding box center [0, 0] width 0 height 0
click at [694, 246] on div "Add files you've already uploaded to My AIO" at bounding box center [558, 247] width 272 height 20
click at [714, 252] on icon "more" at bounding box center [706, 247] width 16 height 16
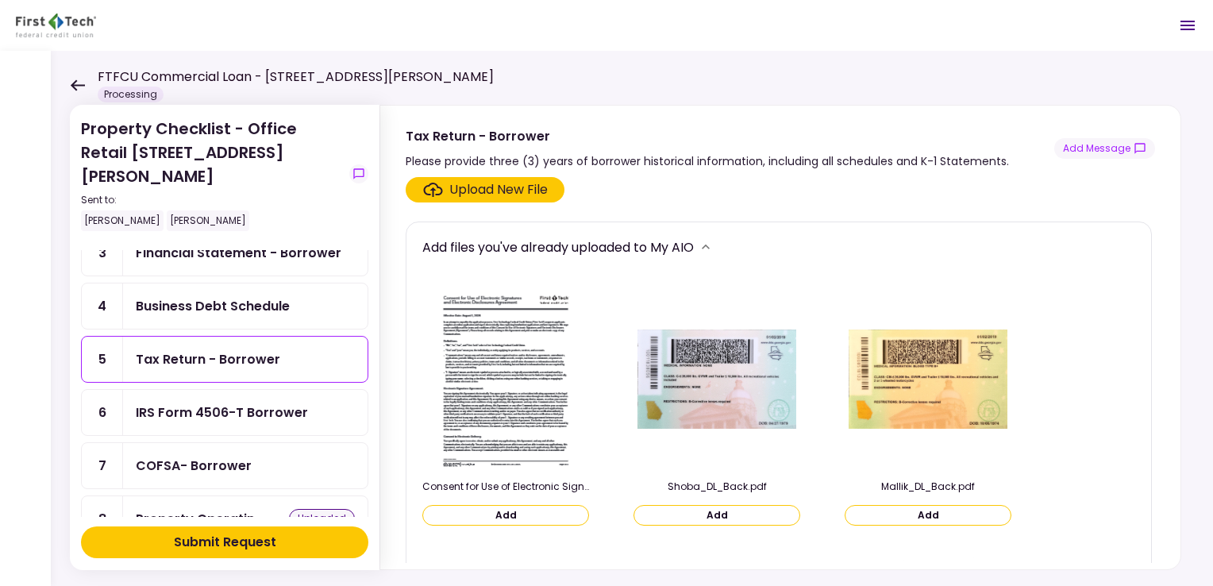
click at [714, 252] on icon "more" at bounding box center [706, 247] width 16 height 16
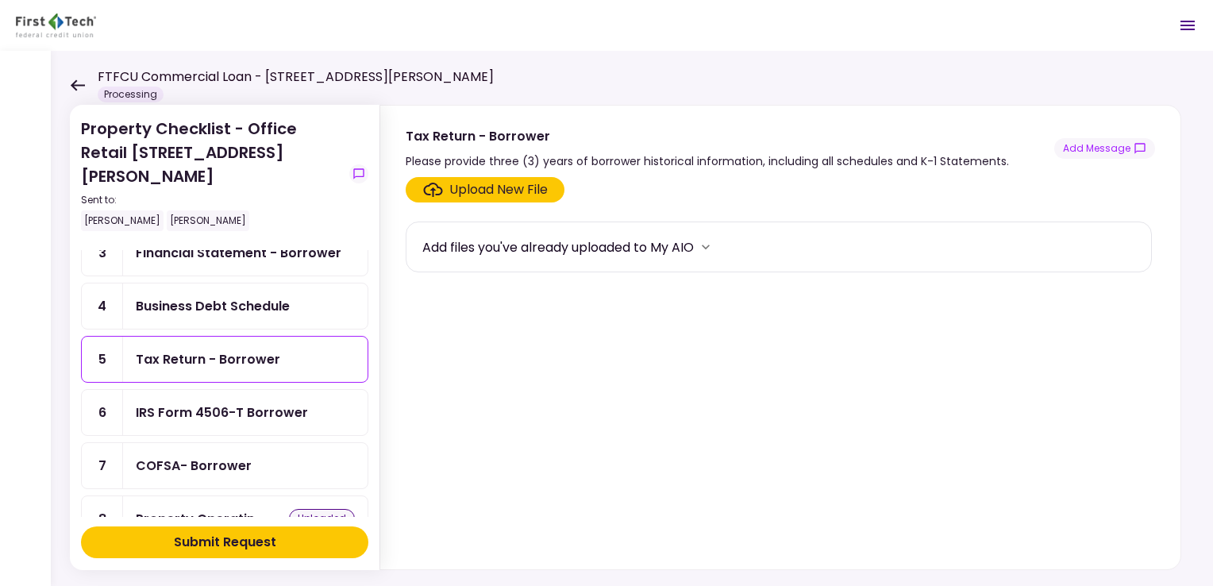
click at [506, 187] on div "Upload New File" at bounding box center [498, 189] width 98 height 19
click at [0, 0] on input "Upload New File" at bounding box center [0, 0] width 0 height 0
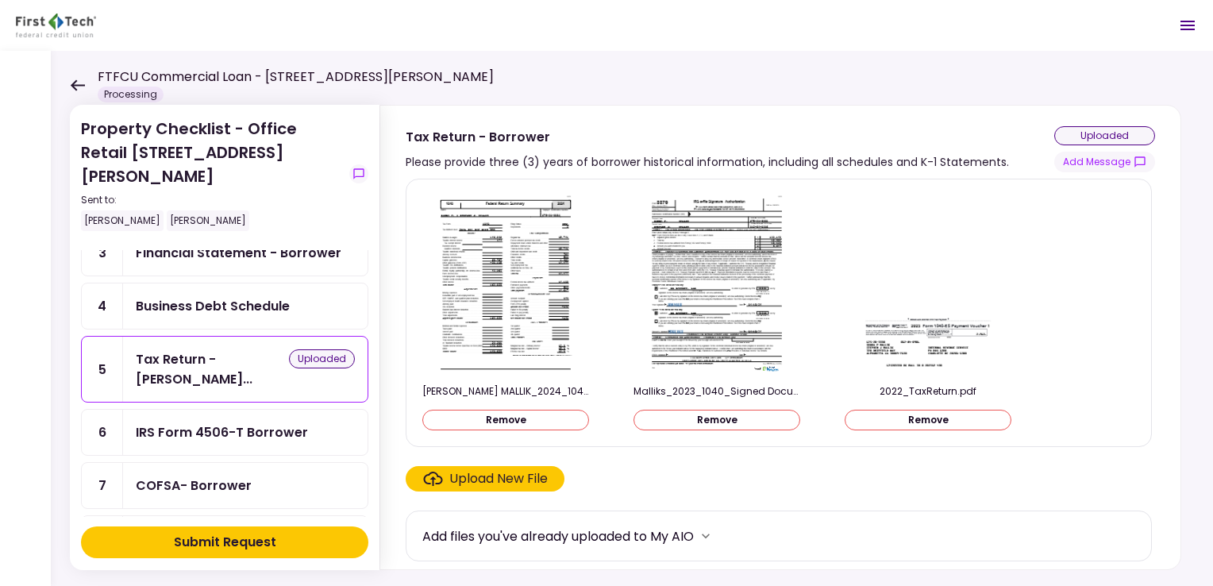
click at [267, 422] on div "IRS Form 4506-T Borrower" at bounding box center [222, 432] width 172 height 20
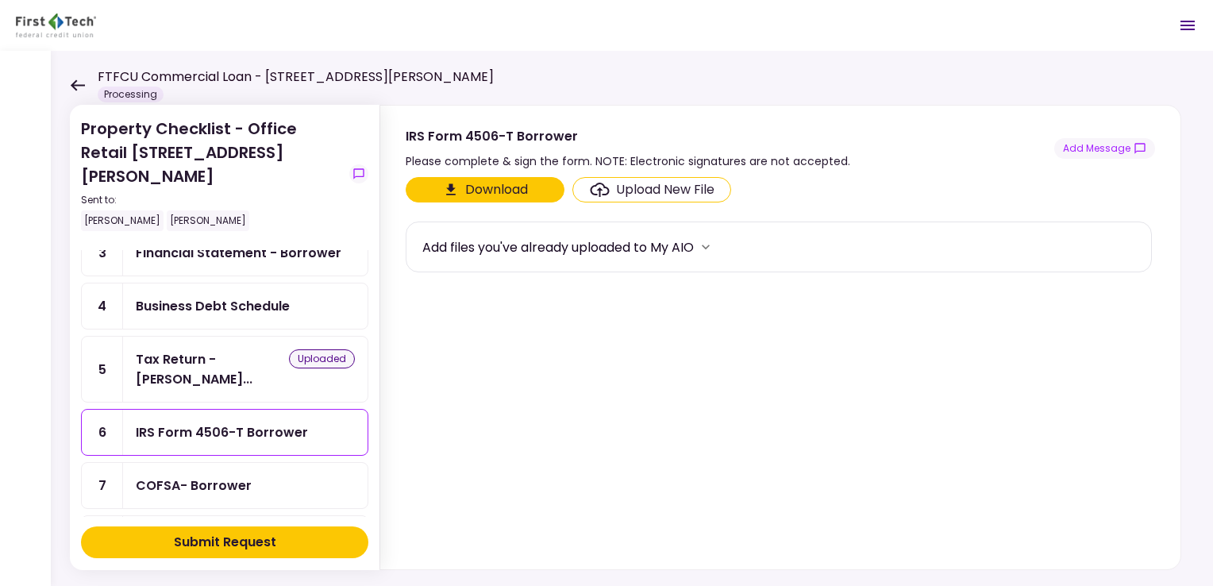
click at [673, 193] on div "Upload New File" at bounding box center [665, 189] width 98 height 19
click at [0, 0] on input "Upload New File" at bounding box center [0, 0] width 0 height 0
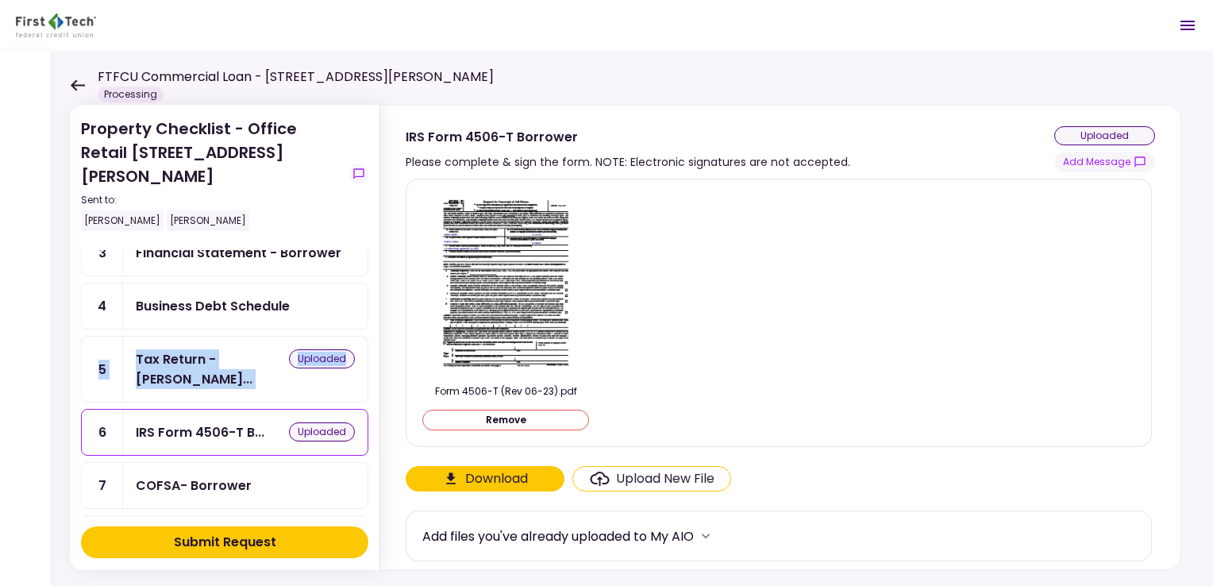
drag, startPoint x: 369, startPoint y: 307, endPoint x: 372, endPoint y: 287, distance: 20.0
click at [372, 287] on section "Property Checklist - Office Retail 324-326 Emerson Blvd Sent to: Stephen Mallik…" at bounding box center [225, 337] width 310 height 465
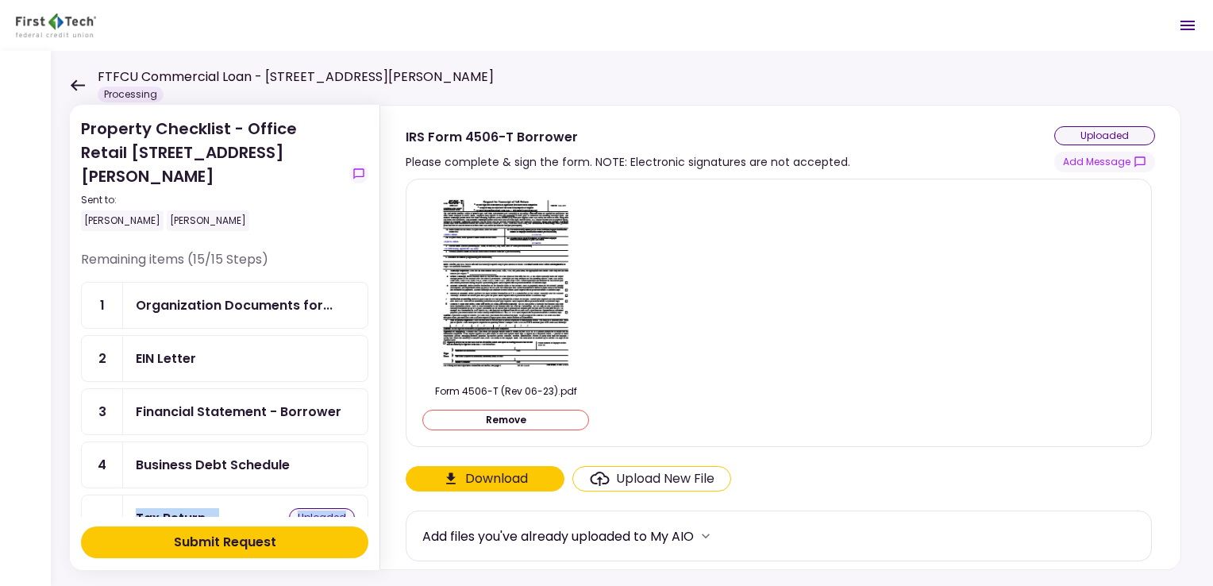
click at [257, 455] on div "Business Debt Schedule" at bounding box center [213, 465] width 154 height 20
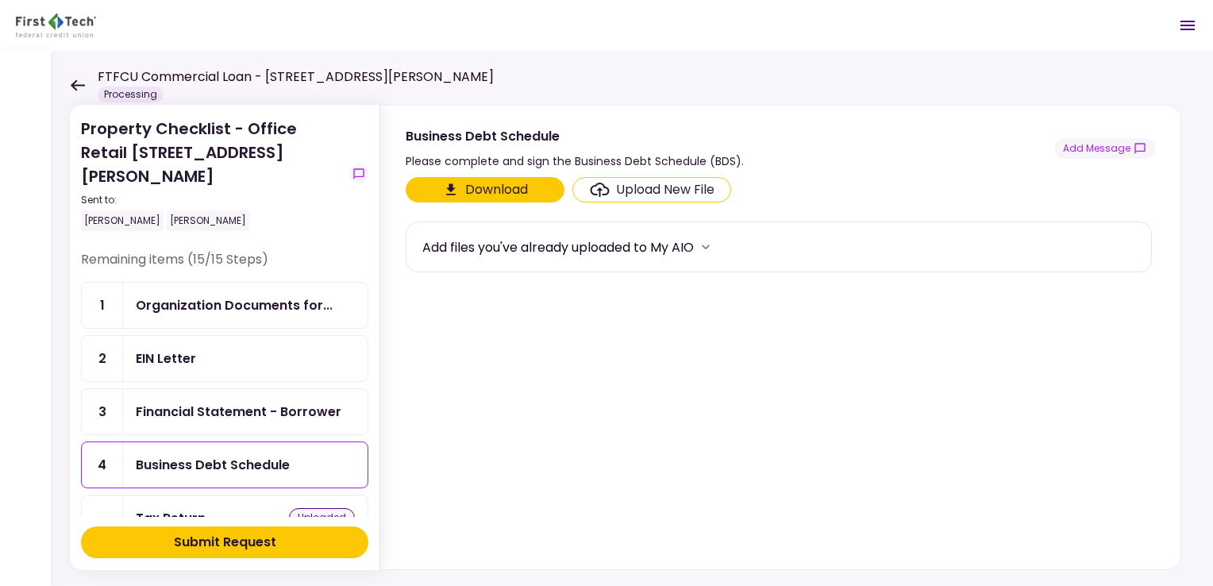
click at [512, 350] on section "Download Upload New File Add files you've already uploaded to My AIO" at bounding box center [781, 370] width 750 height 386
click at [501, 187] on button "Download" at bounding box center [485, 189] width 159 height 25
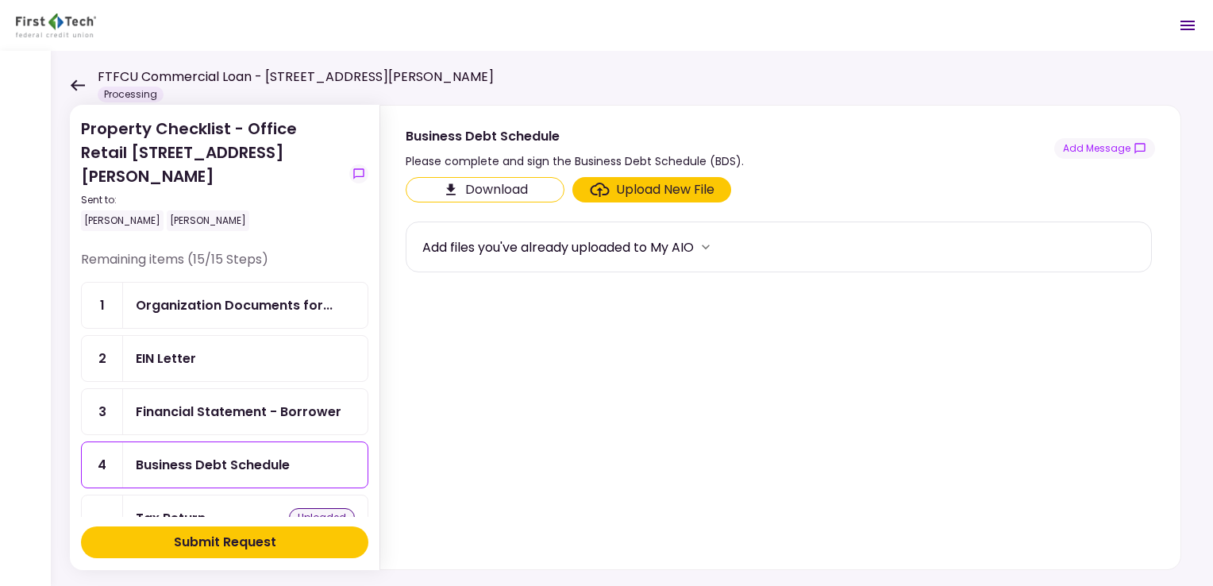
click at [576, 339] on section "Download Upload New File Add files you've already uploaded to My AIO" at bounding box center [781, 370] width 750 height 386
click at [645, 189] on div "Upload New File" at bounding box center [665, 189] width 98 height 19
click at [0, 0] on input "Upload New File" at bounding box center [0, 0] width 0 height 0
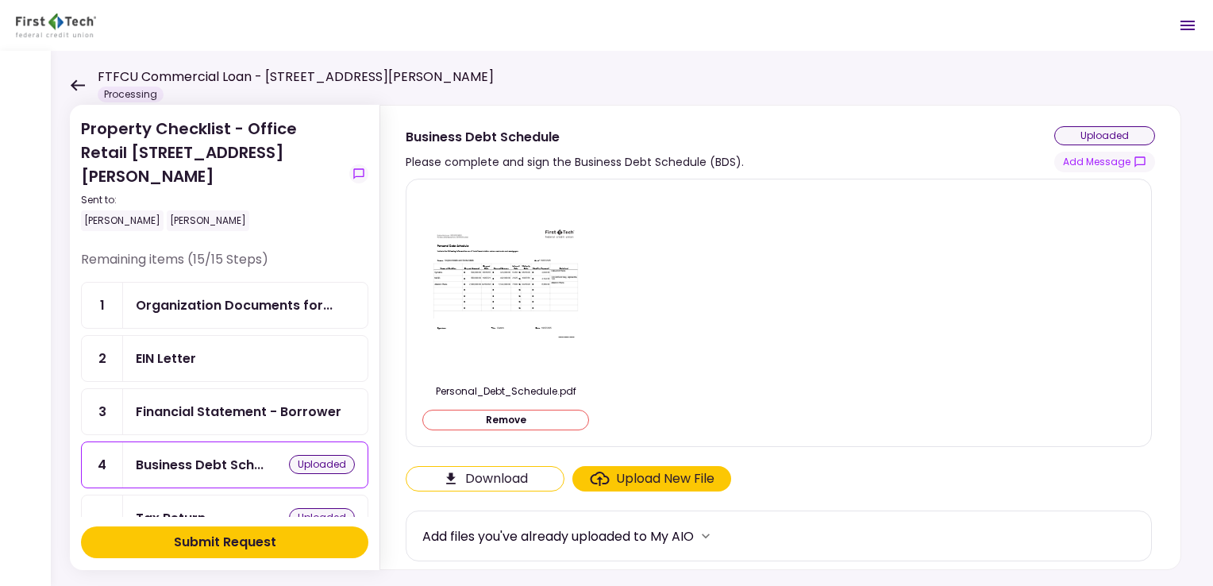
click at [262, 402] on div "Financial Statement - Borrower" at bounding box center [239, 412] width 206 height 20
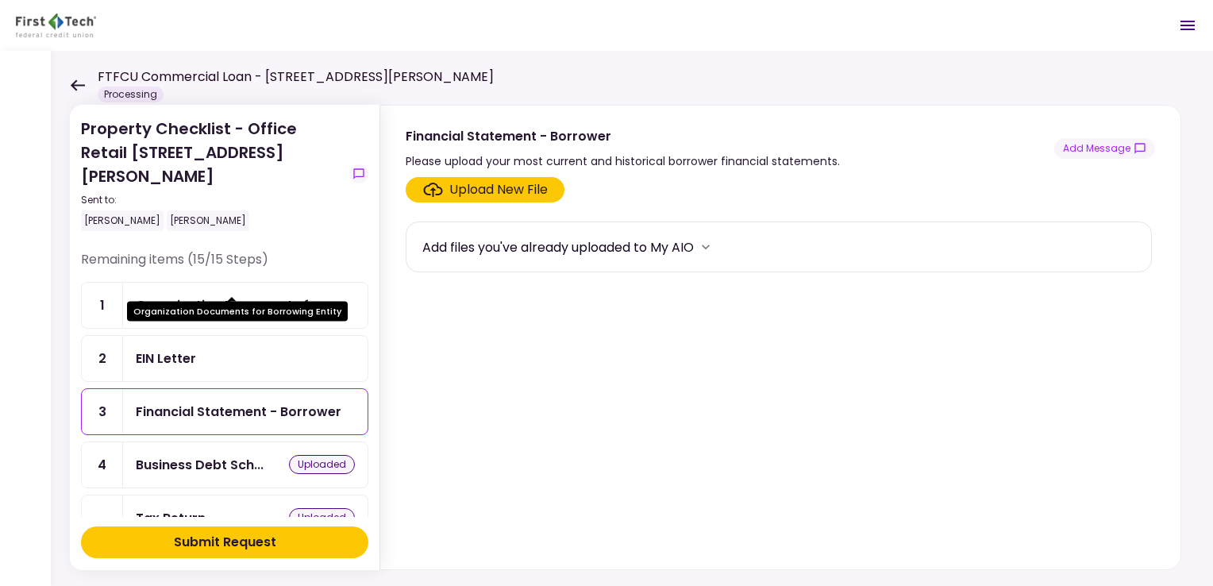
click at [287, 295] on div "Organization Documents for..." at bounding box center [234, 305] width 197 height 20
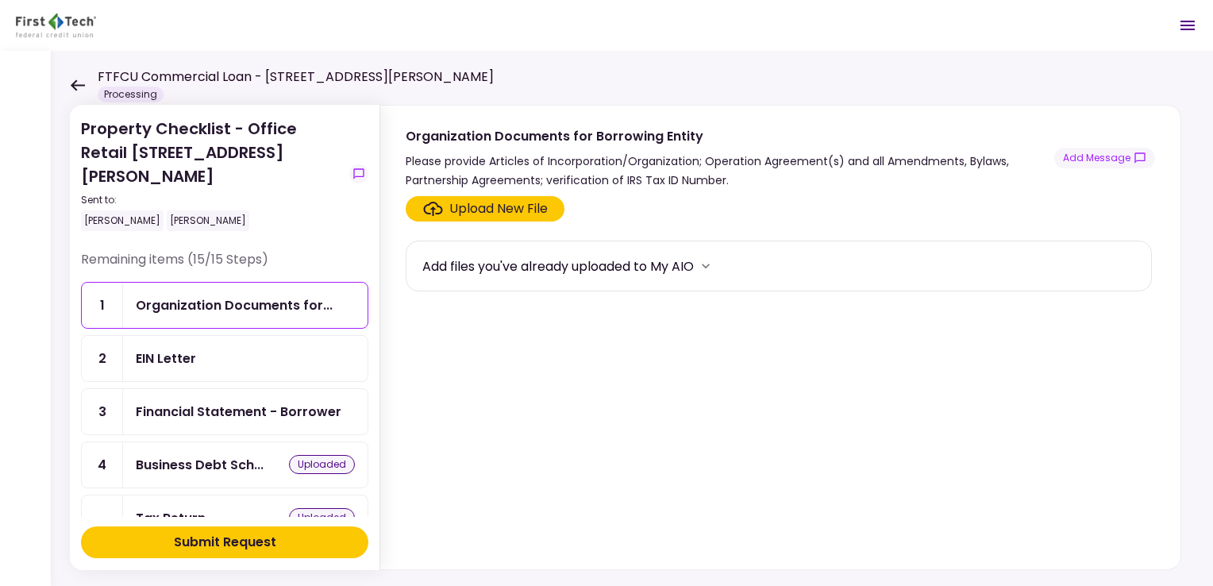
click at [499, 205] on div "Upload New File" at bounding box center [498, 208] width 98 height 19
click at [0, 0] on input "Upload New File" at bounding box center [0, 0] width 0 height 0
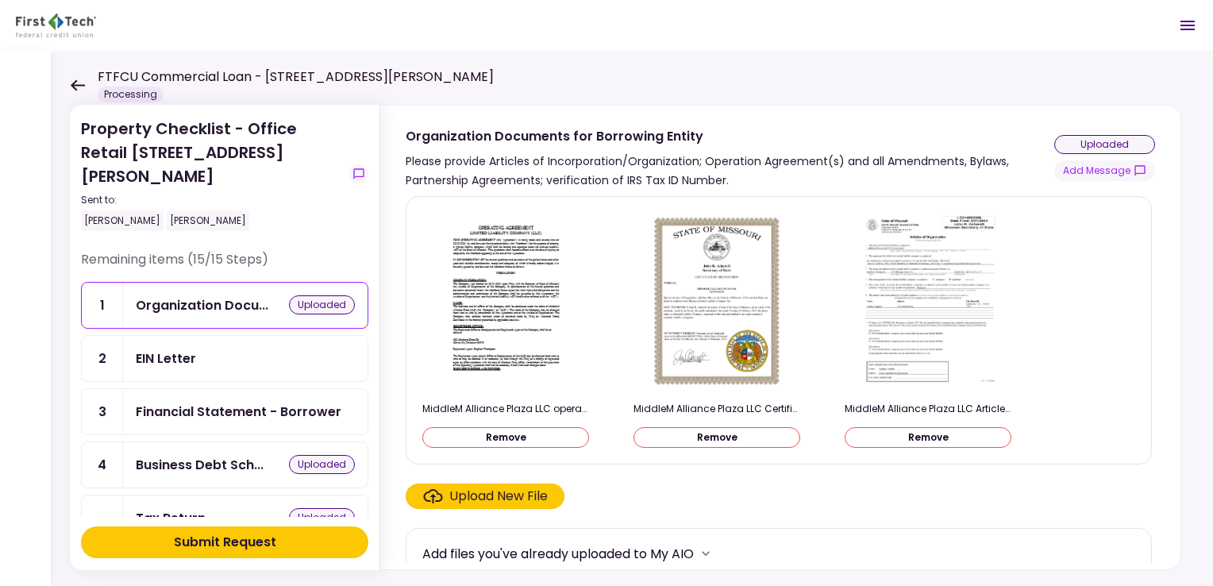
click at [271, 349] on div "EIN Letter" at bounding box center [245, 359] width 219 height 20
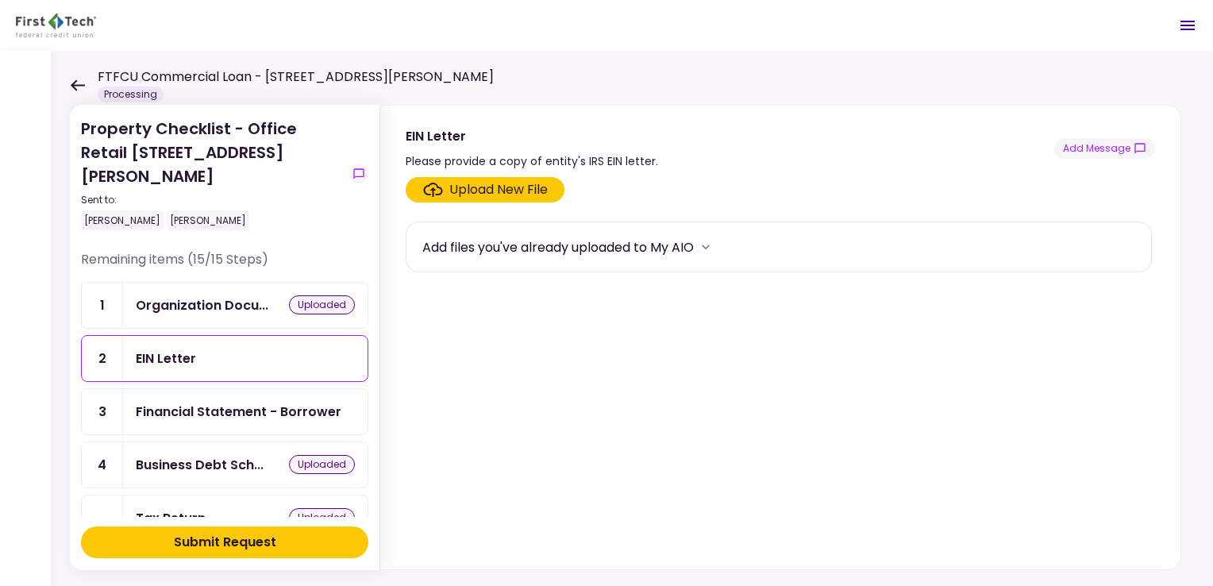
click at [474, 187] on div "Upload New File" at bounding box center [498, 189] width 98 height 19
click at [0, 0] on input "Upload New File" at bounding box center [0, 0] width 0 height 0
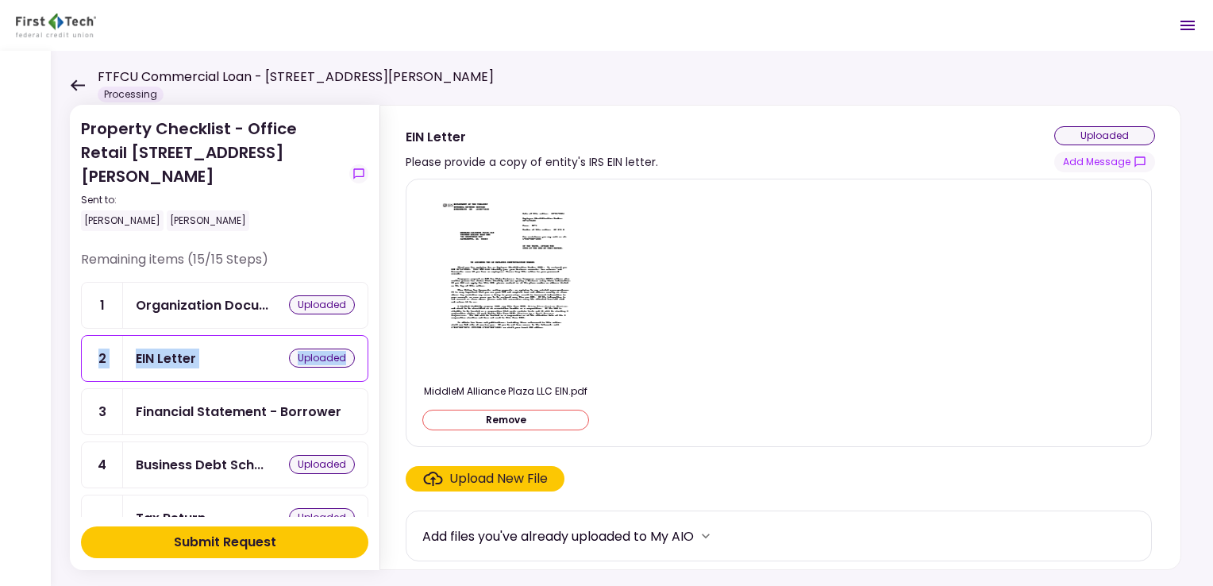
drag, startPoint x: 369, startPoint y: 283, endPoint x: 366, endPoint y: 321, distance: 37.5
click at [366, 321] on section "Property Checklist - Office Retail 324-326 Emerson Blvd Sent to: Stephen Mallik…" at bounding box center [225, 337] width 310 height 465
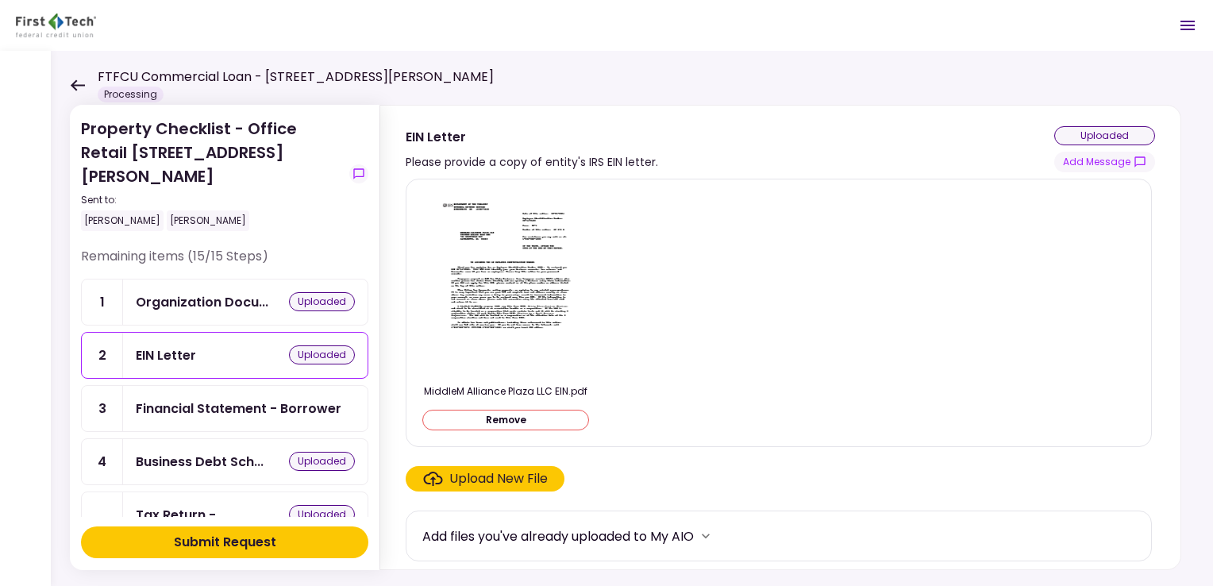
click at [322, 214] on div "Property Checklist - Office Retail 324-326 Emerson Blvd Sent to: Stephen Mallik…" at bounding box center [224, 183] width 287 height 133
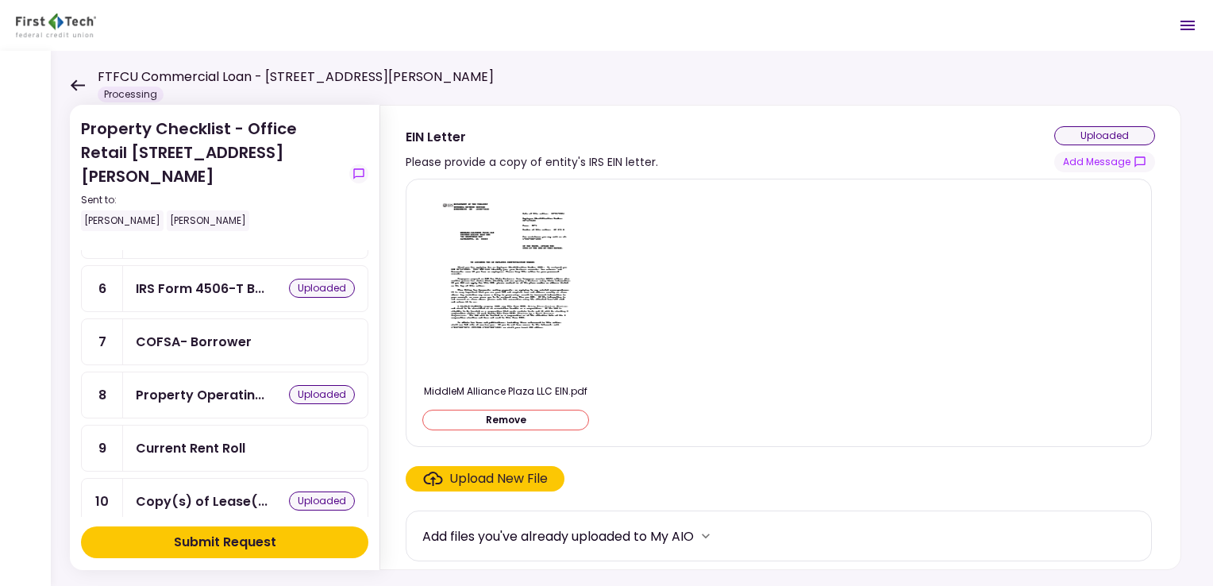
scroll to position [295, 0]
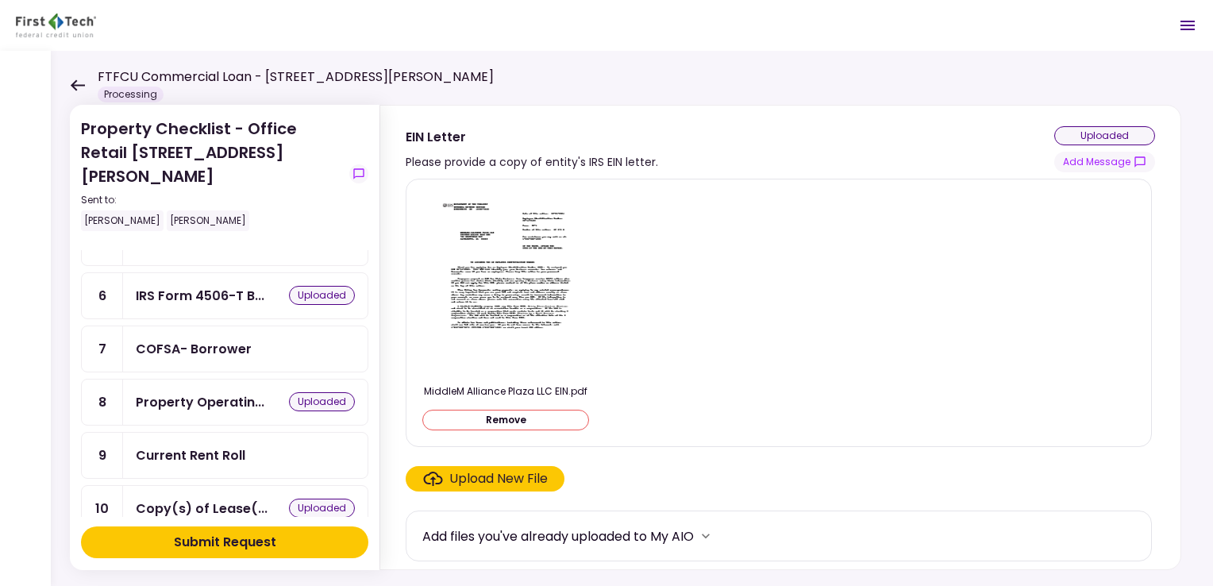
click at [287, 445] on div "Current Rent Roll" at bounding box center [245, 455] width 219 height 20
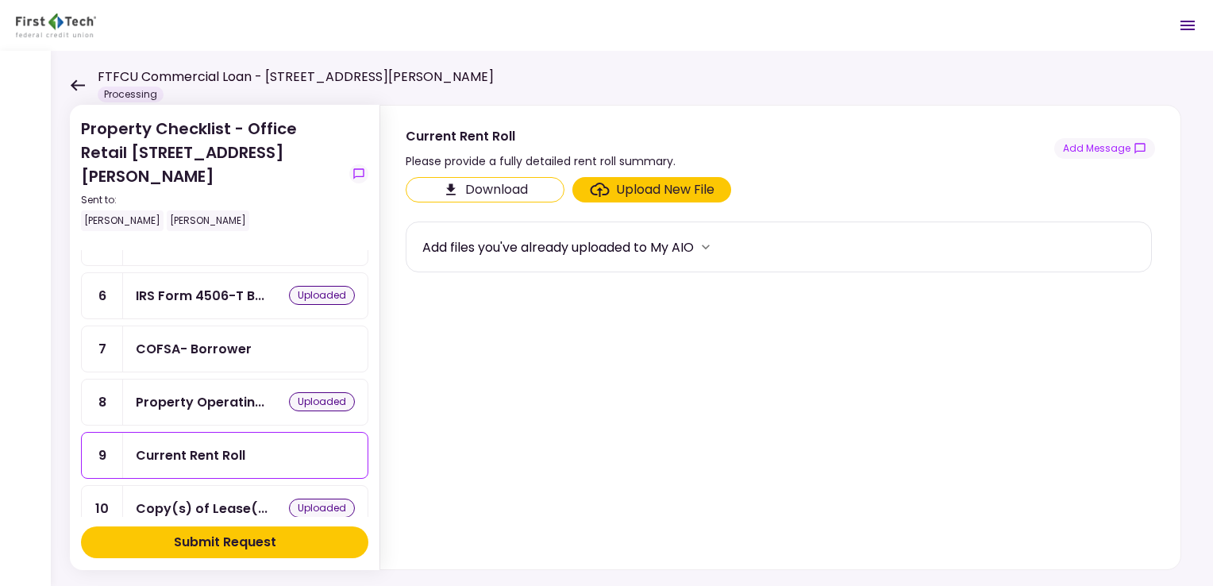
click at [626, 189] on div "Upload New File" at bounding box center [665, 189] width 98 height 19
click at [0, 0] on input "Upload New File" at bounding box center [0, 0] width 0 height 0
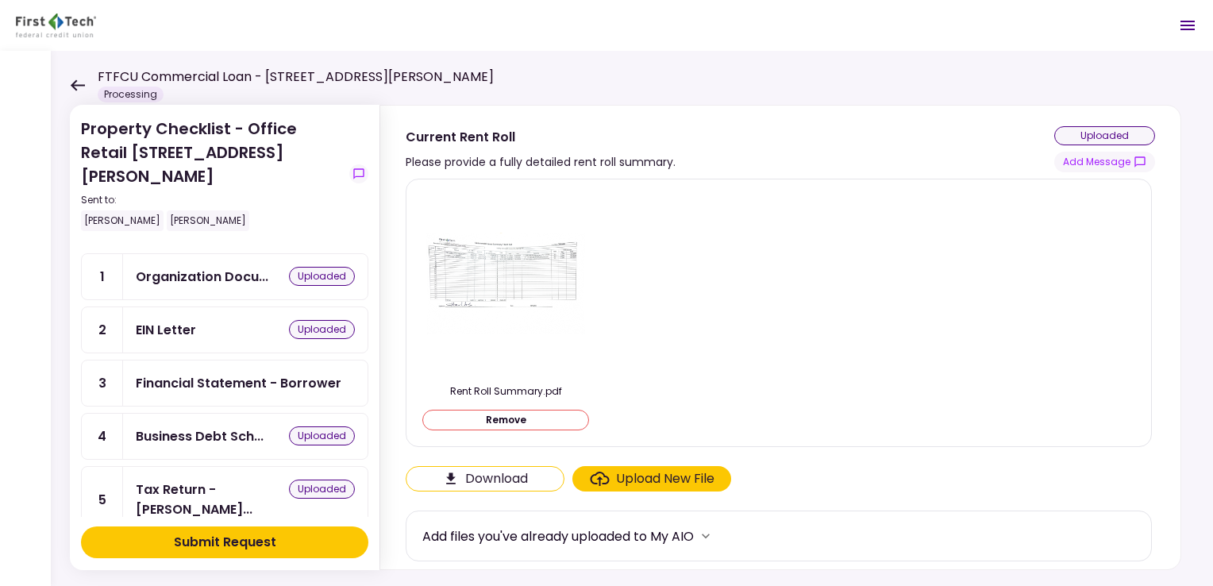
scroll to position [30, 0]
click at [323, 372] on div "Financial Statement - Borrower" at bounding box center [239, 382] width 206 height 20
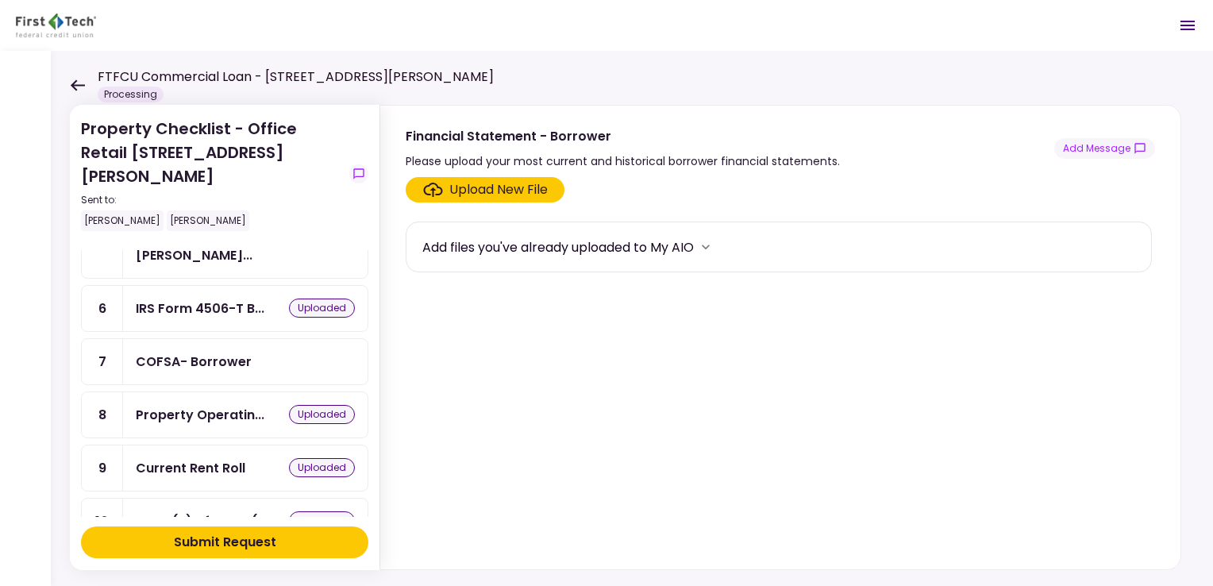
scroll to position [285, 0]
click at [321, 349] on div "COFSA- Borrower" at bounding box center [245, 359] width 219 height 20
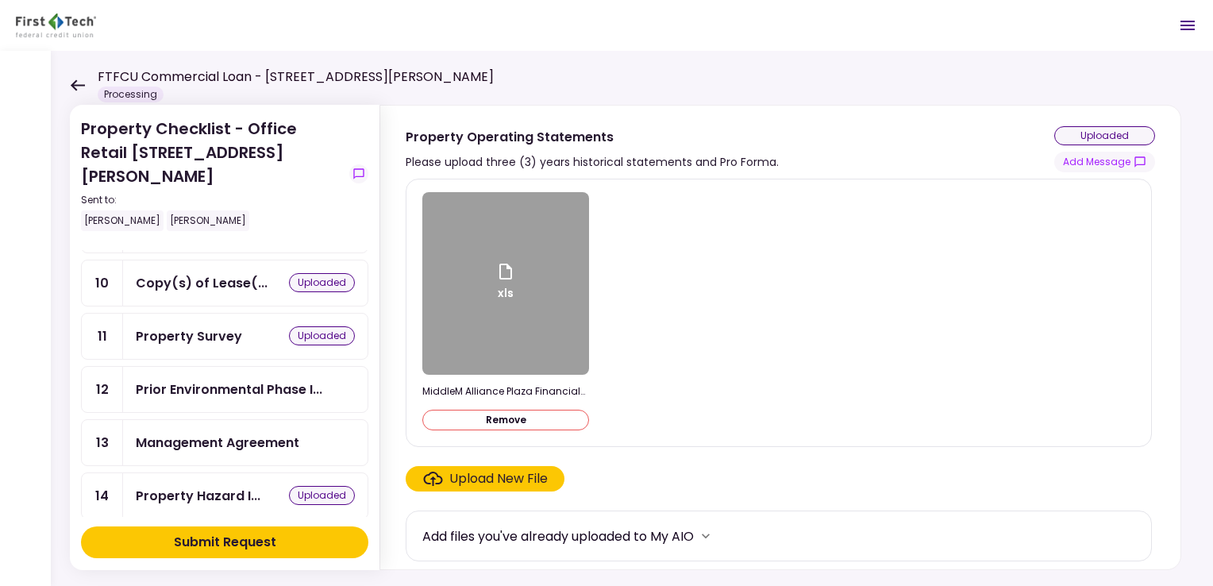
scroll to position [464, 0]
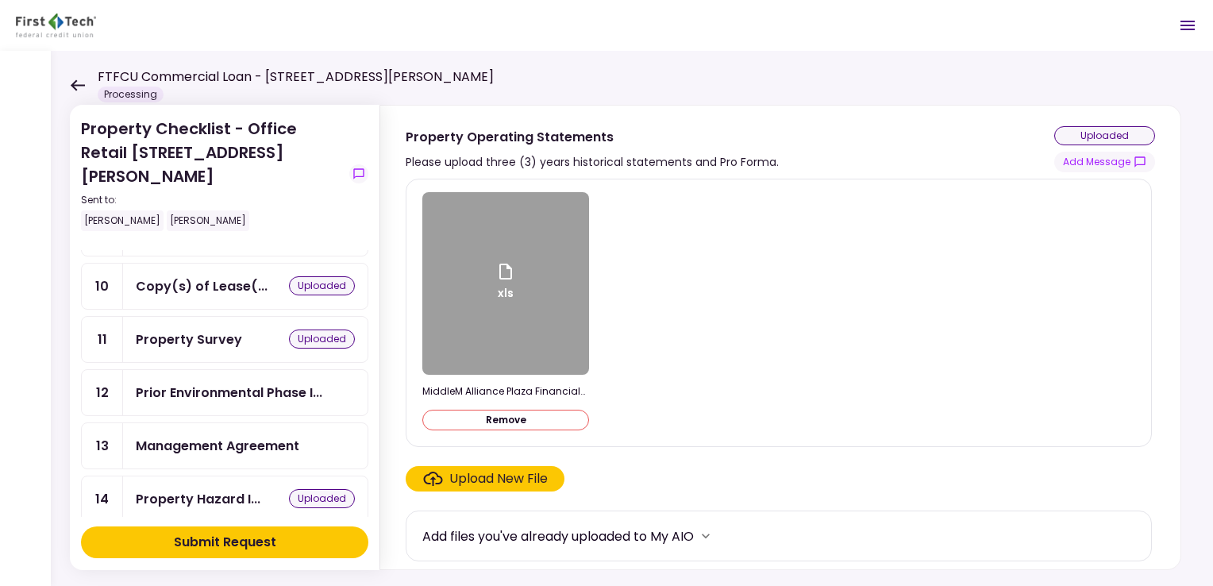
click at [311, 436] on div "Management Agreement" at bounding box center [245, 446] width 219 height 20
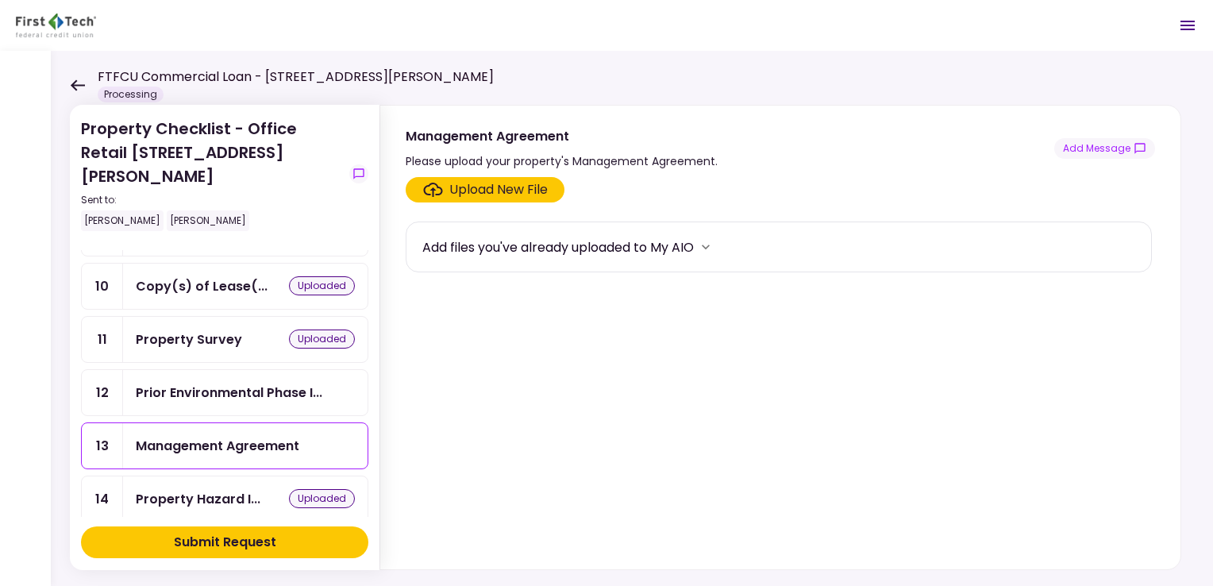
click at [297, 541] on button "Submit Request" at bounding box center [224, 542] width 287 height 32
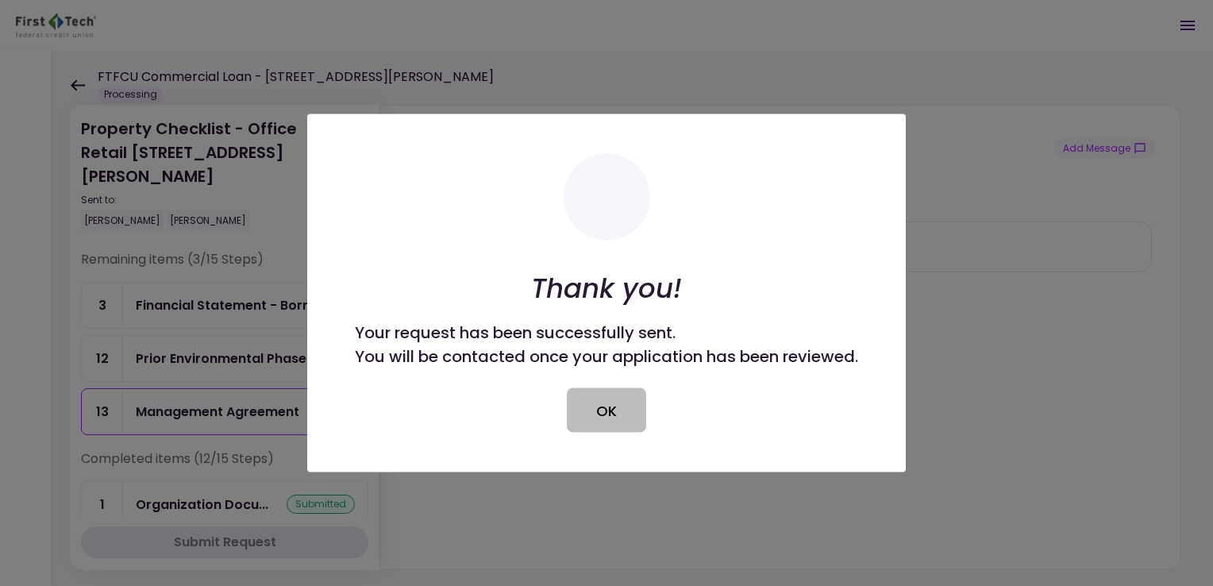
click at [621, 417] on button "OK" at bounding box center [606, 410] width 79 height 44
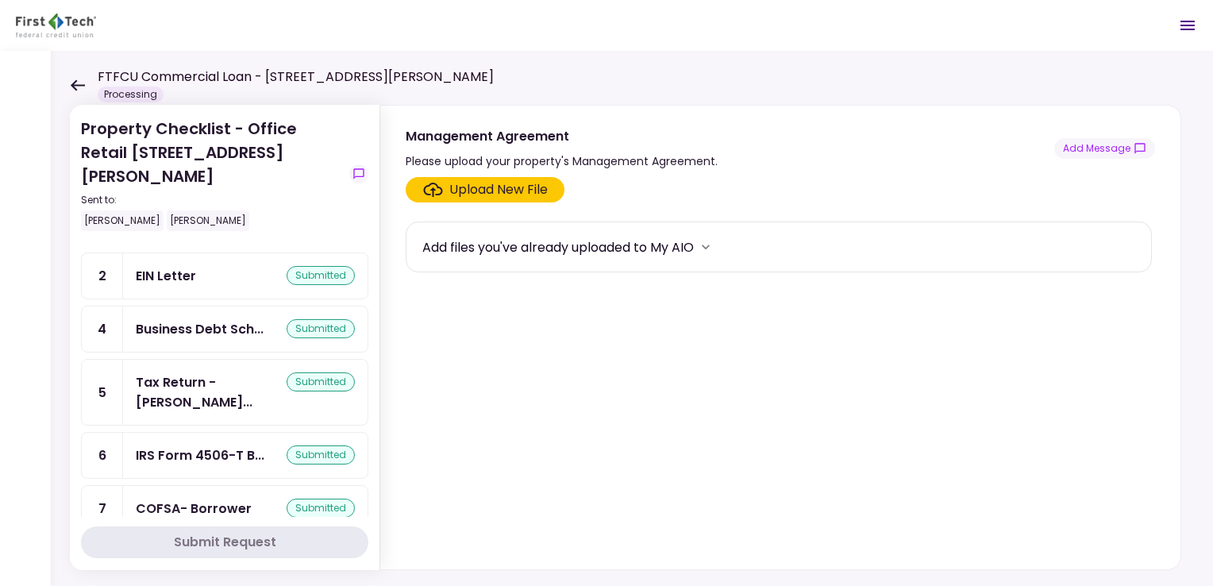
scroll to position [286, 0]
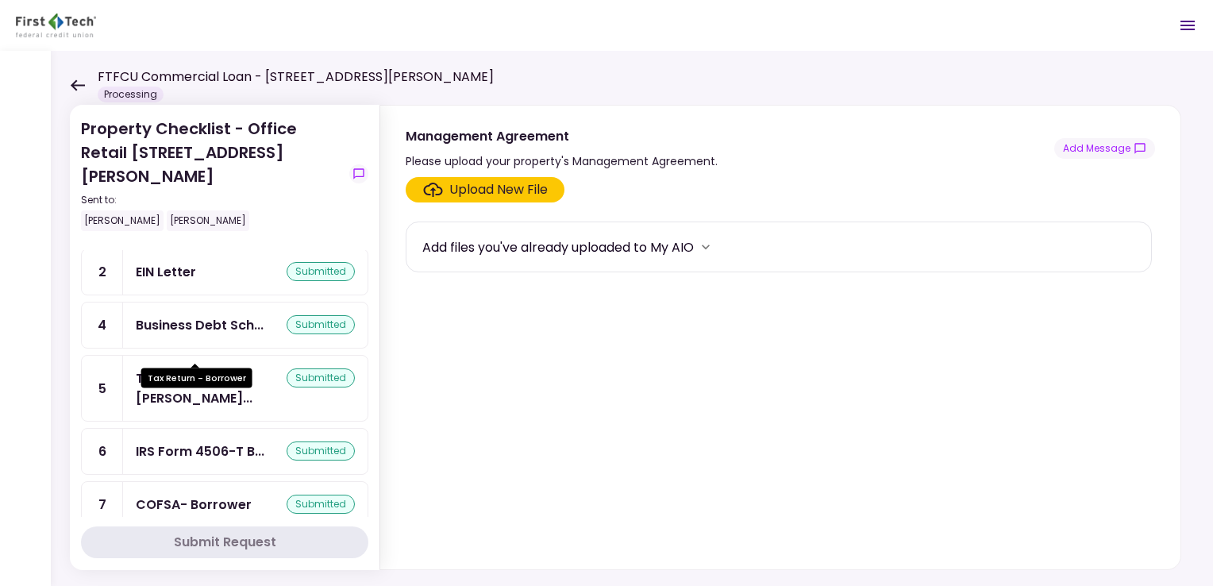
click at [225, 368] on div "Tax Return - Borr..." at bounding box center [211, 388] width 151 height 40
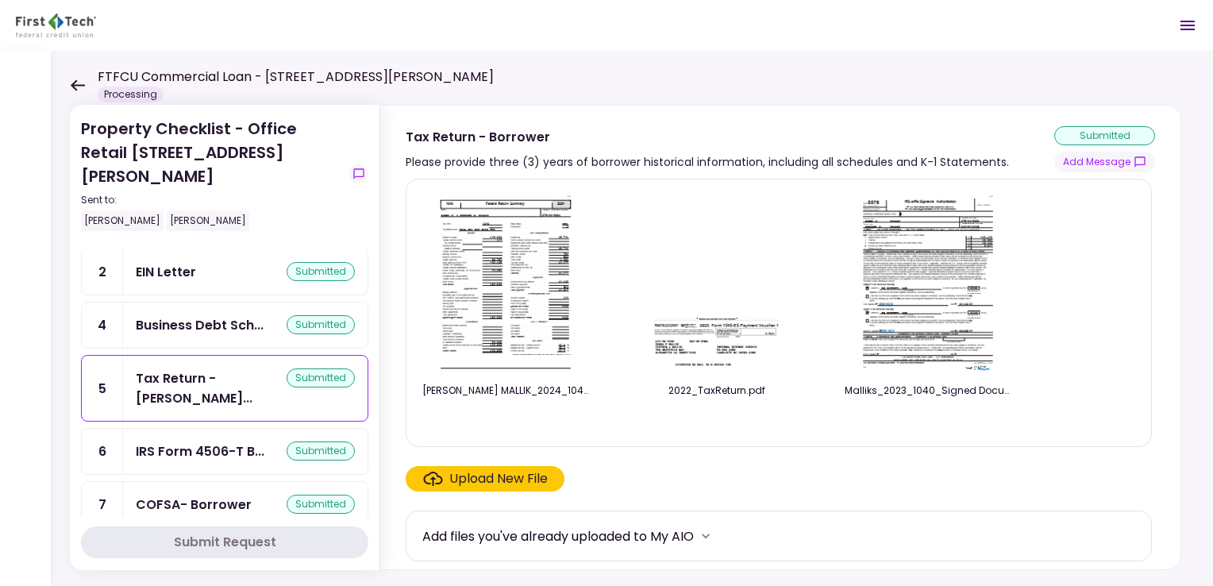
click at [537, 476] on div "Upload New File" at bounding box center [498, 478] width 98 height 19
click at [0, 0] on input "Upload New File" at bounding box center [0, 0] width 0 height 0
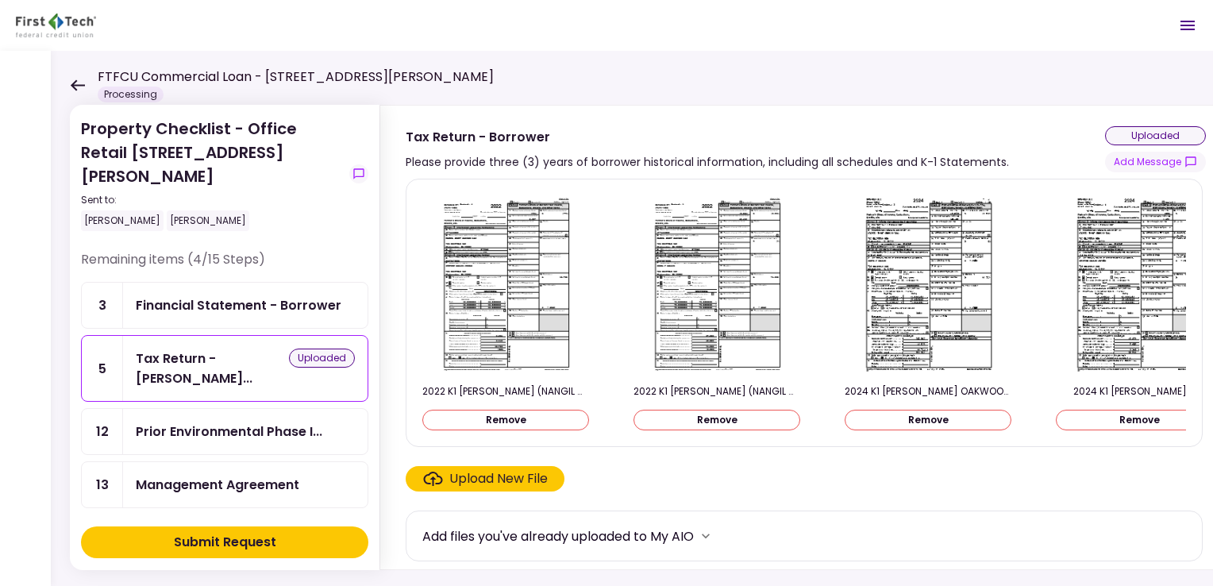
click at [313, 295] on div "Financial Statement - Borrower" at bounding box center [239, 305] width 206 height 20
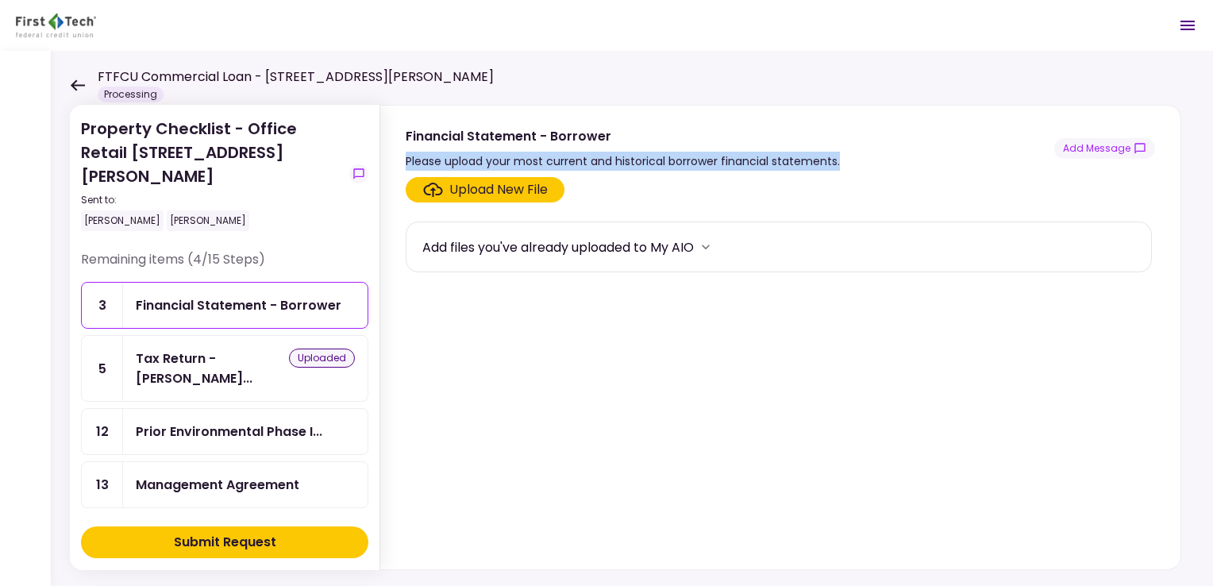
drag, startPoint x: 842, startPoint y: 162, endPoint x: 406, endPoint y: 160, distance: 436.7
click at [406, 160] on div "Financial Statement - Borrower Please upload your most current and historical b…" at bounding box center [781, 148] width 750 height 44
copy div "Please upload your most current and historical borrower financial statements."
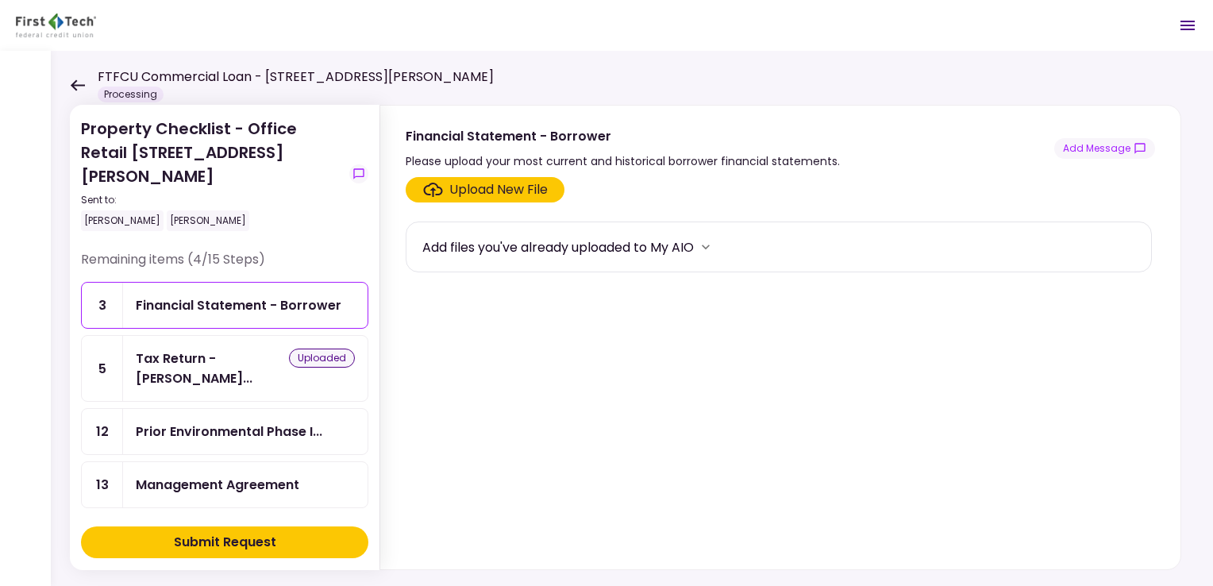
click at [848, 62] on div "Property Checklist - Office Retail 324-326 Emerson Blvd Sent to: Stephen Mallik…" at bounding box center [632, 318] width 1162 height 535
click at [850, 48] on header "FTFCU Commercial Loan - 324 Emerson Blvd High Ridge MO Processing 0 Messages Ne…" at bounding box center [606, 25] width 1213 height 51
click at [216, 336] on div "Tax Return - Borr... uploaded" at bounding box center [245, 368] width 245 height 65
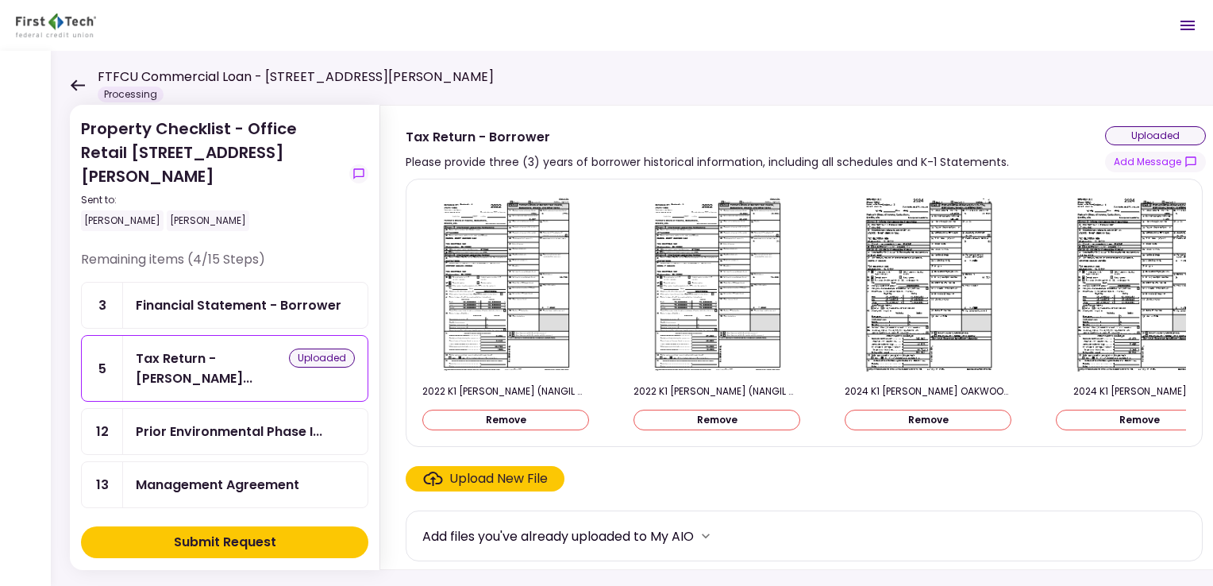
scroll to position [2, 0]
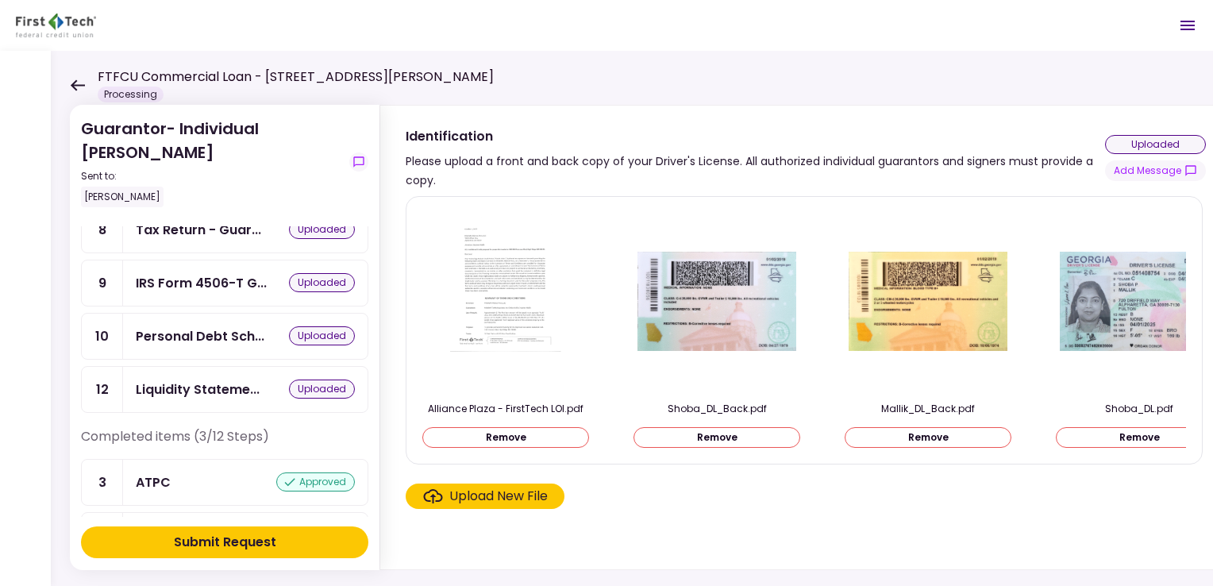
scroll to position [318, 0]
click at [241, 380] on div "Liquidity Stateme..." at bounding box center [198, 390] width 124 height 20
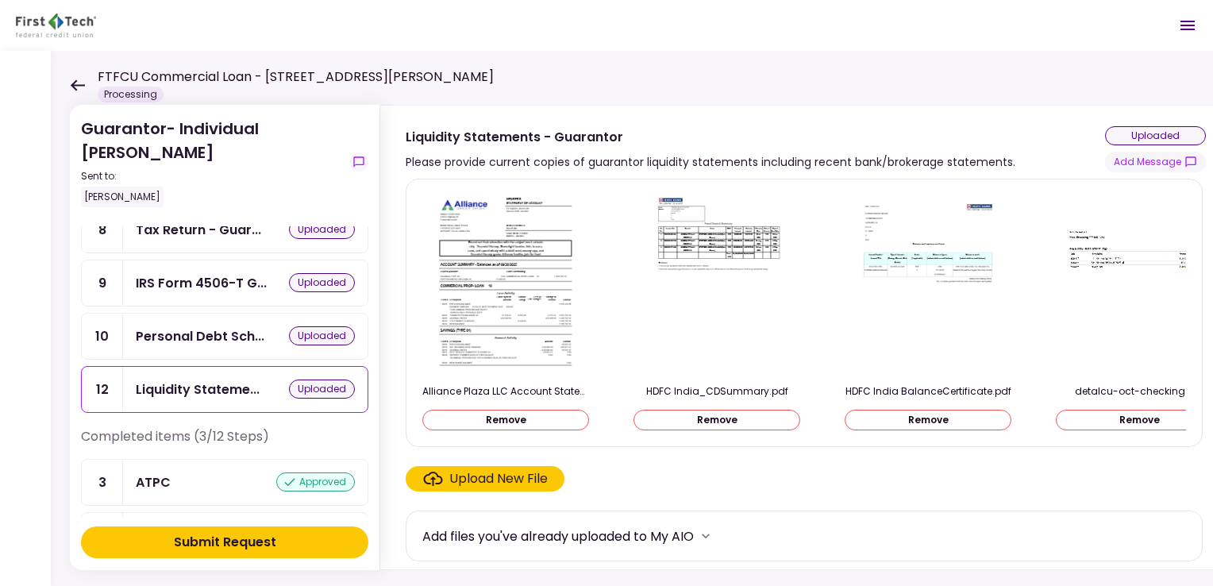
click at [522, 487] on div "Upload New File" at bounding box center [498, 478] width 98 height 19
click at [0, 0] on input "Upload New File" at bounding box center [0, 0] width 0 height 0
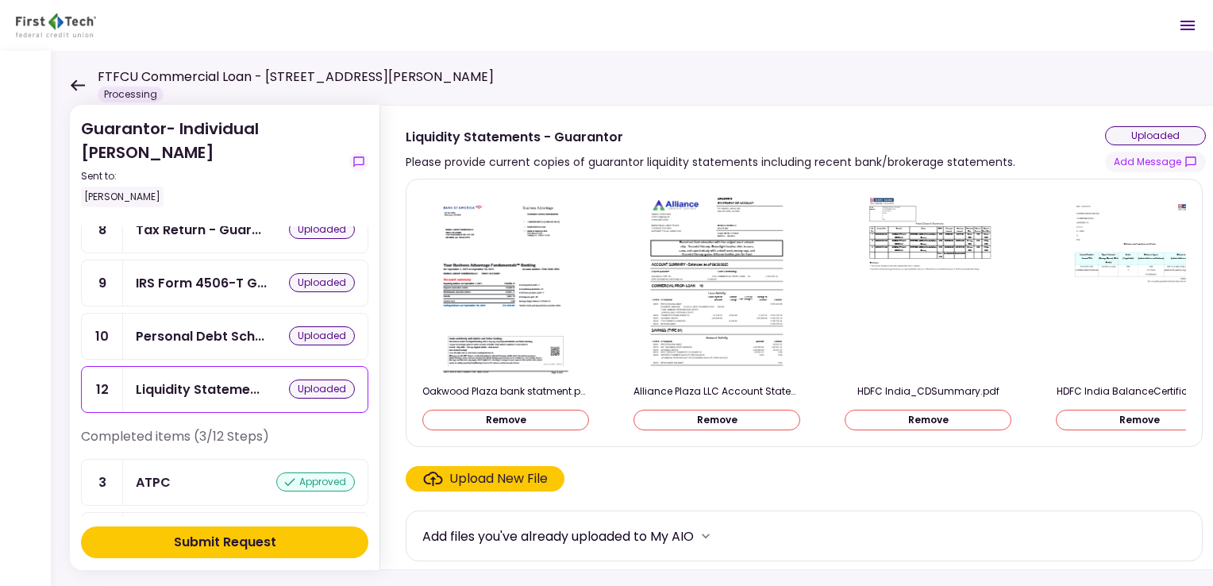
click at [524, 488] on div "Upload New File" at bounding box center [498, 478] width 98 height 19
click at [0, 0] on input "Upload New File" at bounding box center [0, 0] width 0 height 0
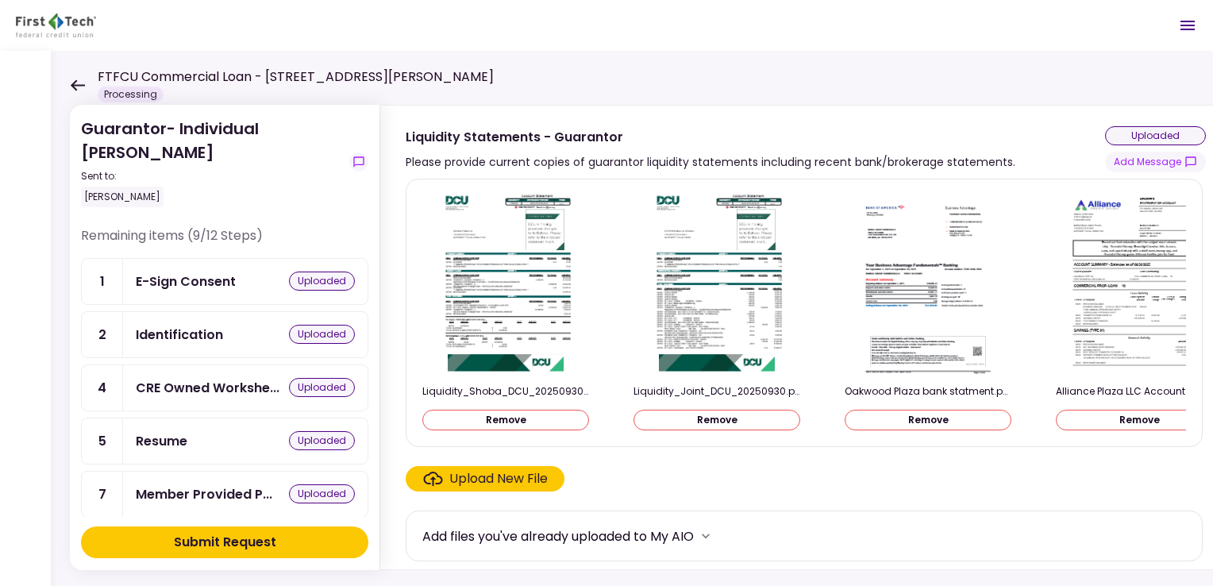
scroll to position [413, 0]
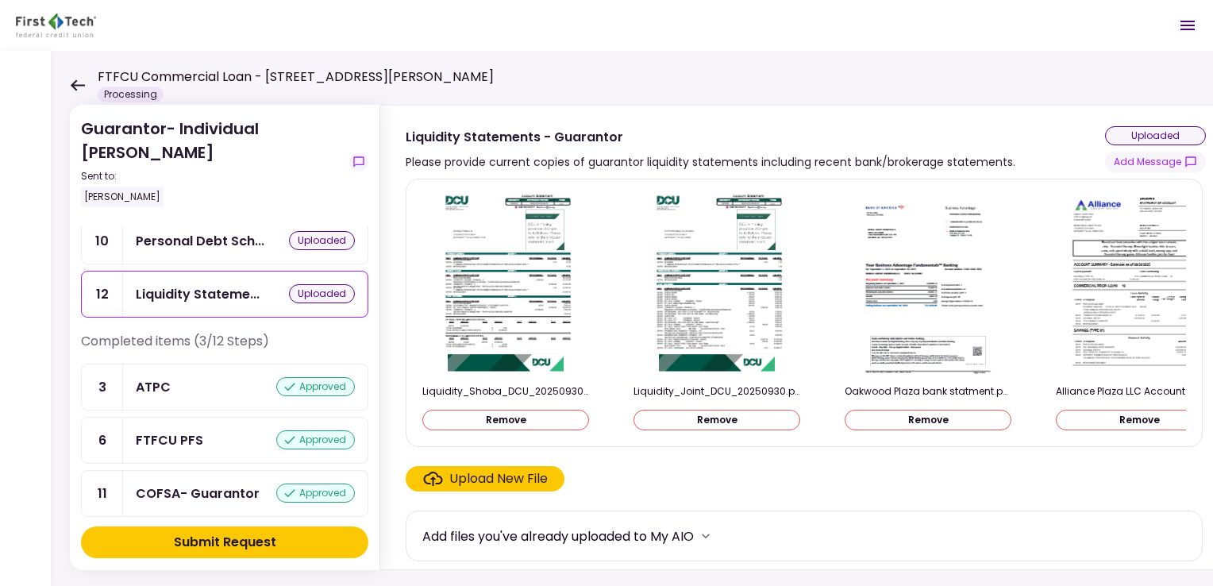
click at [294, 544] on button "Submit Request" at bounding box center [224, 542] width 287 height 32
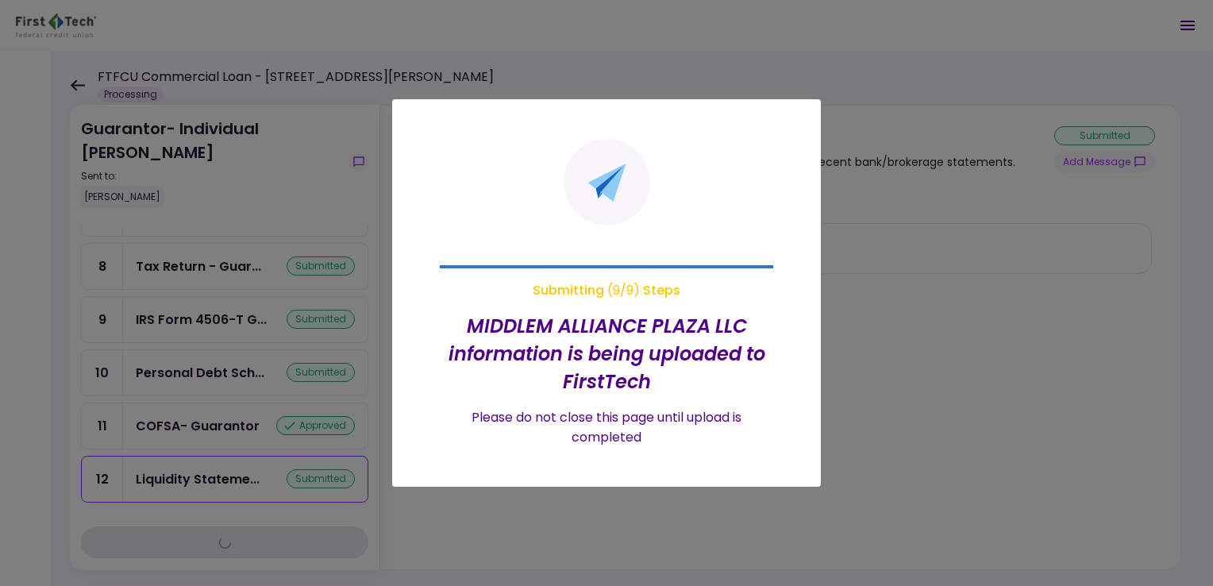
scroll to position [0, 0]
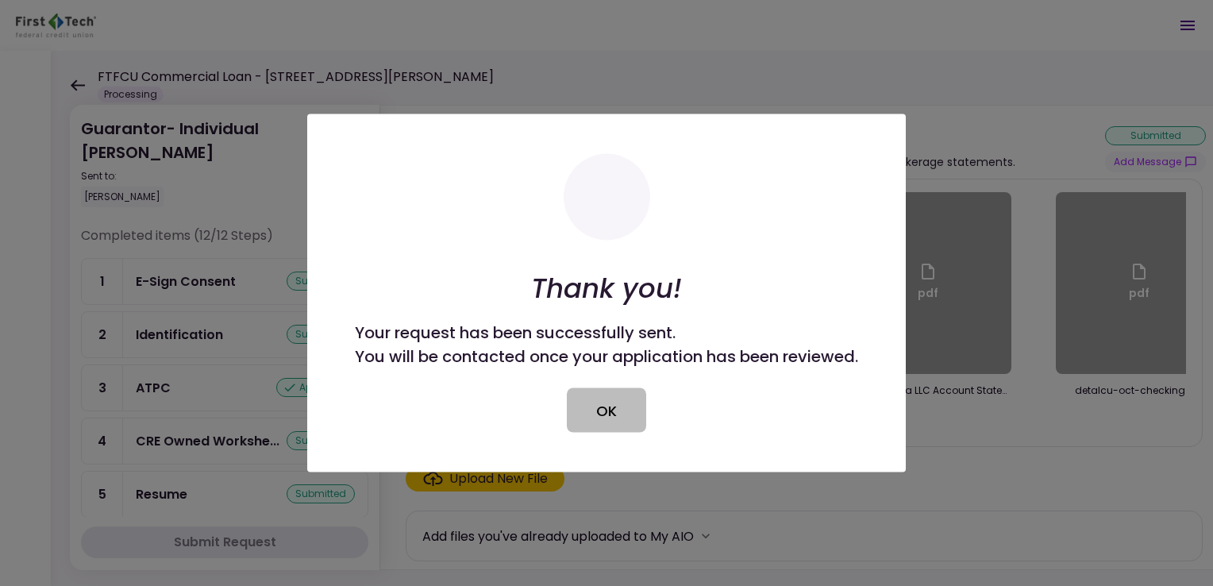
click at [608, 424] on button "OK" at bounding box center [606, 410] width 79 height 44
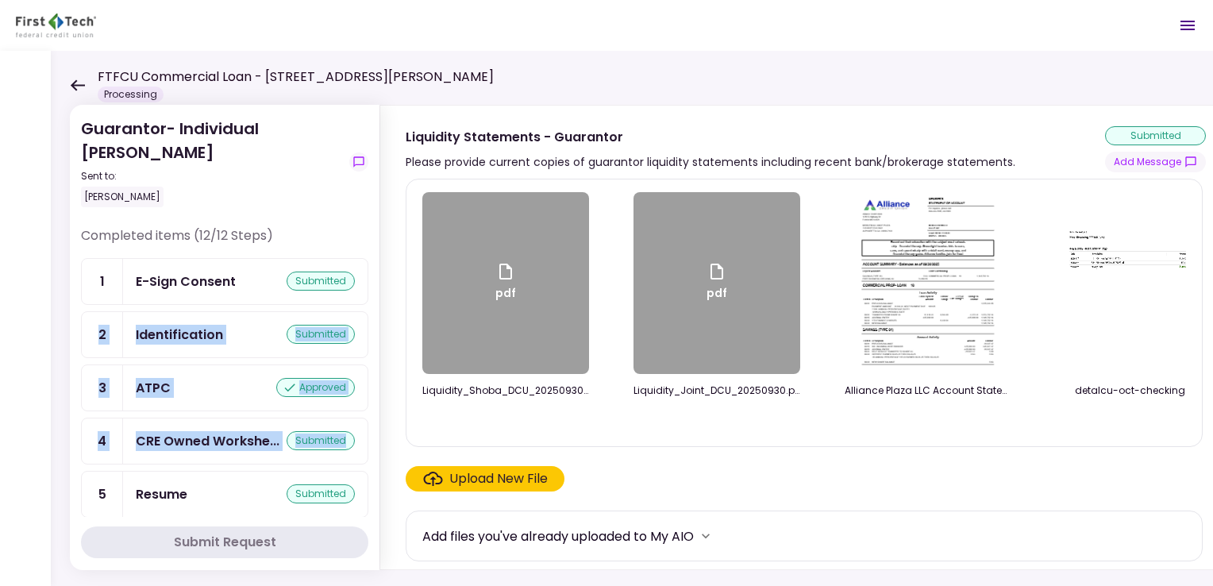
drag, startPoint x: 368, startPoint y: 262, endPoint x: 370, endPoint y: 441, distance: 179.5
click at [370, 441] on section "Guarantor- Individual [PERSON_NAME] Sent to: [PERSON_NAME] Completed items (12/…" at bounding box center [225, 337] width 310 height 465
drag, startPoint x: 370, startPoint y: 441, endPoint x: 360, endPoint y: 278, distance: 163.9
click at [360, 278] on ul "1 E-Sign Consent submitted 2 Identification submitted 3 ATPC approved 4 CRE Own…" at bounding box center [224, 574] width 287 height 632
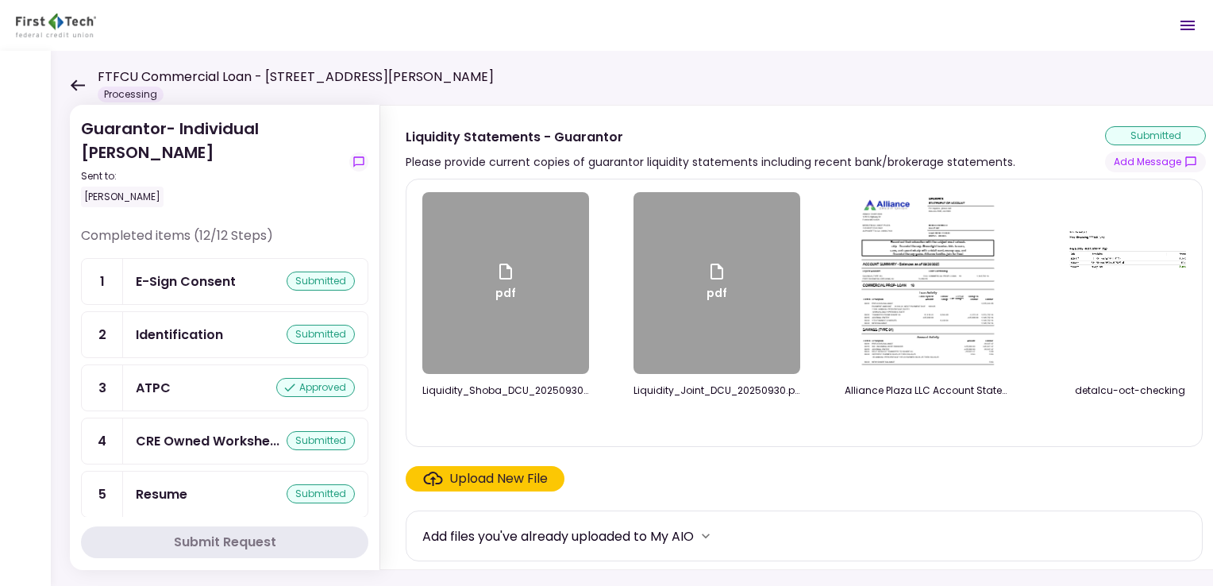
click at [363, 245] on div "Completed items (12/12 Steps)" at bounding box center [224, 242] width 287 height 32
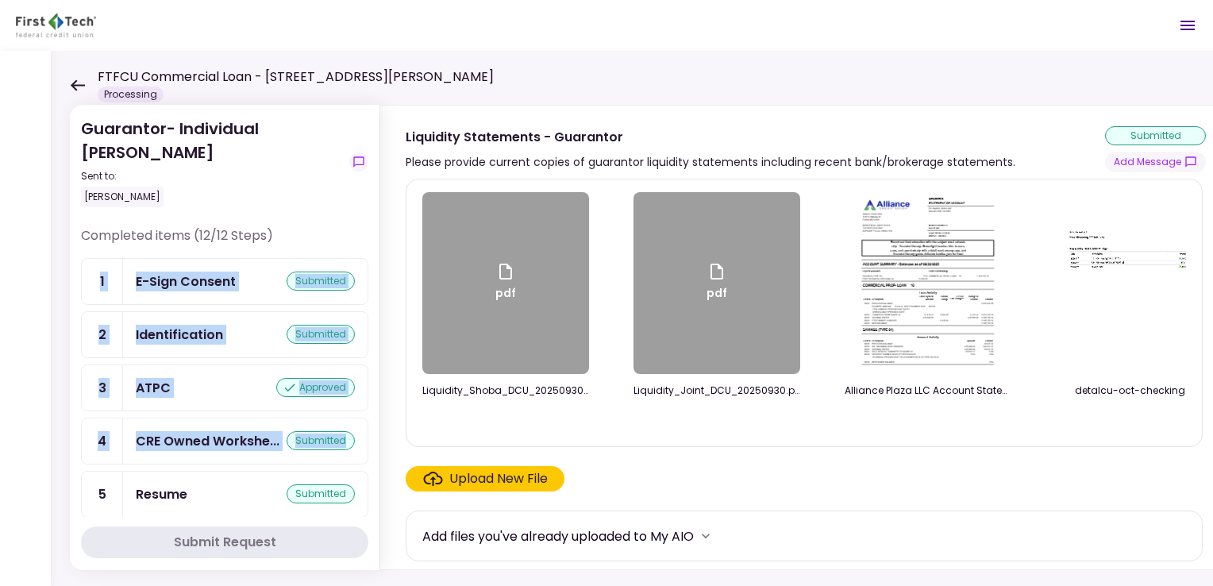
drag, startPoint x: 368, startPoint y: 245, endPoint x: 372, endPoint y: 423, distance: 177.9
click at [372, 423] on section "Guarantor- Individual [PERSON_NAME] Sent to: [PERSON_NAME] Completed items (12/…" at bounding box center [225, 337] width 310 height 465
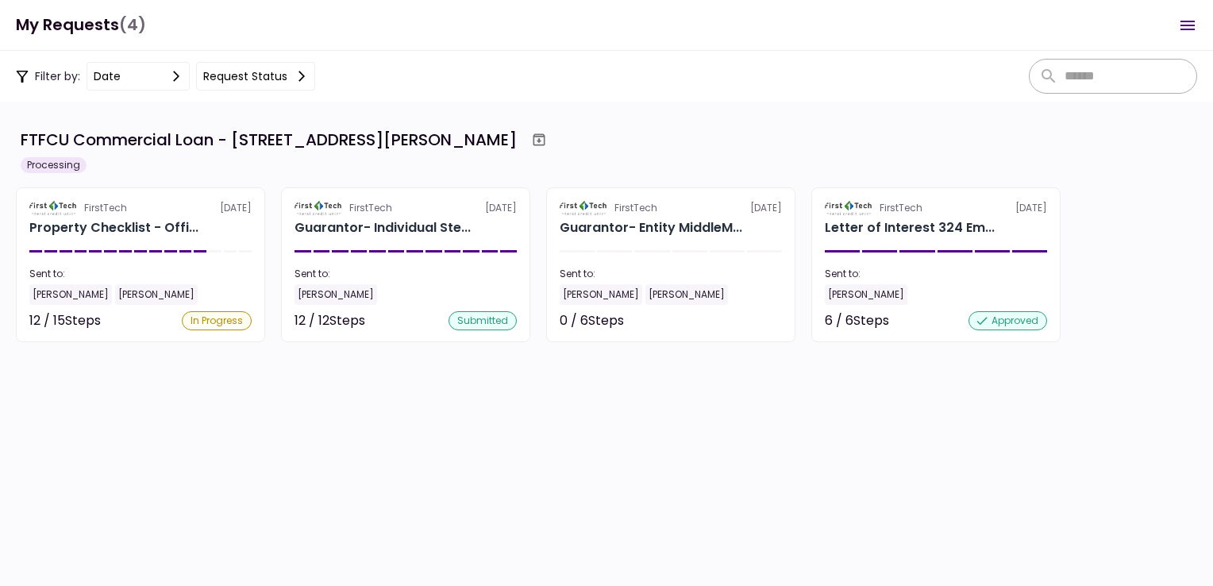
click at [455, 379] on section "FTFCU Commercial Loan - [STREET_ADDRESS][PERSON_NAME] Processing FirstTech [DAT…" at bounding box center [606, 344] width 1213 height 484
